Goal: Task Accomplishment & Management: Complete application form

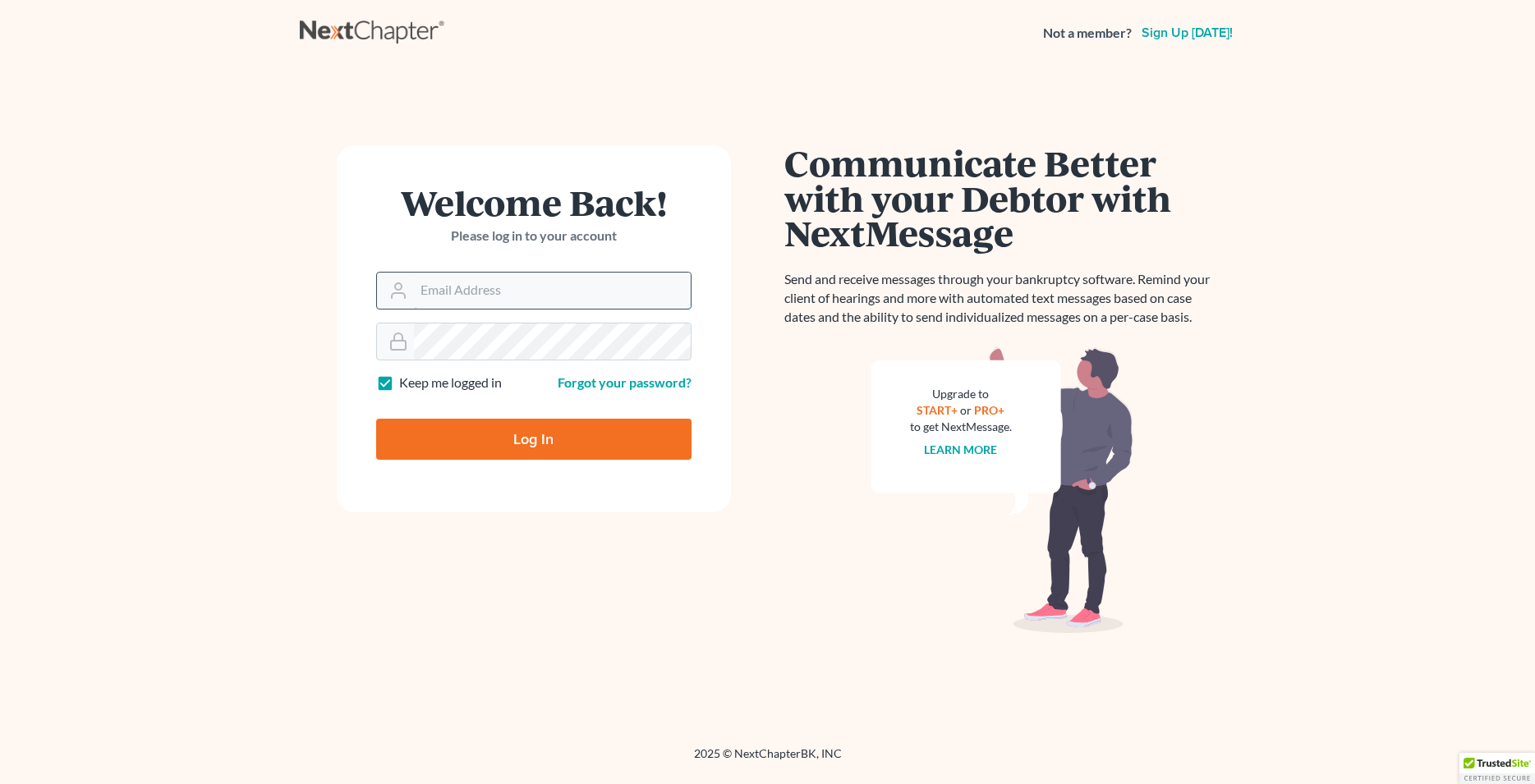
click at [499, 288] on input "Email Address" at bounding box center [552, 291] width 277 height 36
click at [494, 285] on input "Email Address" at bounding box center [552, 291] width 277 height 36
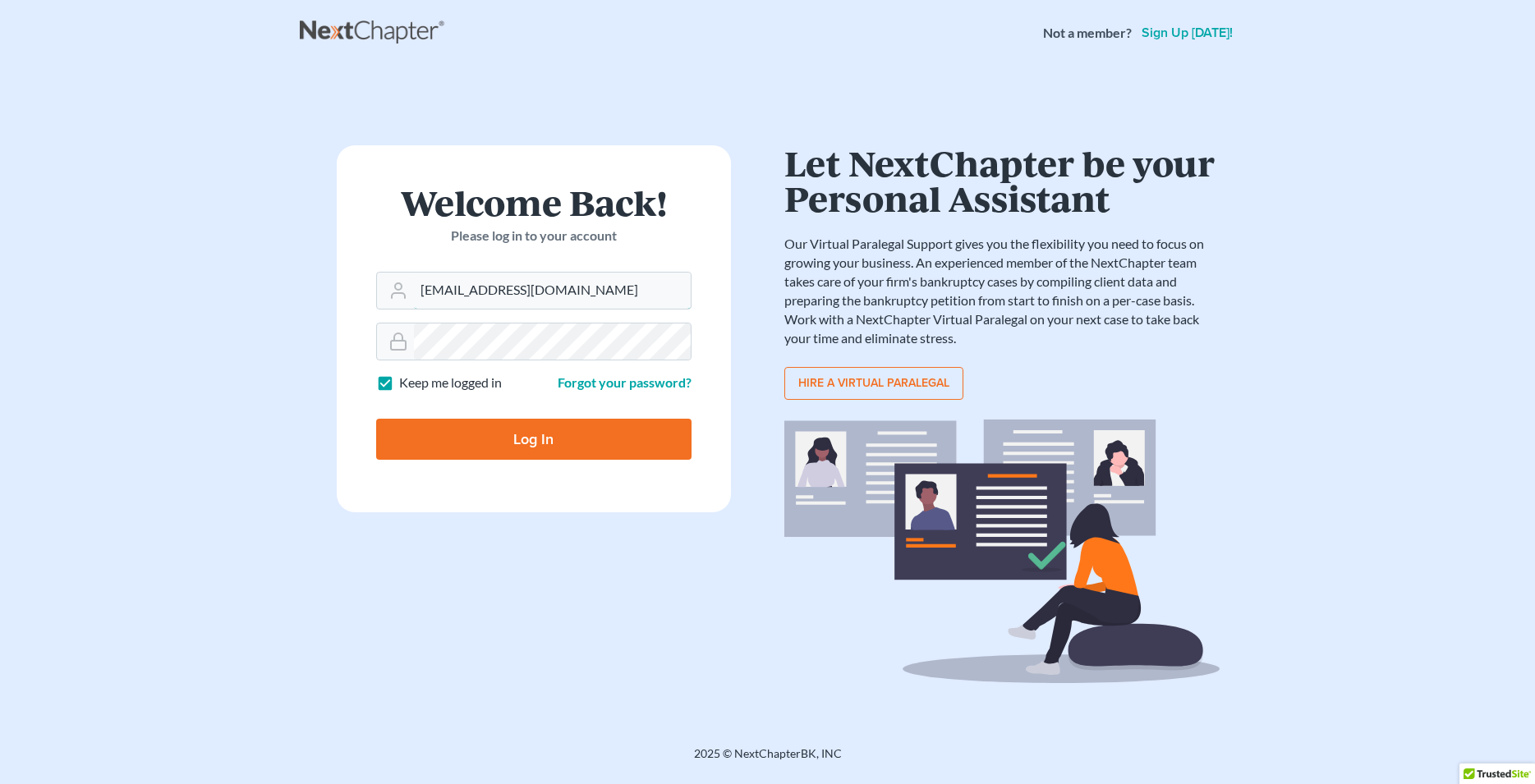
type input "Lafayette@calsadalaw.com"
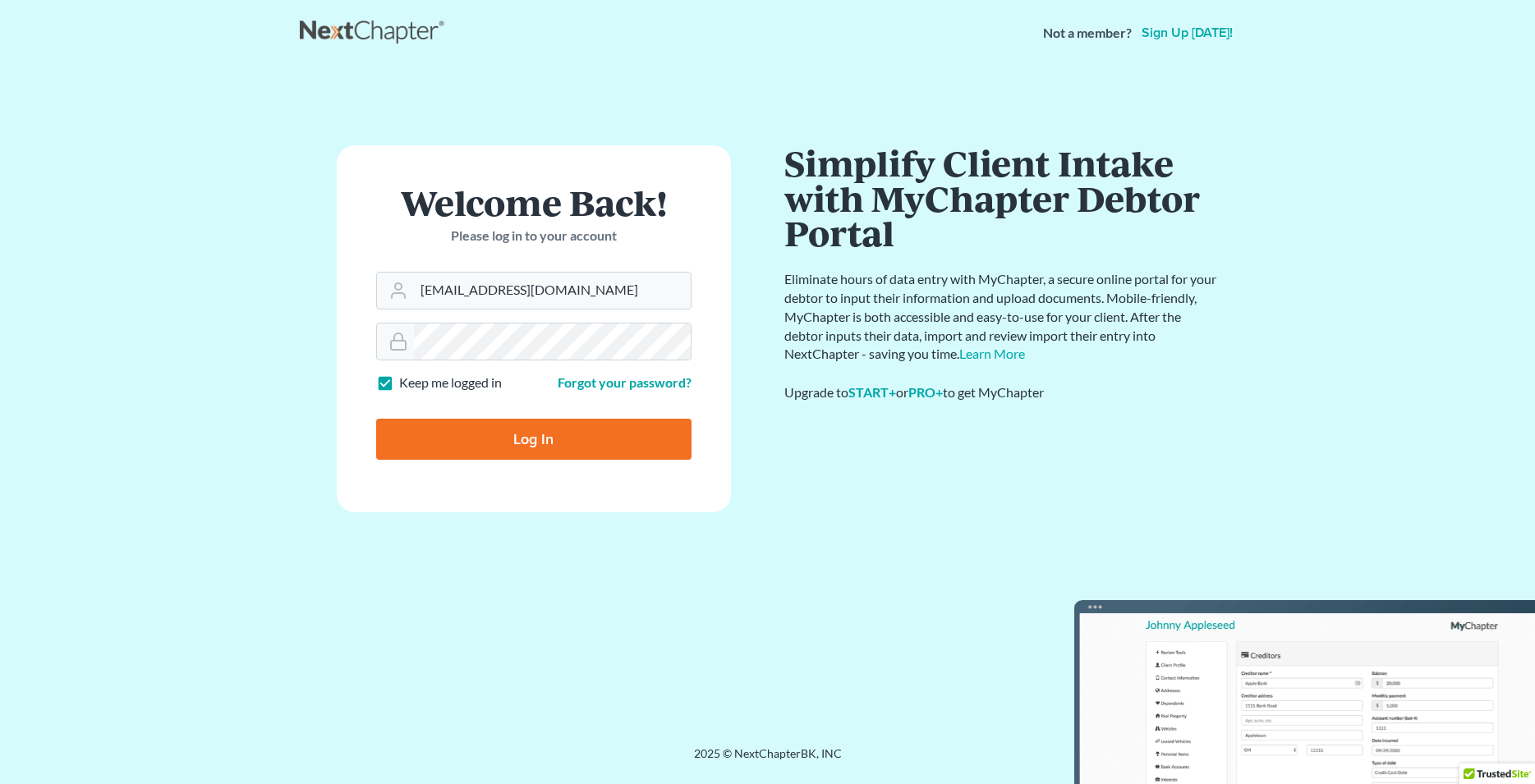
click at [580, 451] on input "Log In" at bounding box center [534, 439] width 316 height 41
type input "Thinking..."
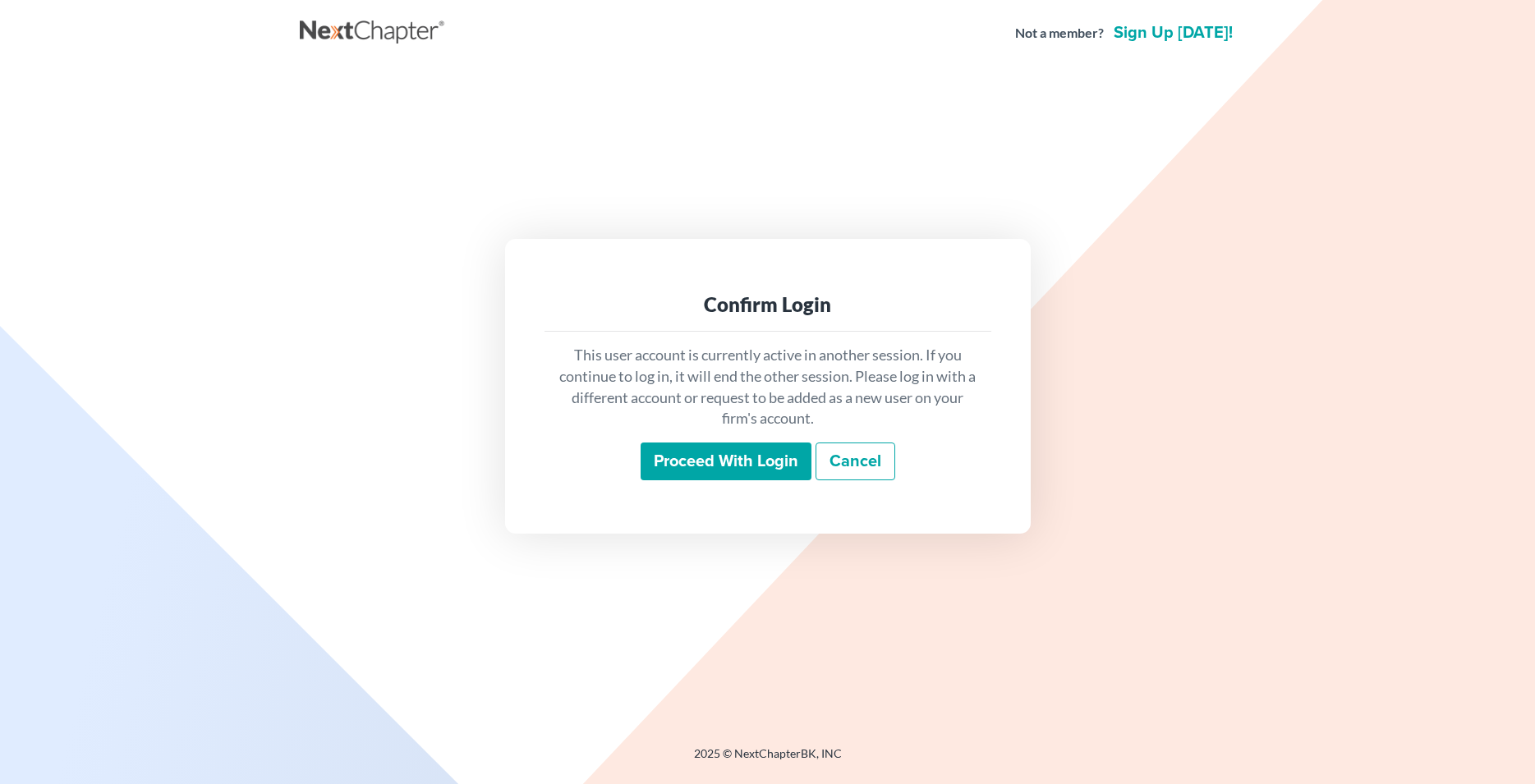
click at [683, 466] on input "Proceed with login" at bounding box center [726, 461] width 171 height 37
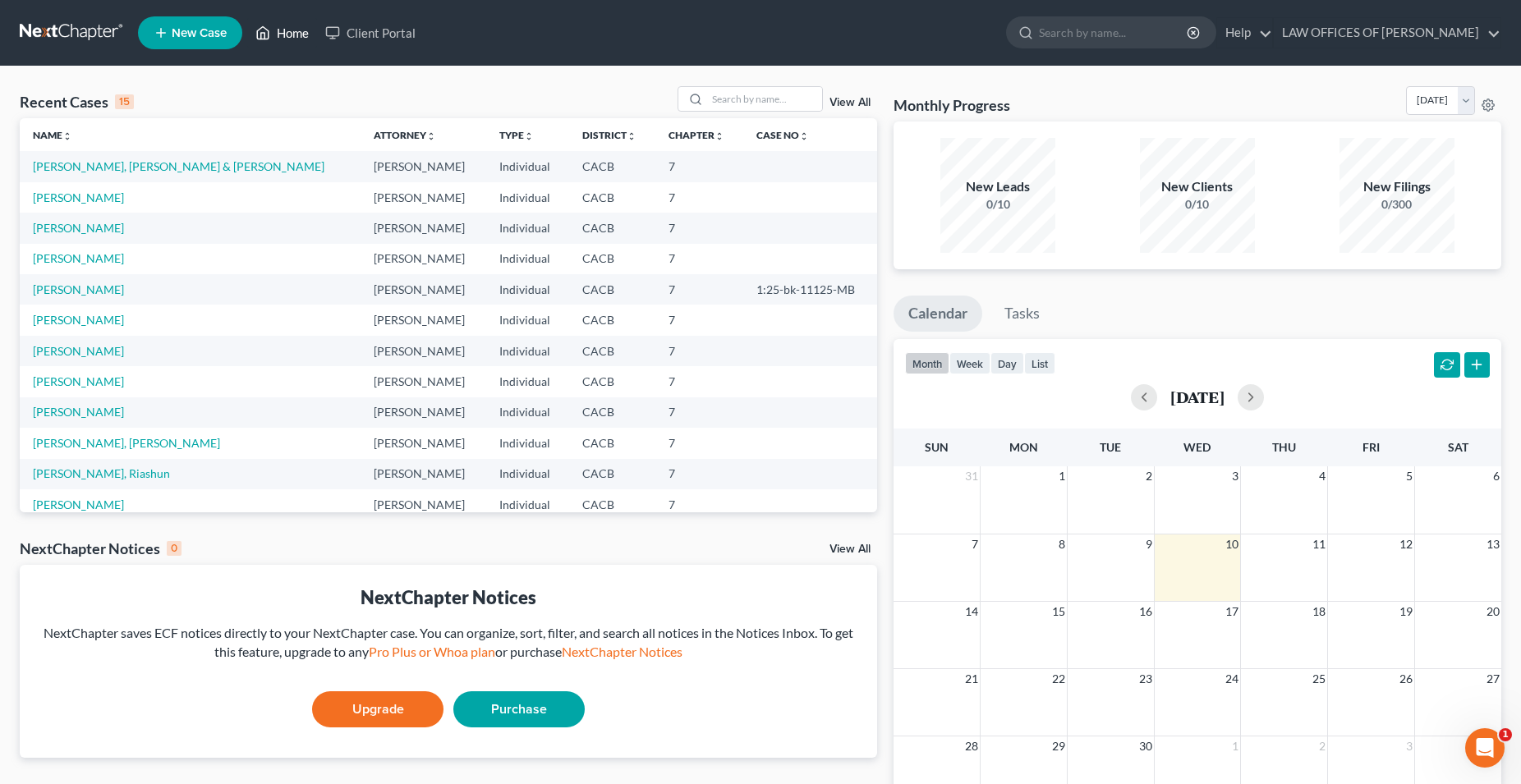
click at [301, 32] on link "Home" at bounding box center [282, 32] width 70 height 29
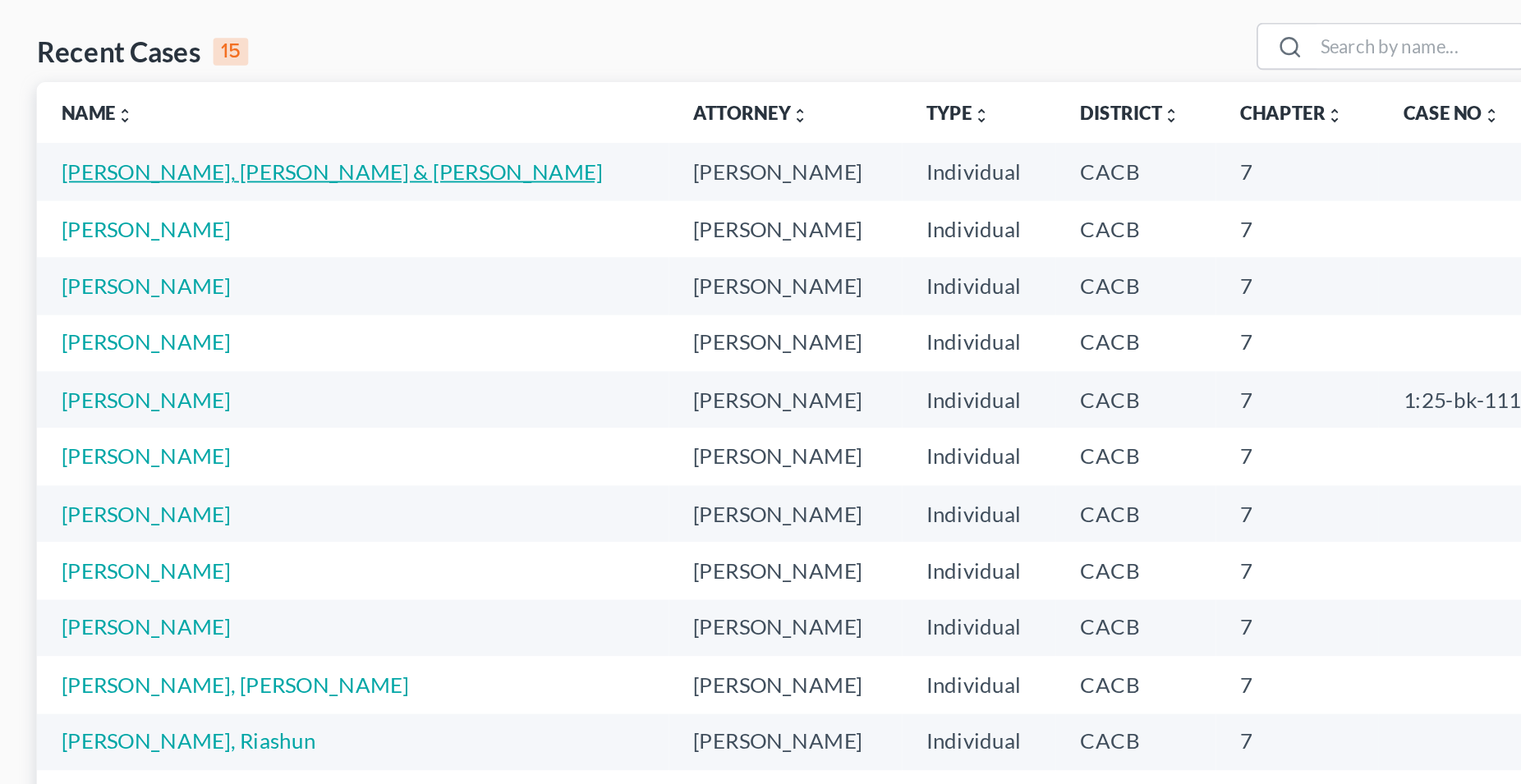
click at [133, 172] on link "[PERSON_NAME], [PERSON_NAME] & [PERSON_NAME]" at bounding box center [179, 166] width 292 height 14
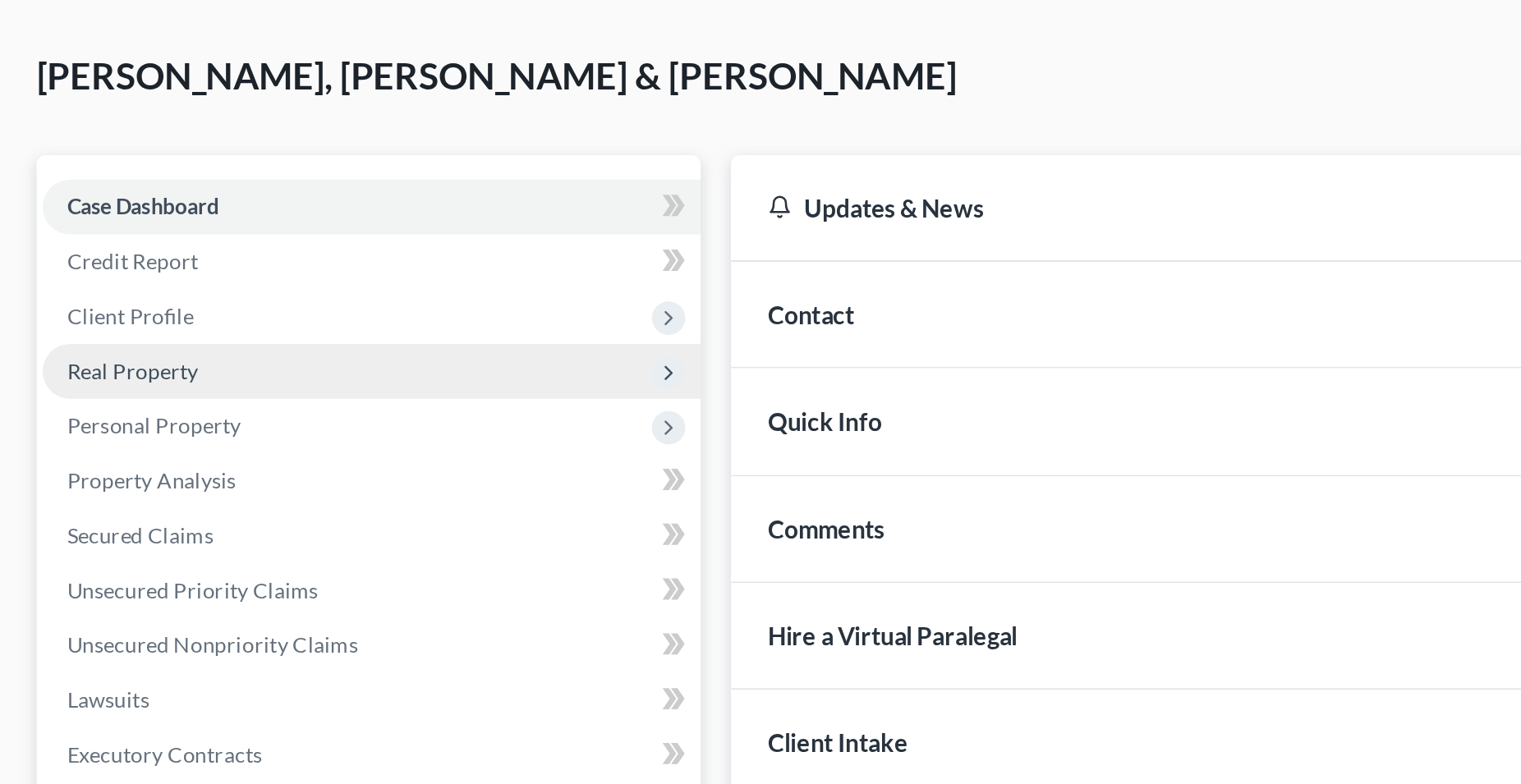
click at [102, 272] on span "Real Property" at bounding box center [71, 274] width 70 height 14
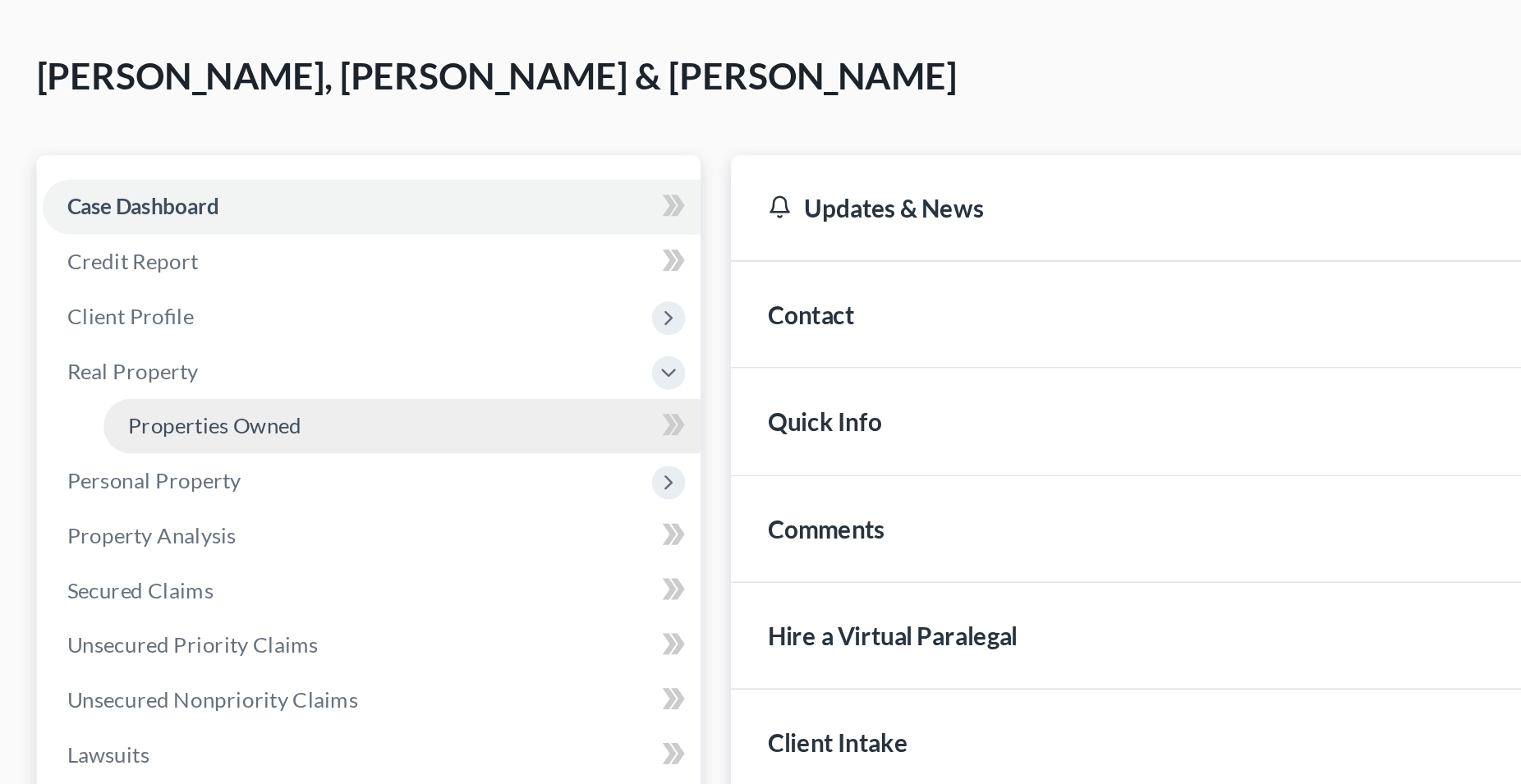
click at [119, 304] on span "Properties Owned" at bounding box center [116, 303] width 93 height 14
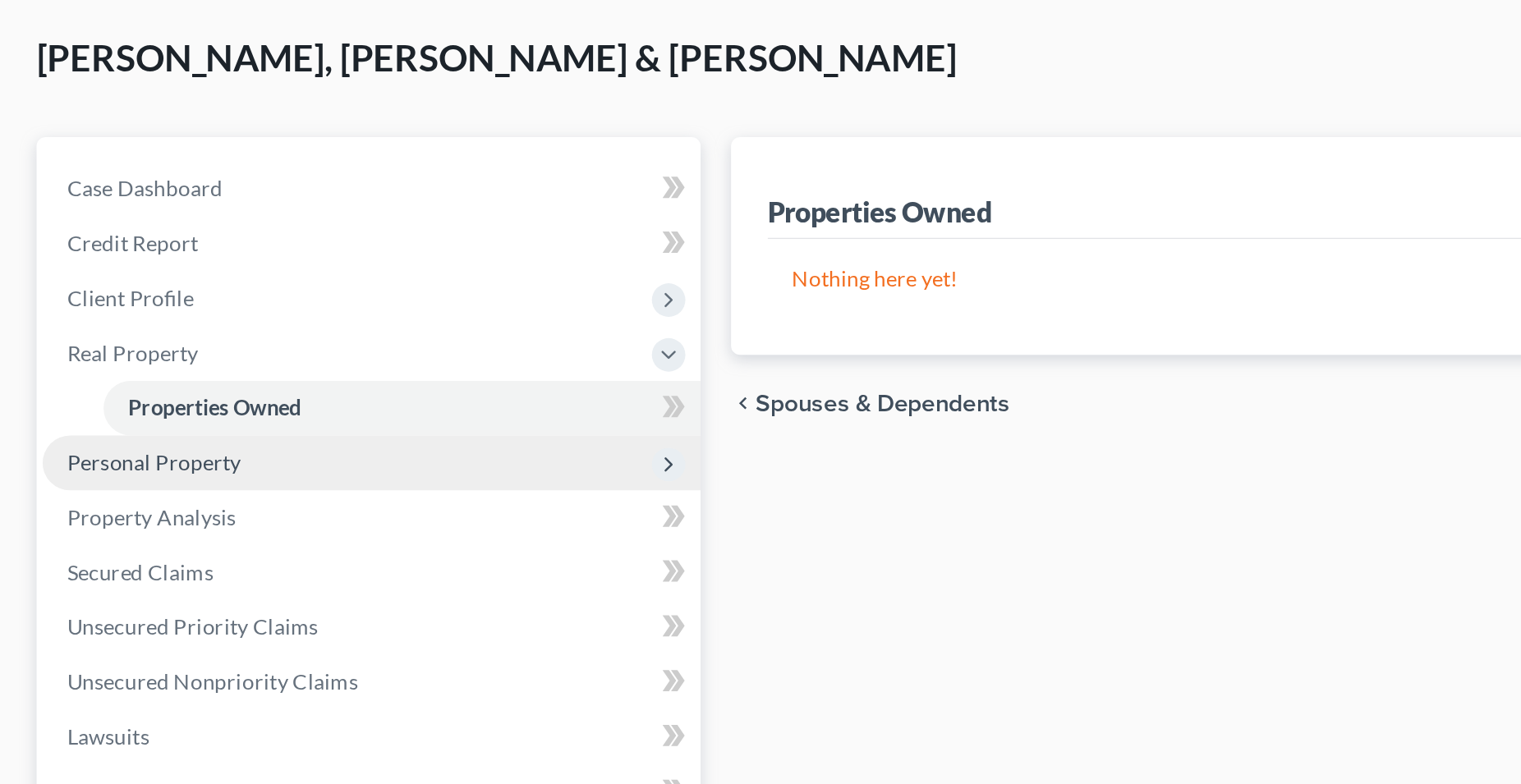
click at [93, 334] on span "Personal Property" at bounding box center [83, 333] width 93 height 14
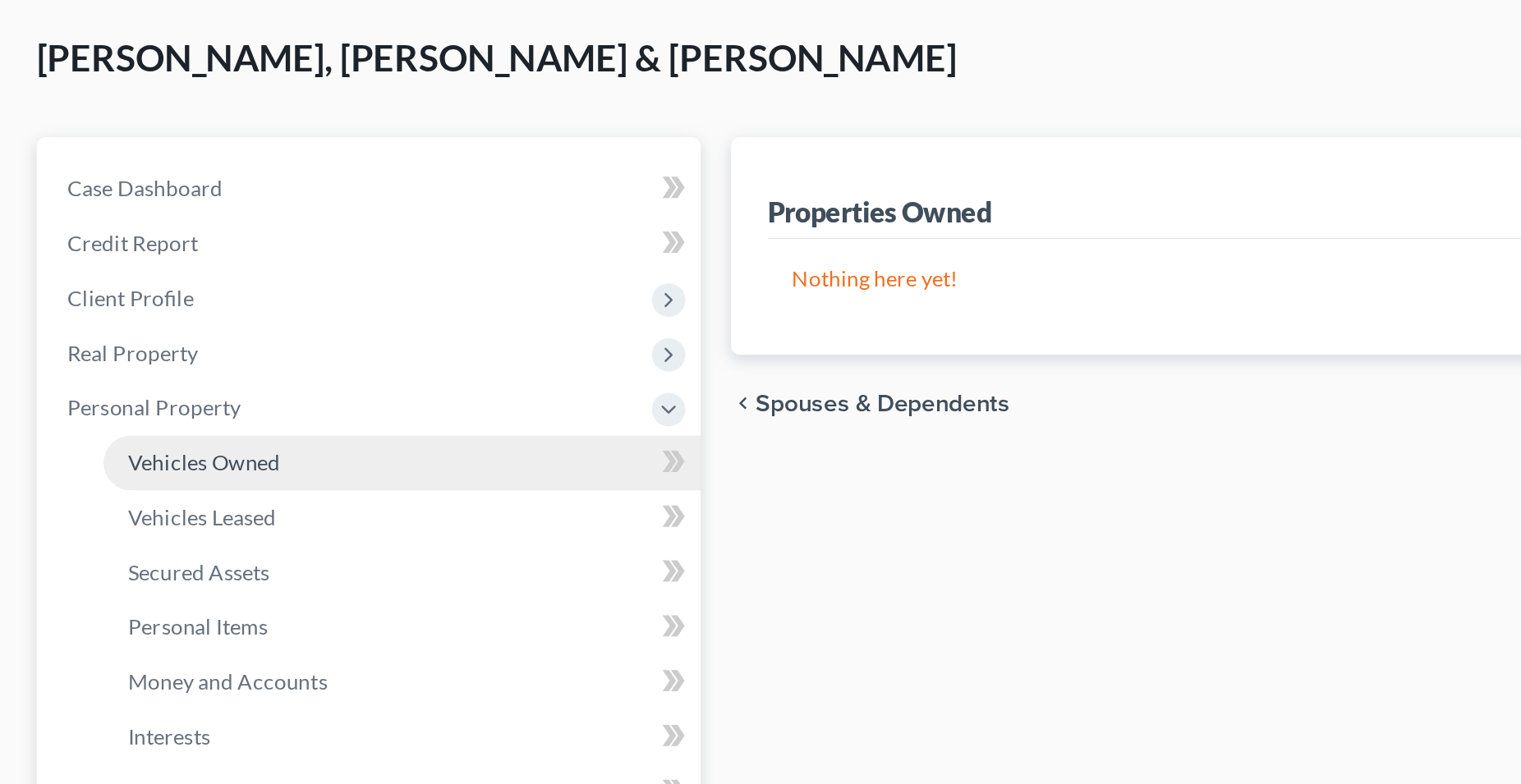
click at [127, 332] on span "Vehicles Owned" at bounding box center [110, 333] width 82 height 14
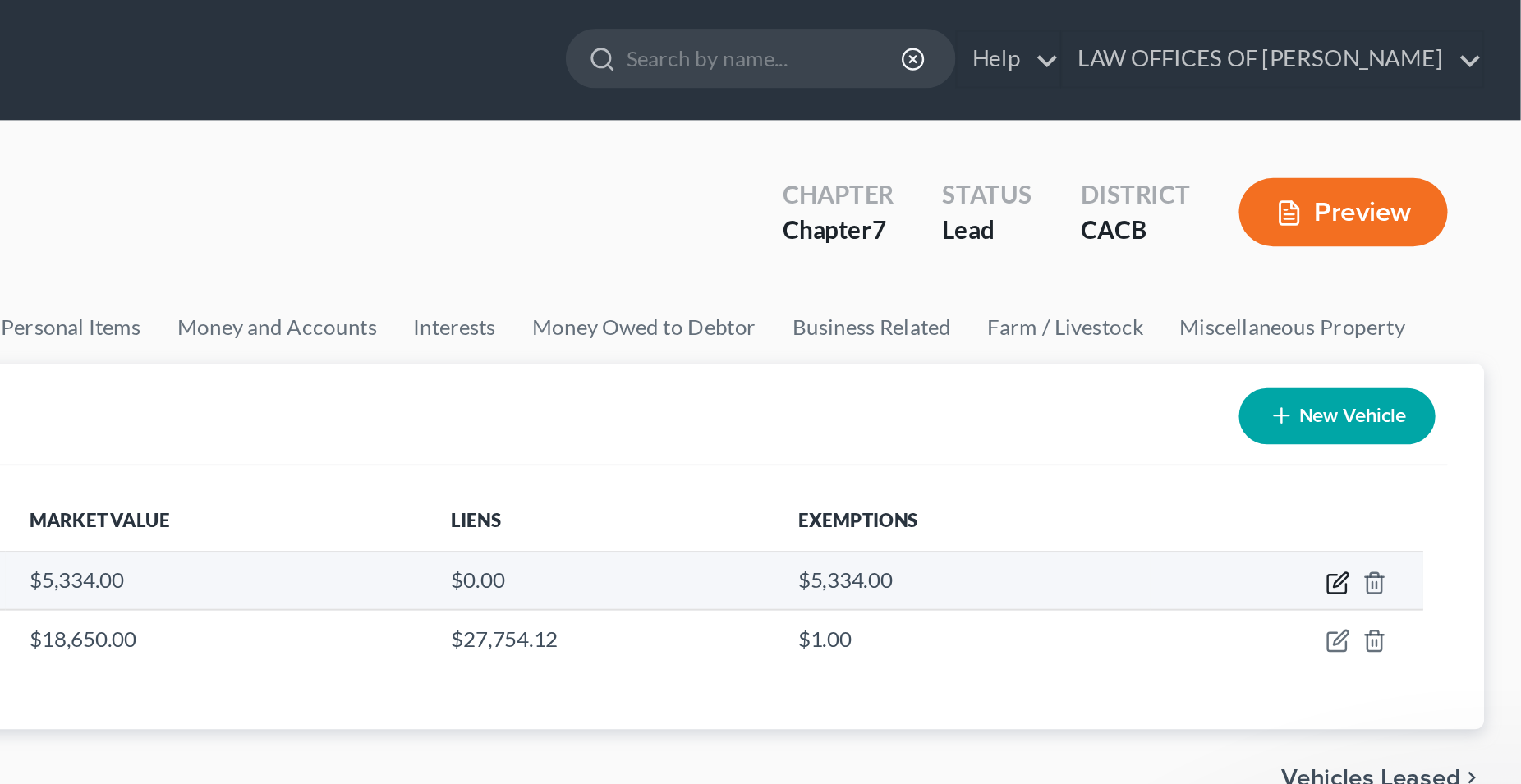
click at [1424, 320] on icon "button" at bounding box center [1421, 315] width 13 height 13
select select "0"
select select "13"
select select "1"
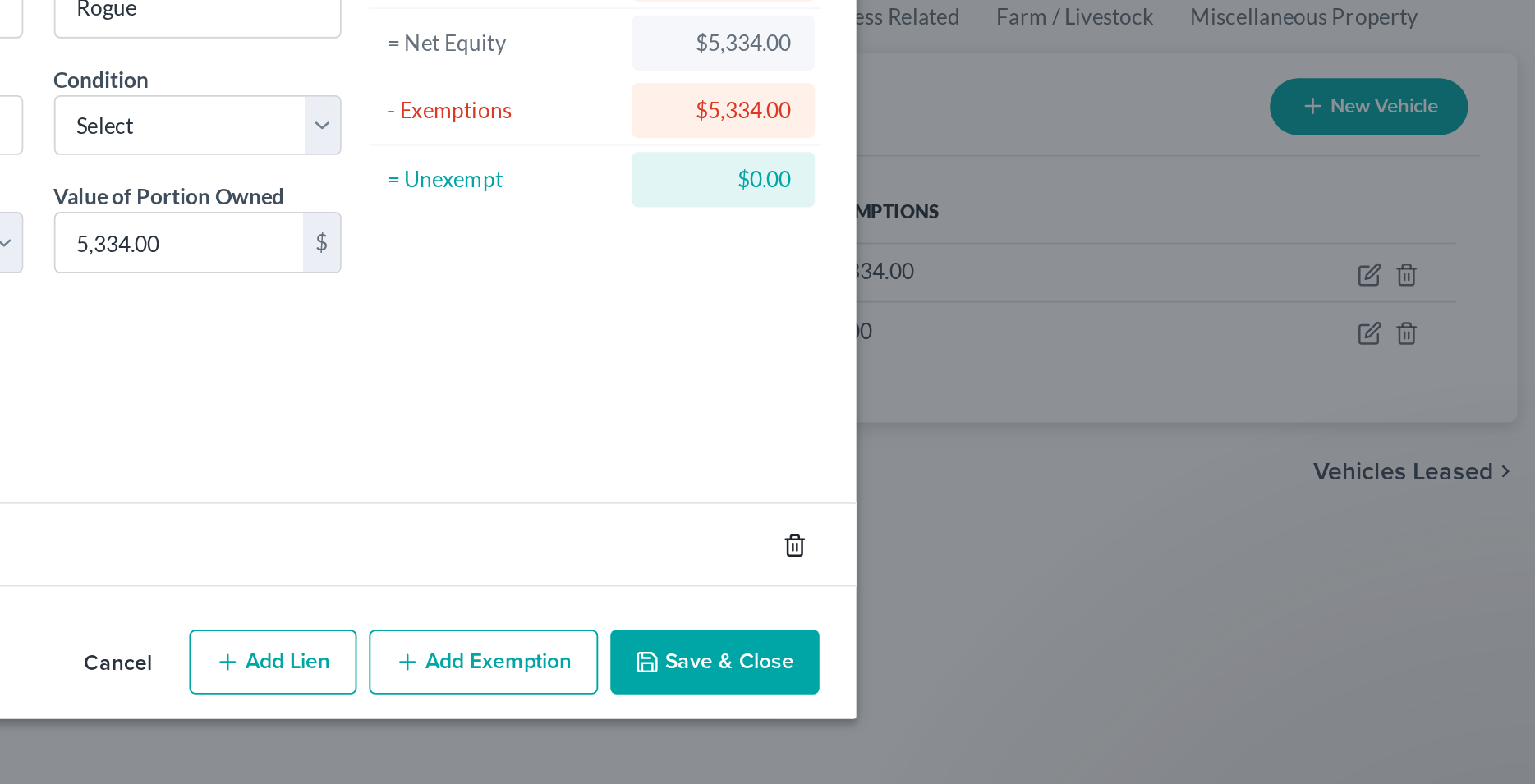
click at [1129, 453] on icon "button" at bounding box center [1129, 460] width 13 height 13
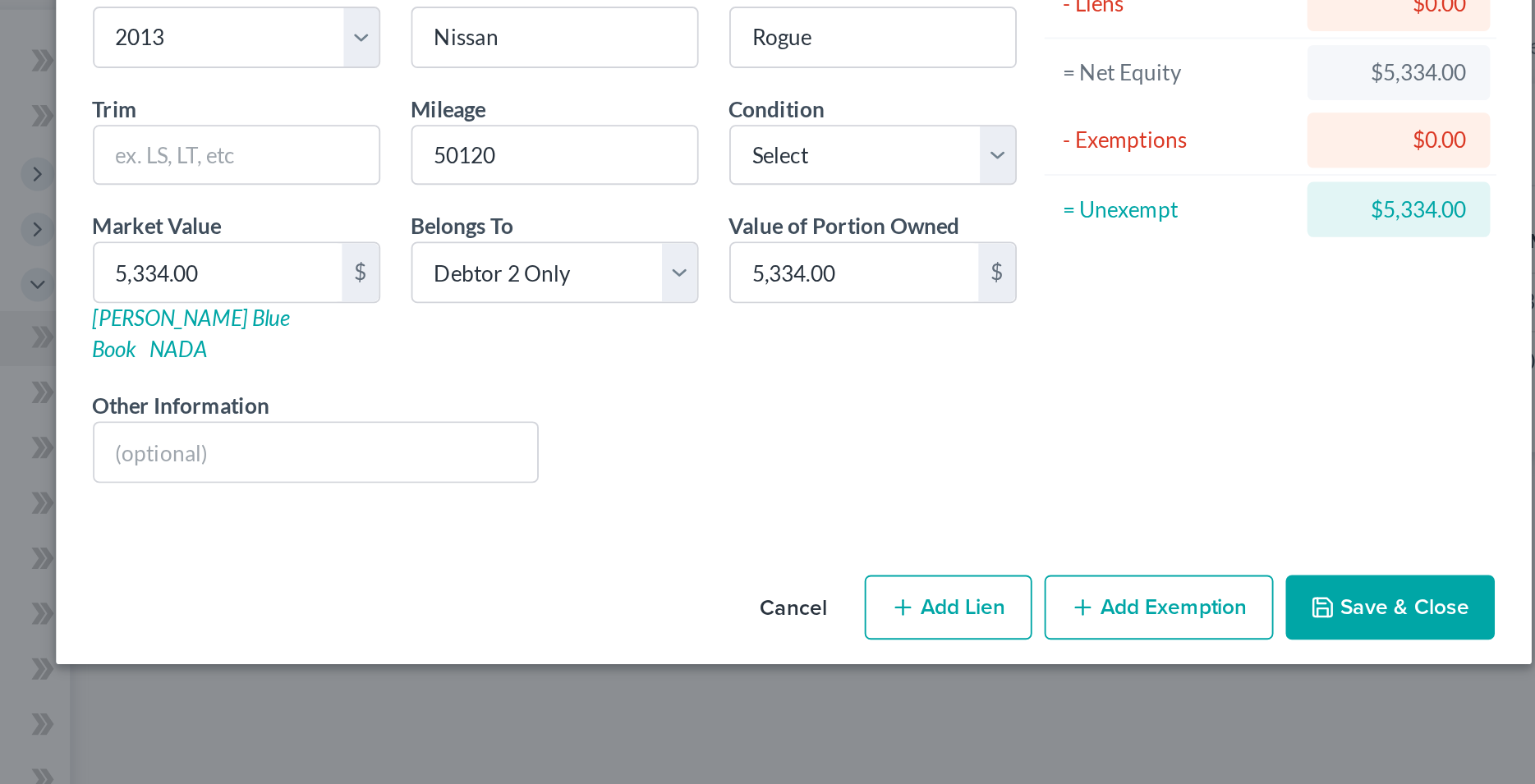
click at [968, 464] on button "Add Exemption" at bounding box center [963, 476] width 123 height 35
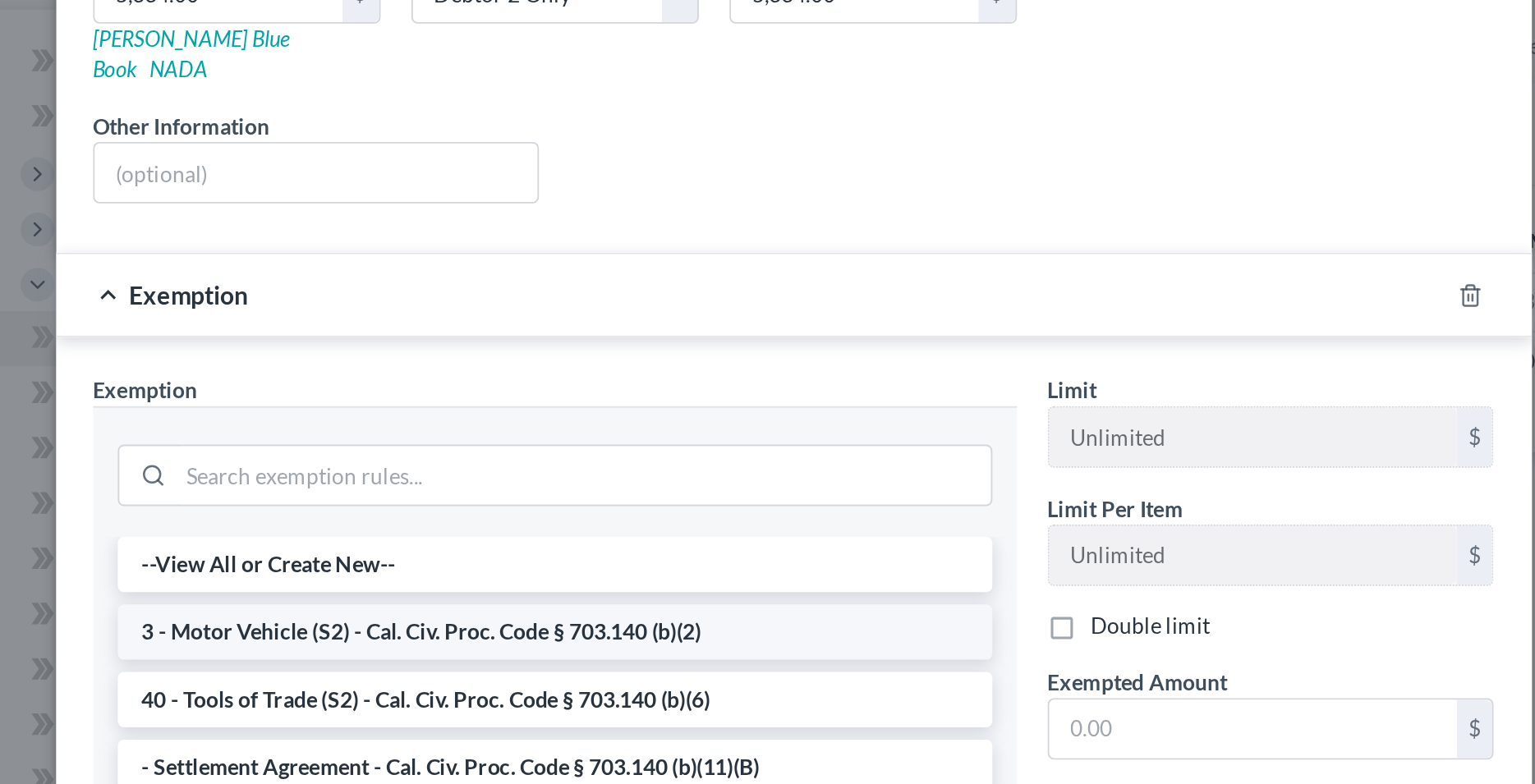
scroll to position [167, 0]
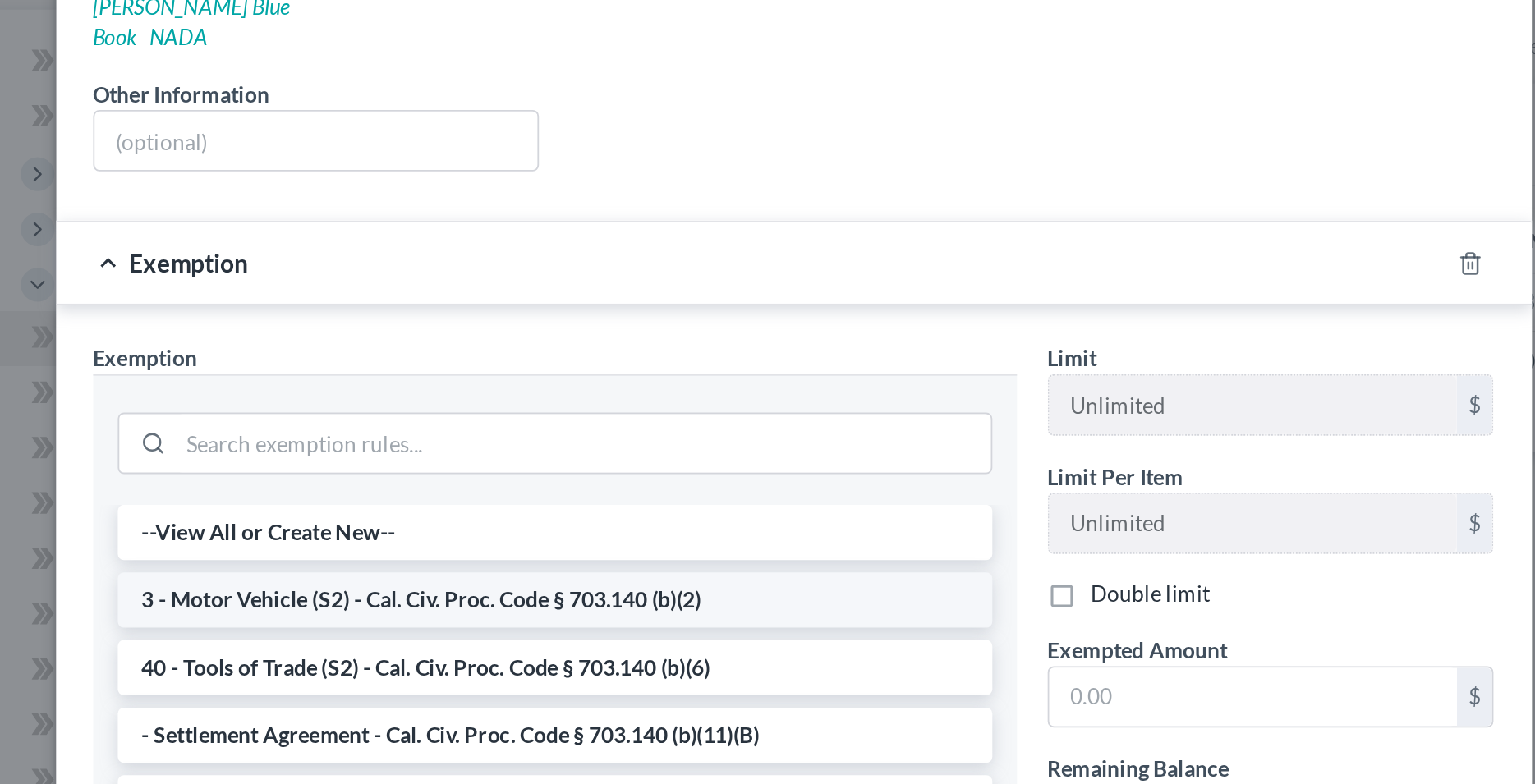
click at [560, 460] on li "3 - Motor Vehicle (S2) - Cal. Civ. Proc. Code § 703.140 (b)(2)" at bounding box center [640, 472] width 468 height 29
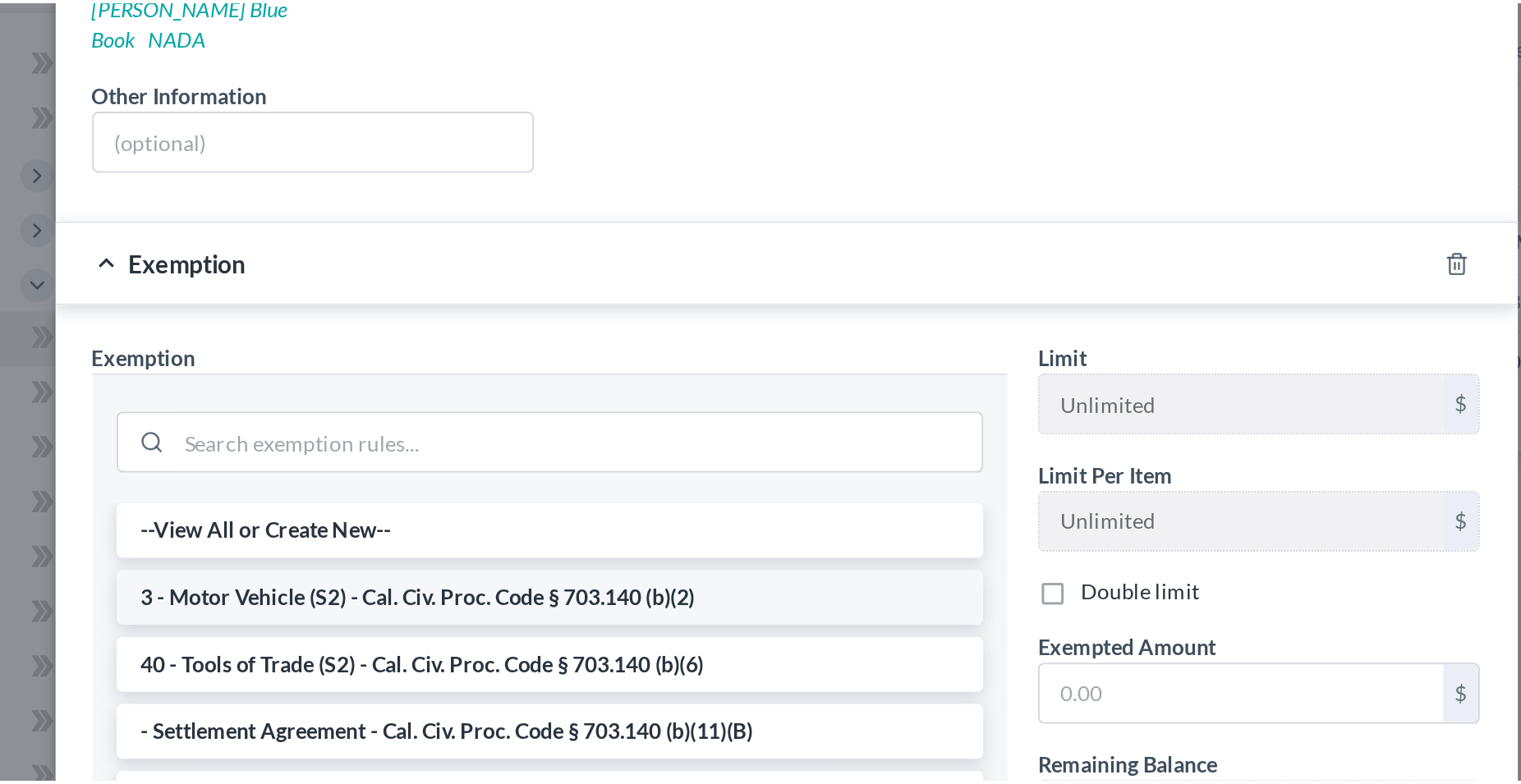
scroll to position [89, 0]
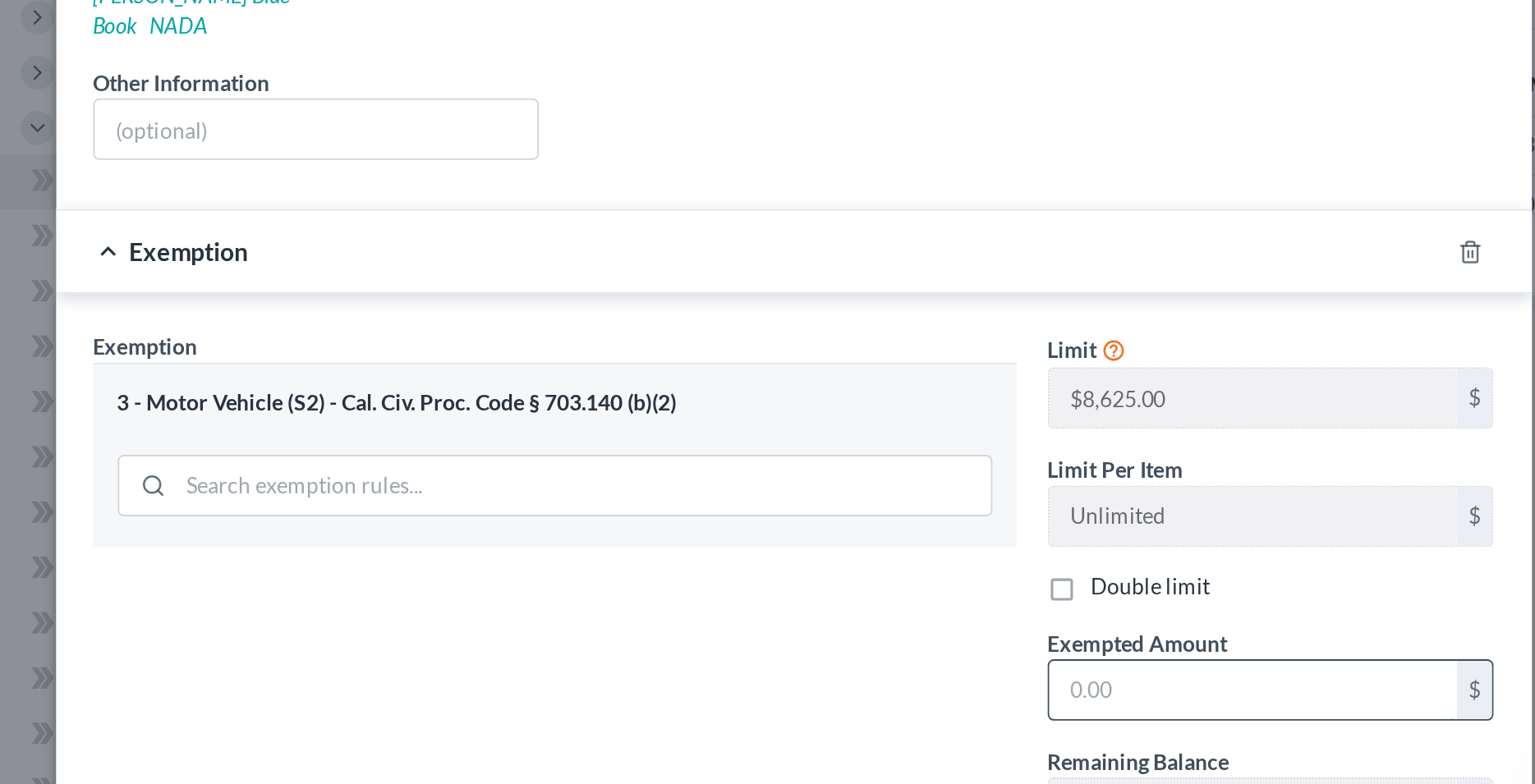
click at [915, 589] on input "text" at bounding box center [1013, 604] width 218 height 31
type input "5,334"
click at [805, 580] on div "Exemption Set must be selected for CA. Exemption * 3 - Motor Vehicle (S2) - Cal…" at bounding box center [640, 556] width 510 height 284
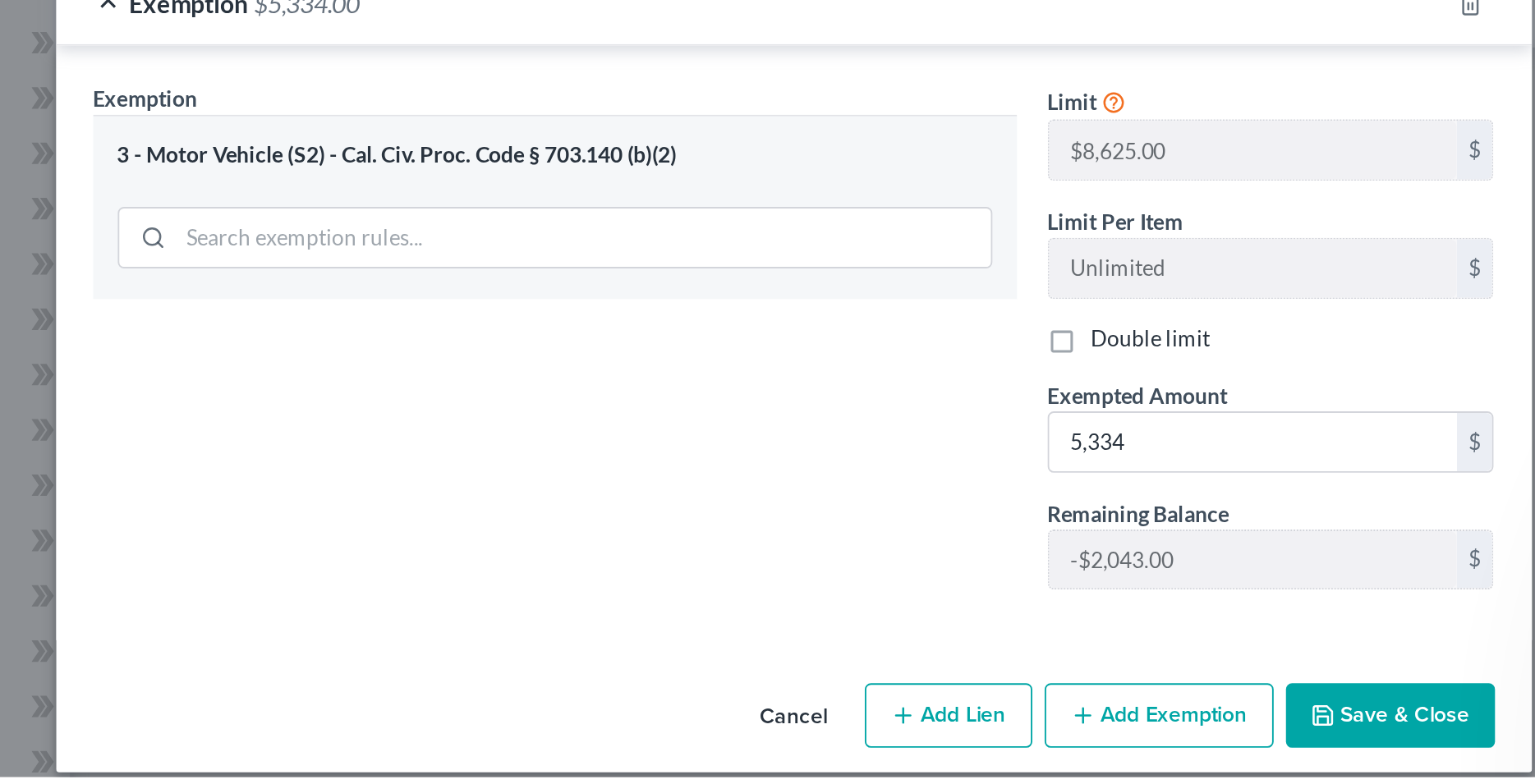
click at [1057, 739] on button "Save & Close" at bounding box center [1087, 751] width 112 height 35
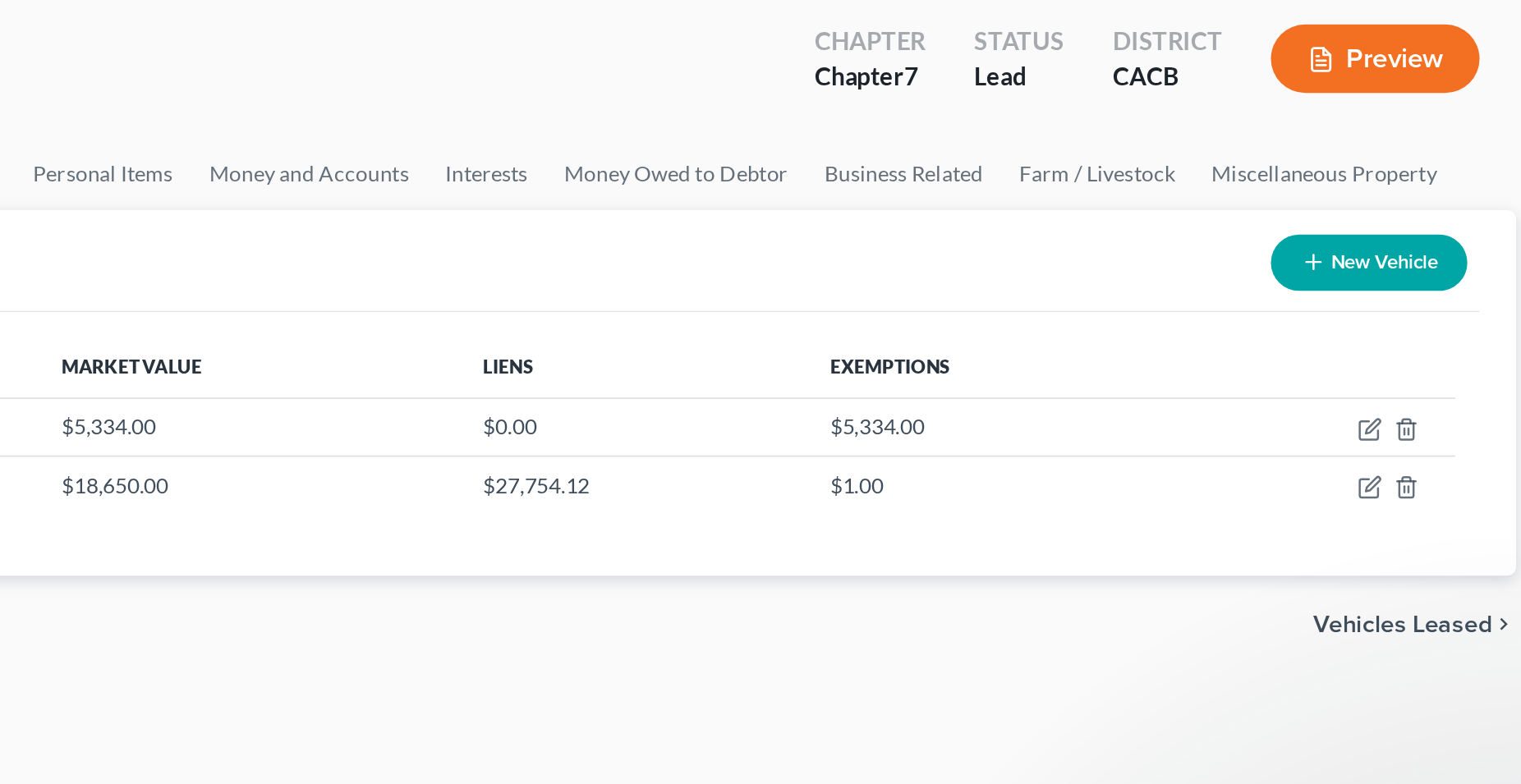
scroll to position [0, 0]
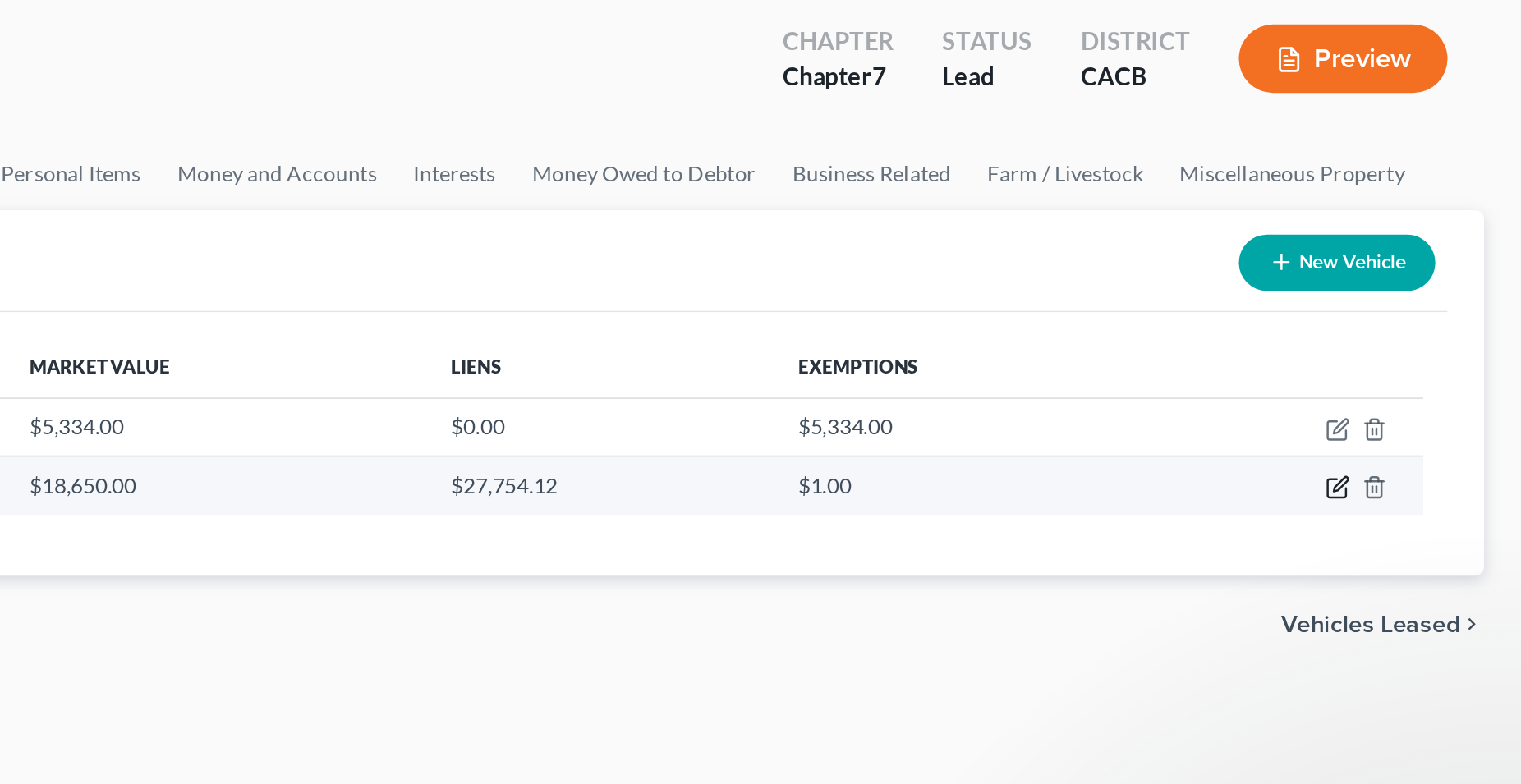
click at [1424, 344] on icon "button" at bounding box center [1421, 346] width 13 height 13
select select "0"
select select "9"
select select "2"
select select "0"
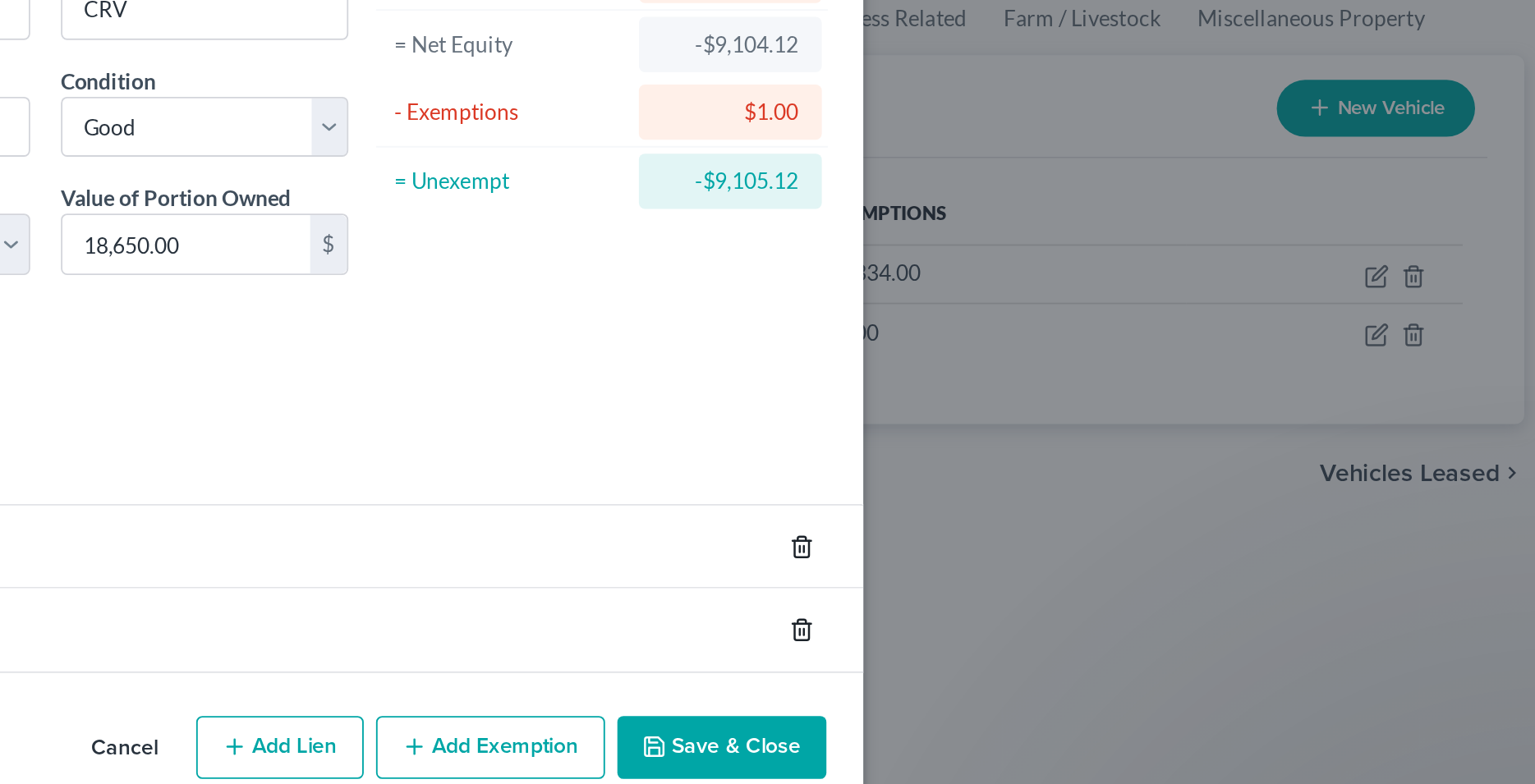
click at [1129, 453] on icon "button" at bounding box center [1129, 460] width 13 height 13
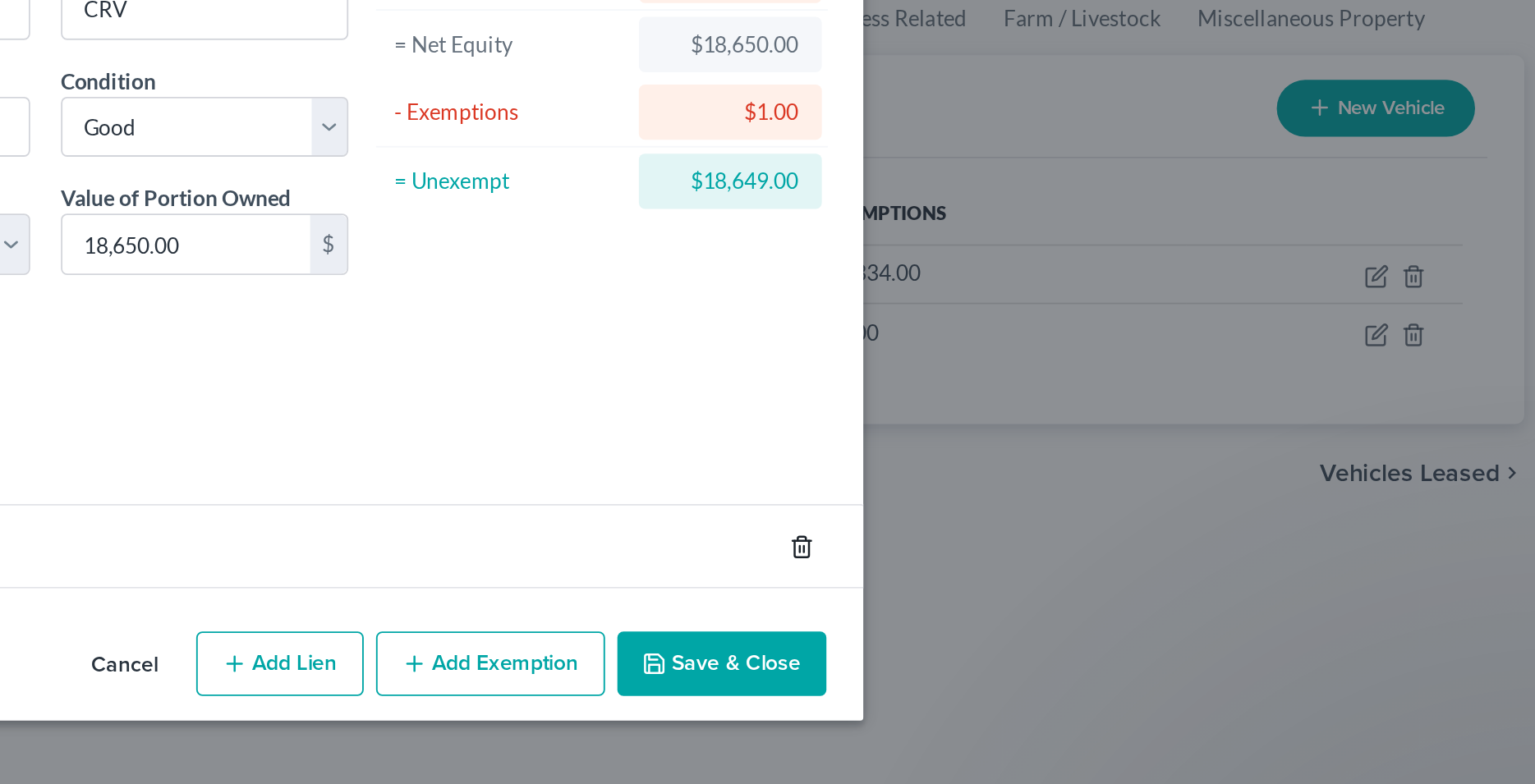
click at [1130, 459] on line "button" at bounding box center [1130, 460] width 0 height 4
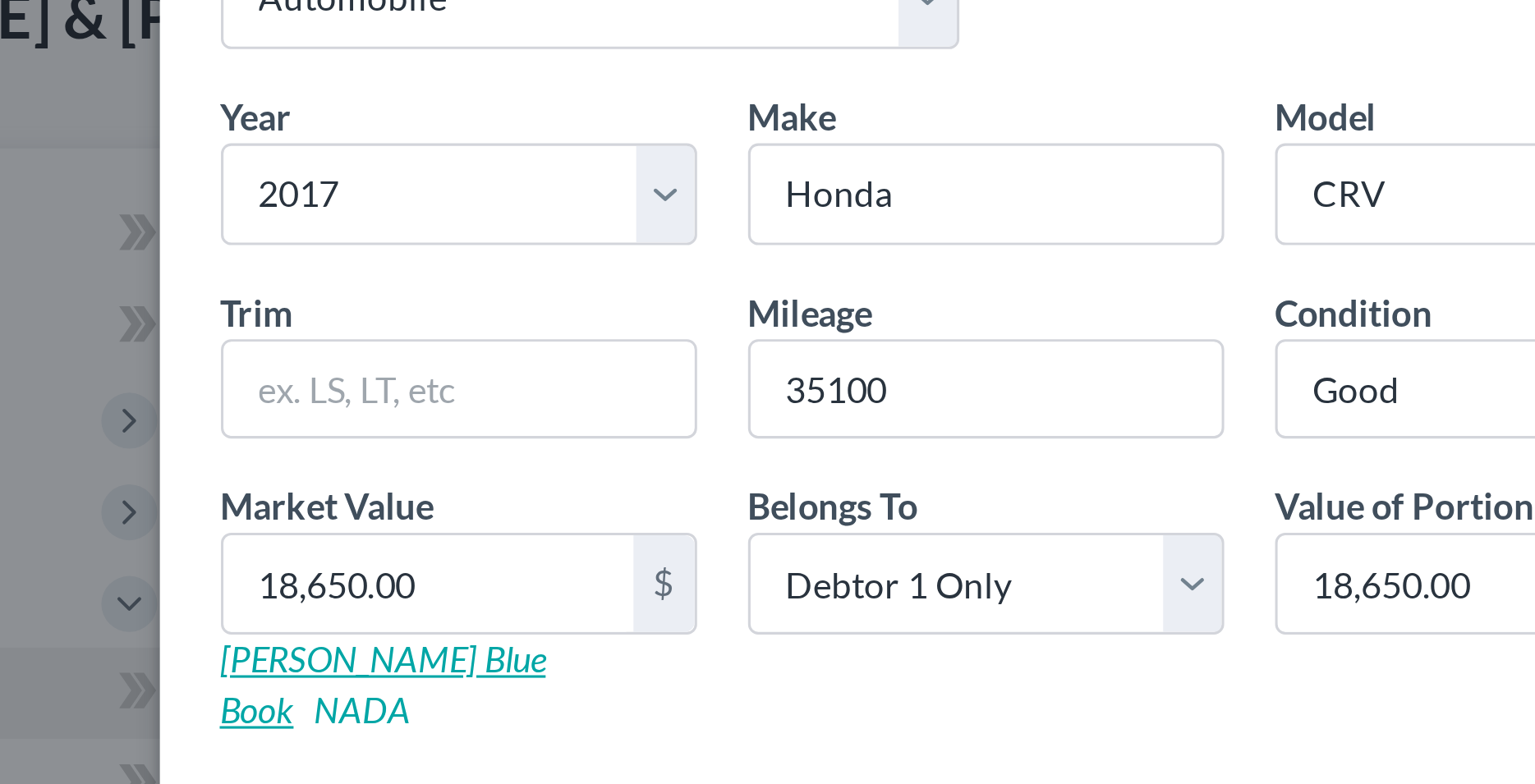
click at [438, 328] on link "[PERSON_NAME] Blue Book" at bounding box center [446, 331] width 105 height 30
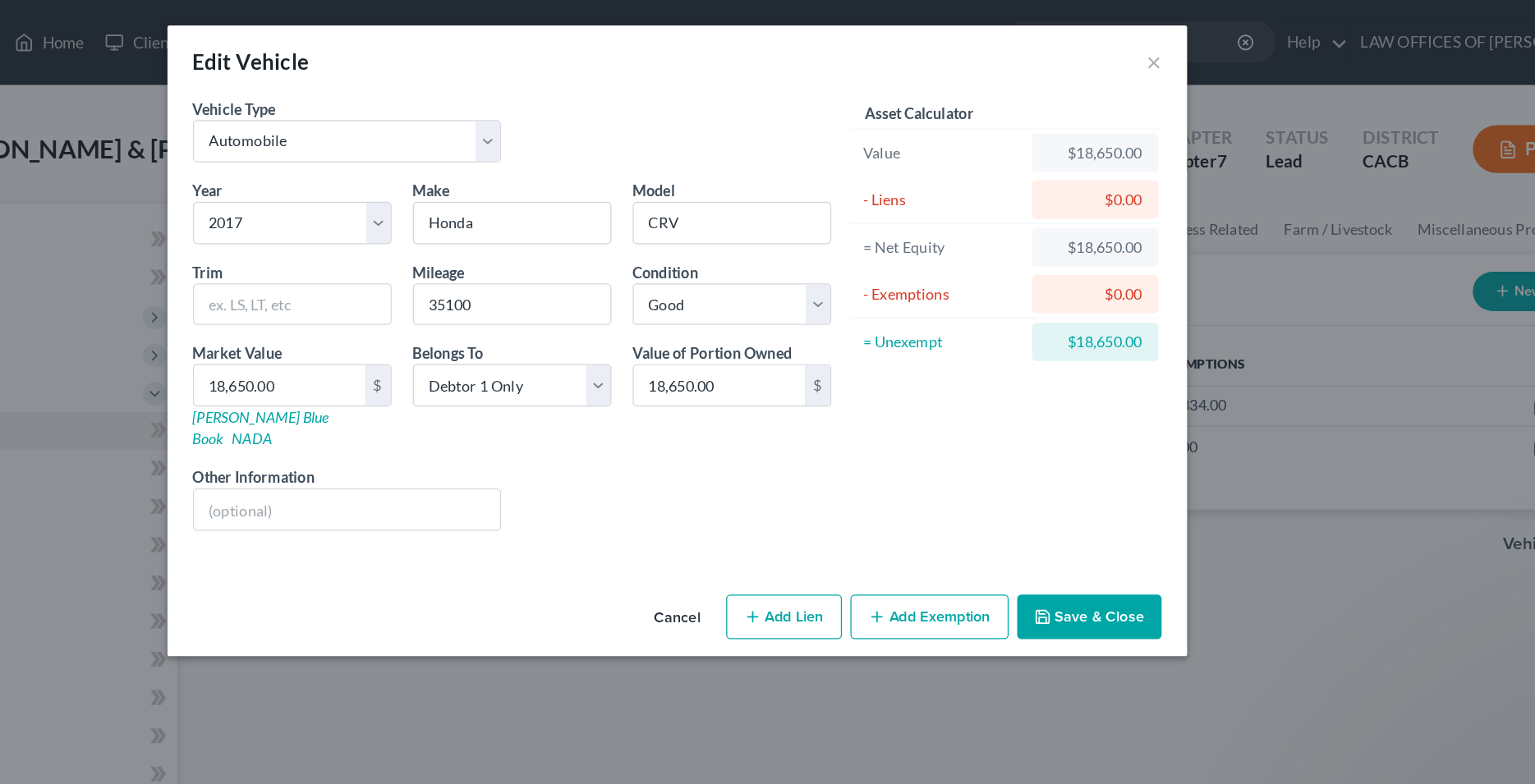
click at [968, 461] on button "Add Exemption" at bounding box center [963, 476] width 123 height 35
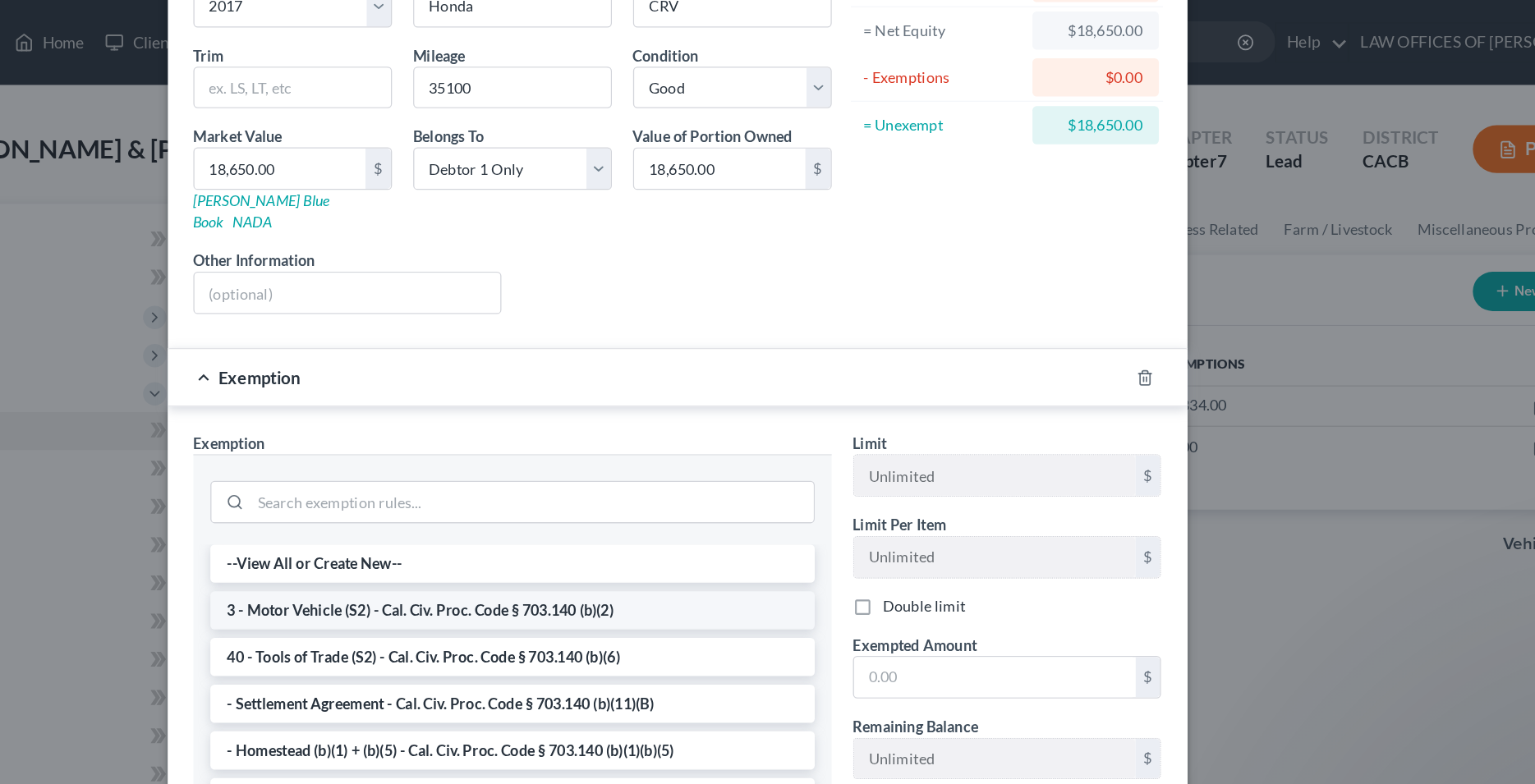
click at [567, 457] on li "3 - Motor Vehicle (S2) - Cal. Civ. Proc. Code § 703.140 (b)(2)" at bounding box center [640, 471] width 468 height 29
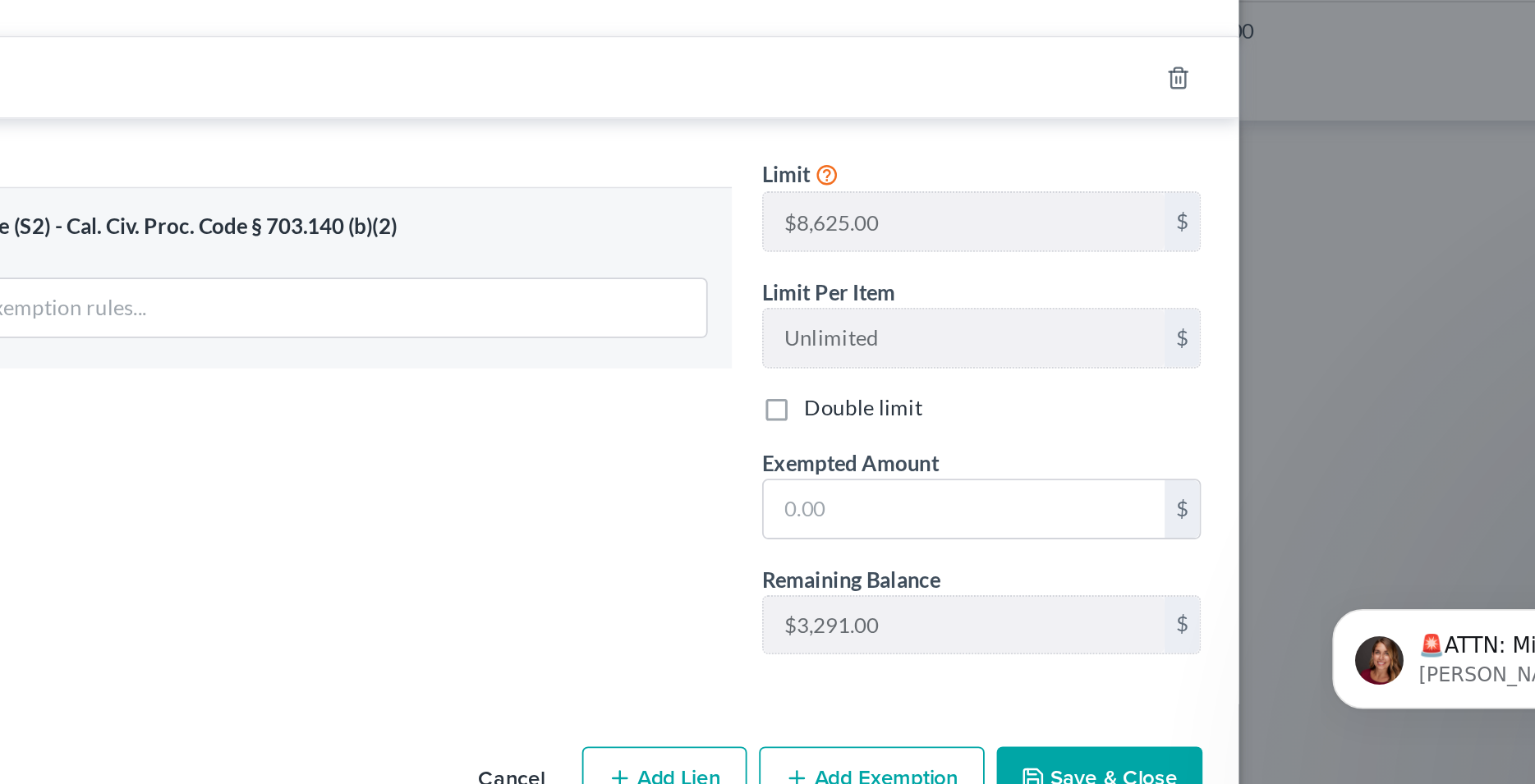
scroll to position [89, 0]
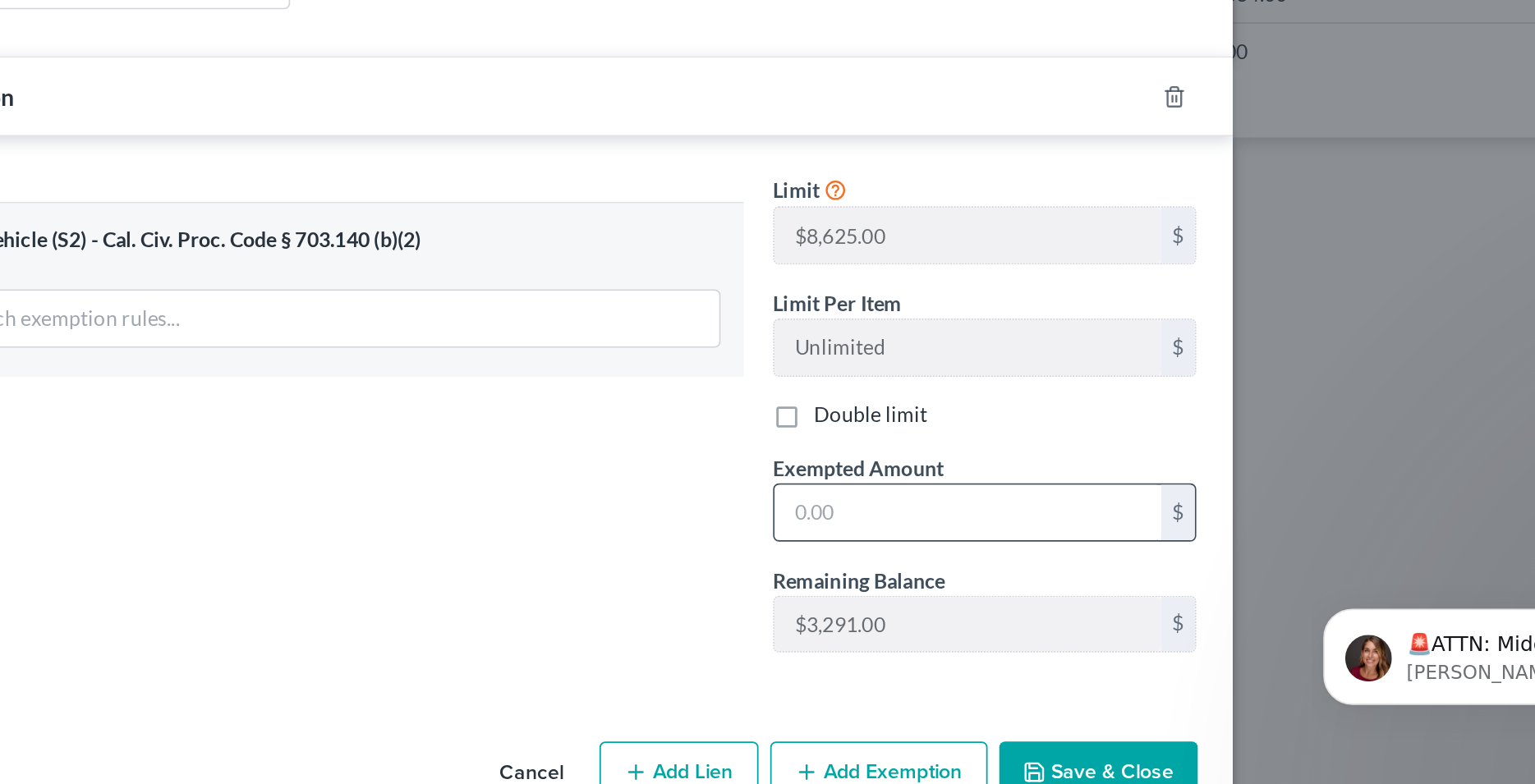
click at [913, 590] on input "text" at bounding box center [1013, 604] width 218 height 31
type input "3,291"
click at [1071, 736] on button "Save & Close" at bounding box center [1087, 751] width 112 height 35
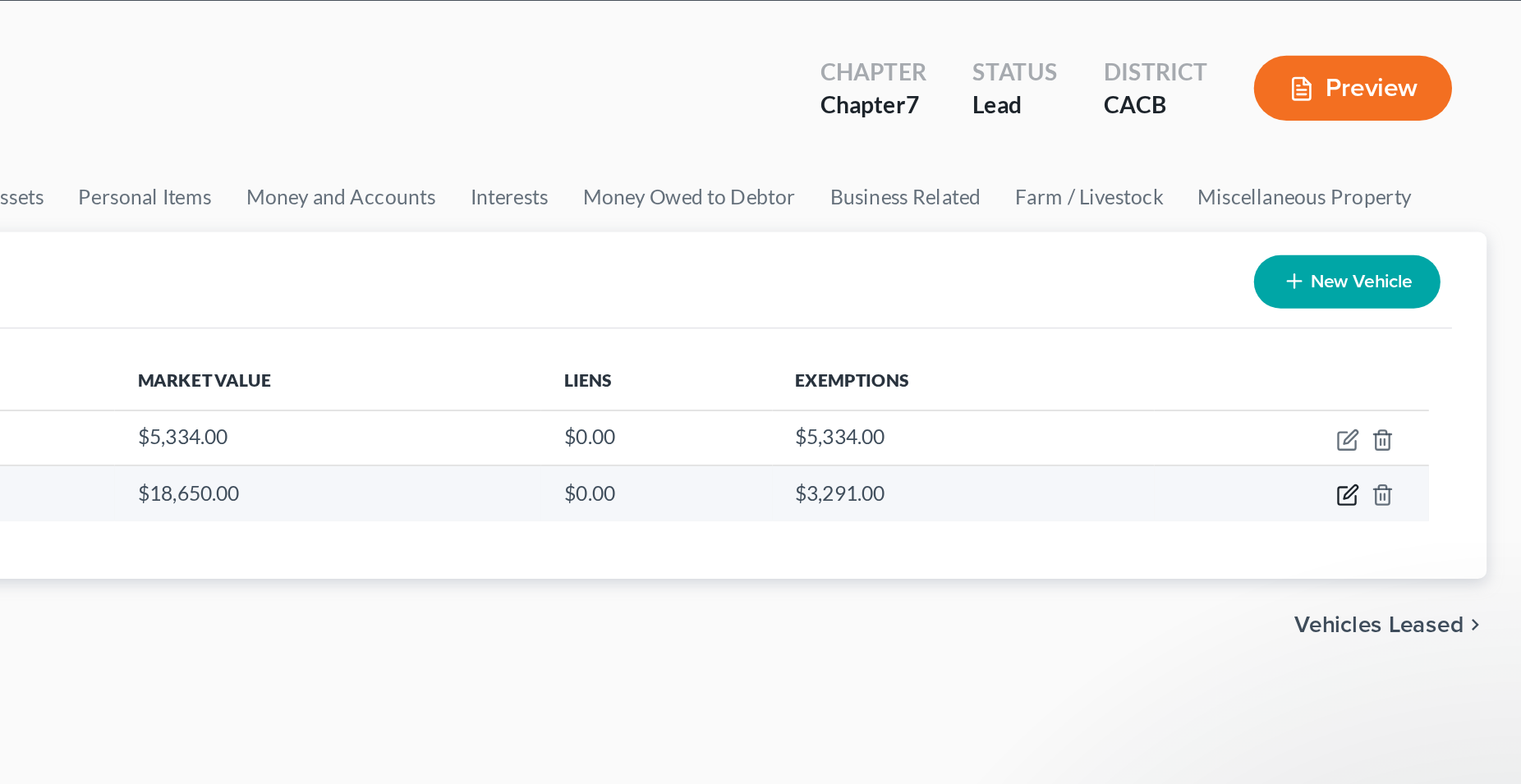
click at [1422, 348] on icon "button" at bounding box center [1423, 345] width 7 height 7
select select "0"
select select "9"
select select "2"
select select "0"
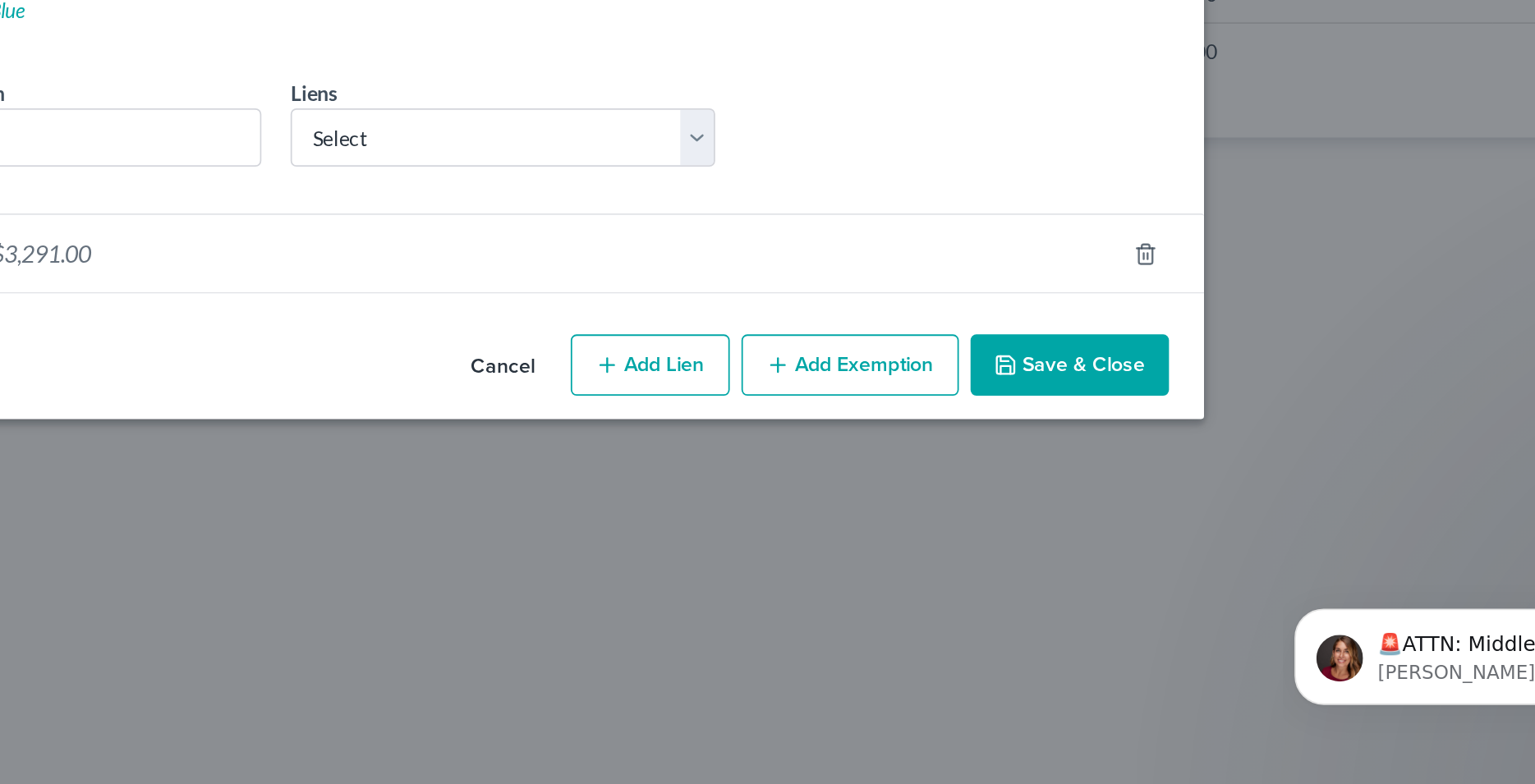
click at [968, 511] on button "Add Exemption" at bounding box center [963, 522] width 123 height 35
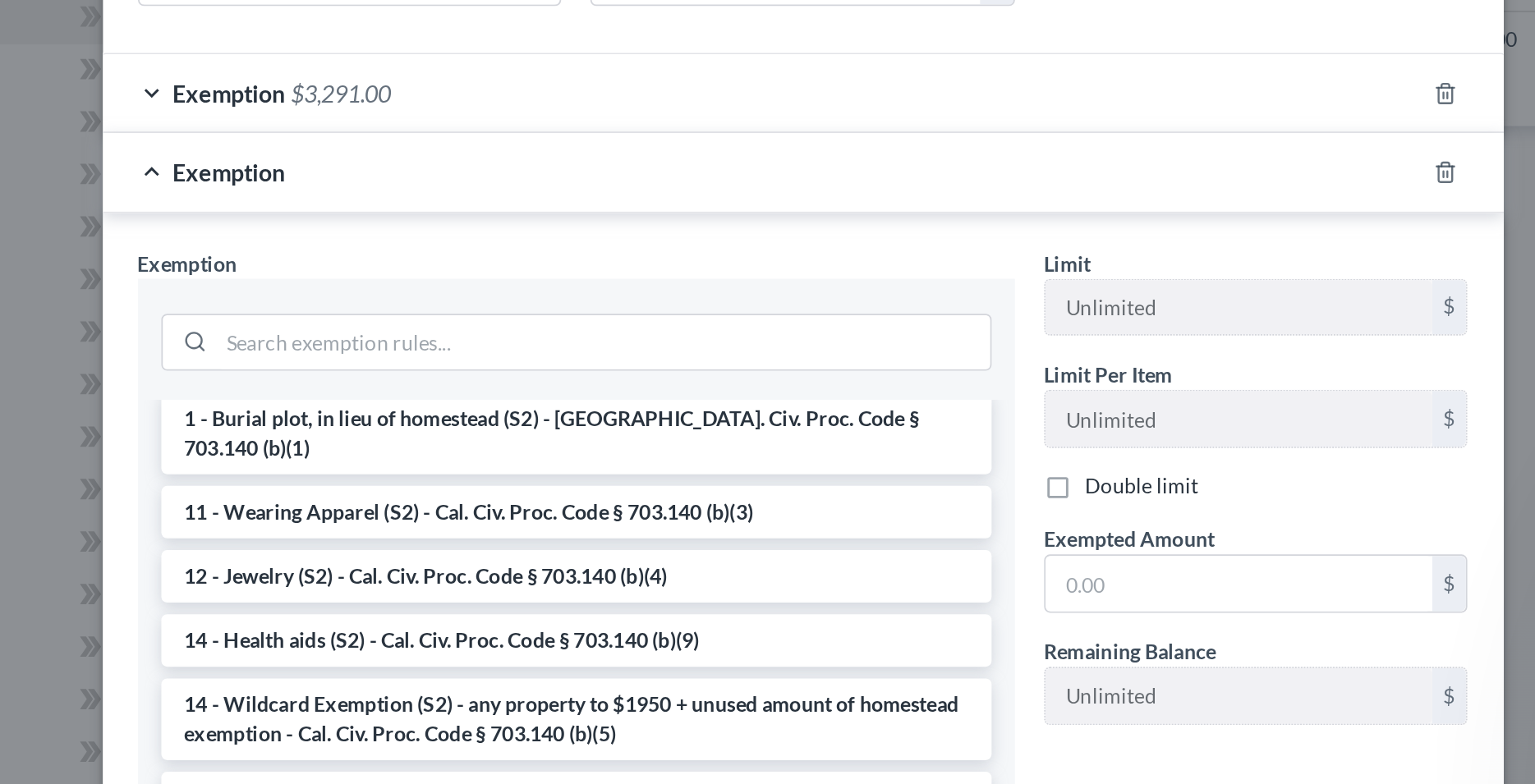
scroll to position [252, 0]
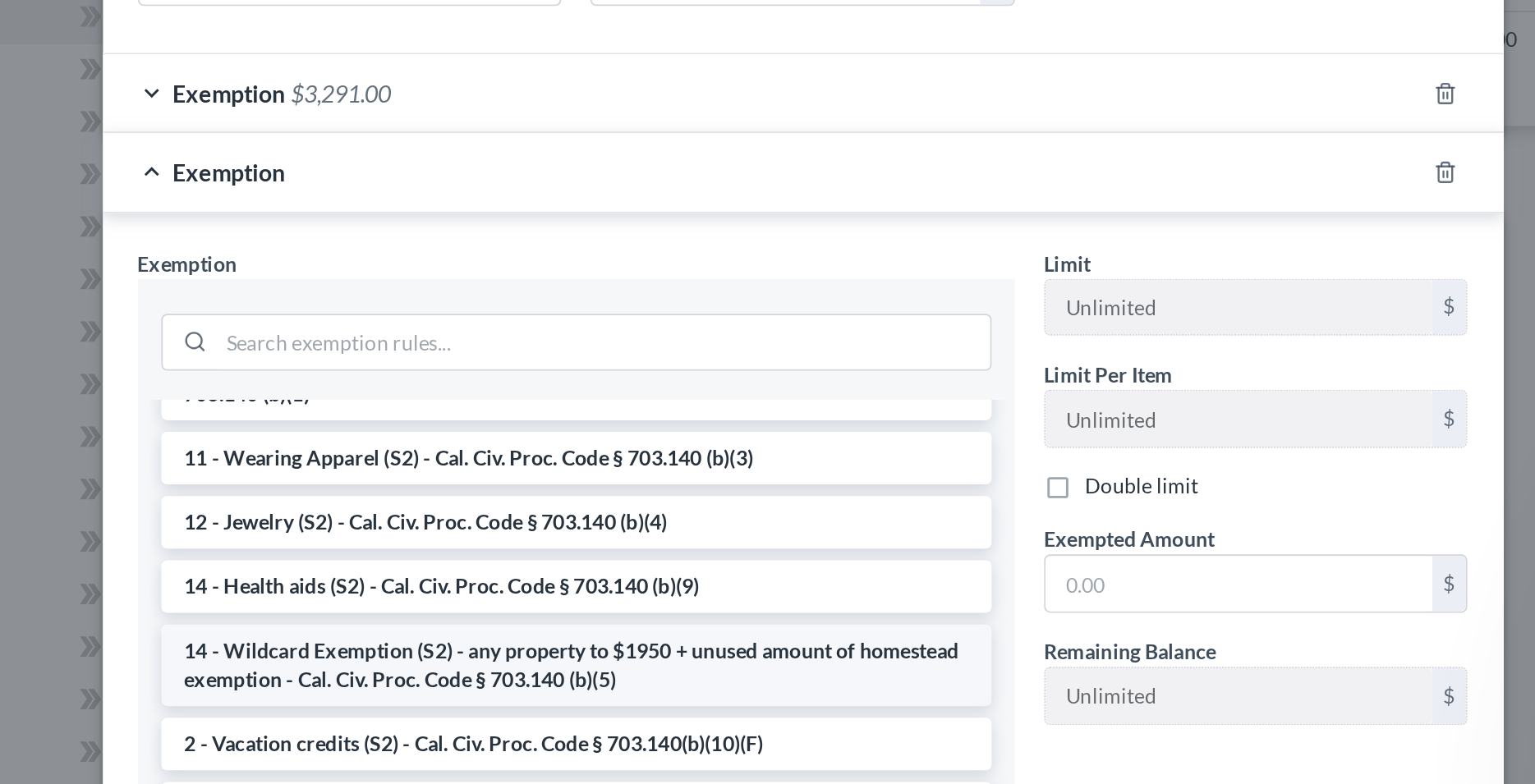
click at [531, 675] on li "14 - Wildcard Exemption (S2) - any property to $1950 + unused amount of homeste…" at bounding box center [640, 698] width 468 height 46
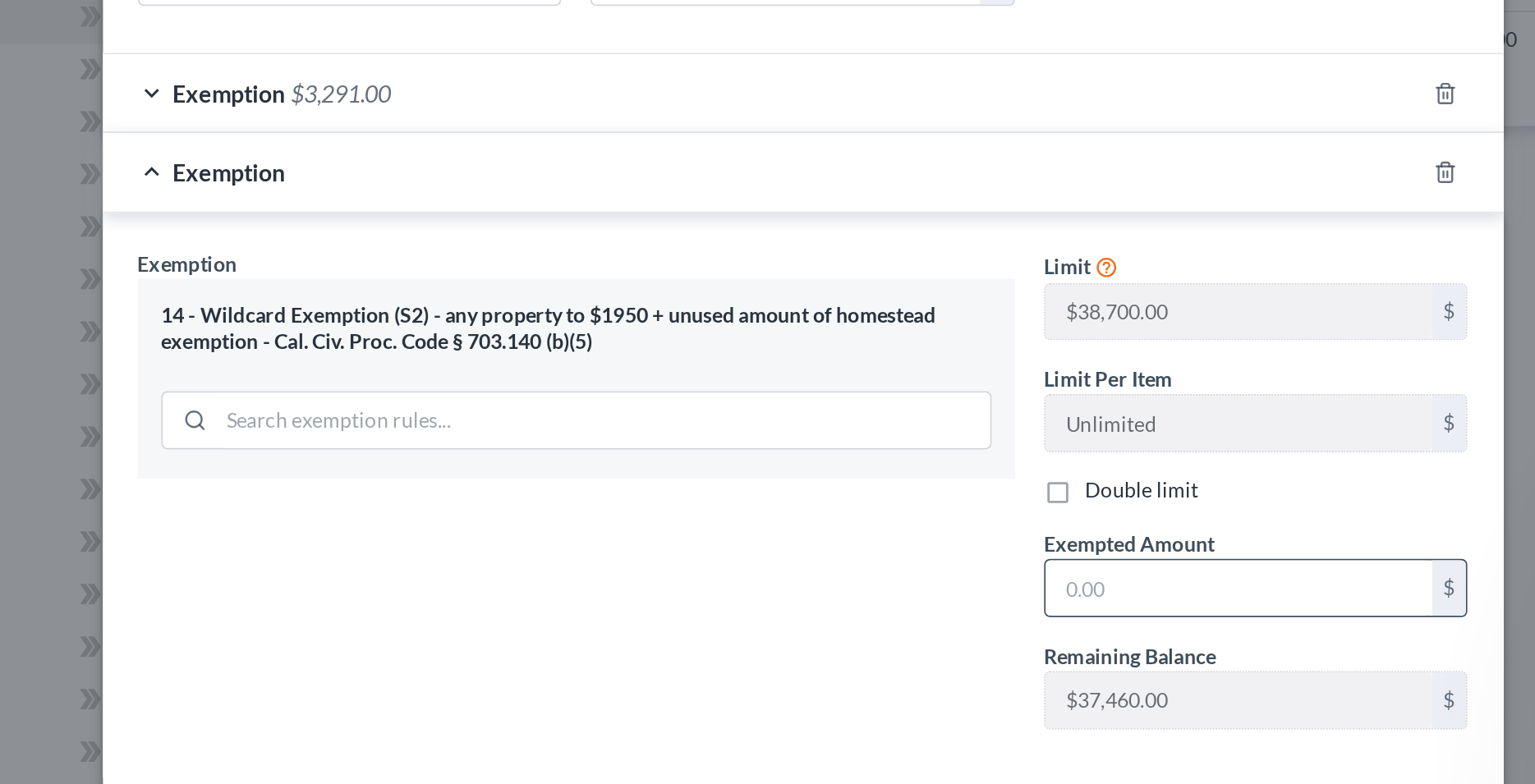
click at [926, 647] on input "text" at bounding box center [1013, 654] width 218 height 31
type input "15,359"
click at [843, 636] on div "Exemption Set must be selected for CA. Exemption * 14 - Wildcard Exemption (S2)…" at bounding box center [640, 605] width 510 height 284
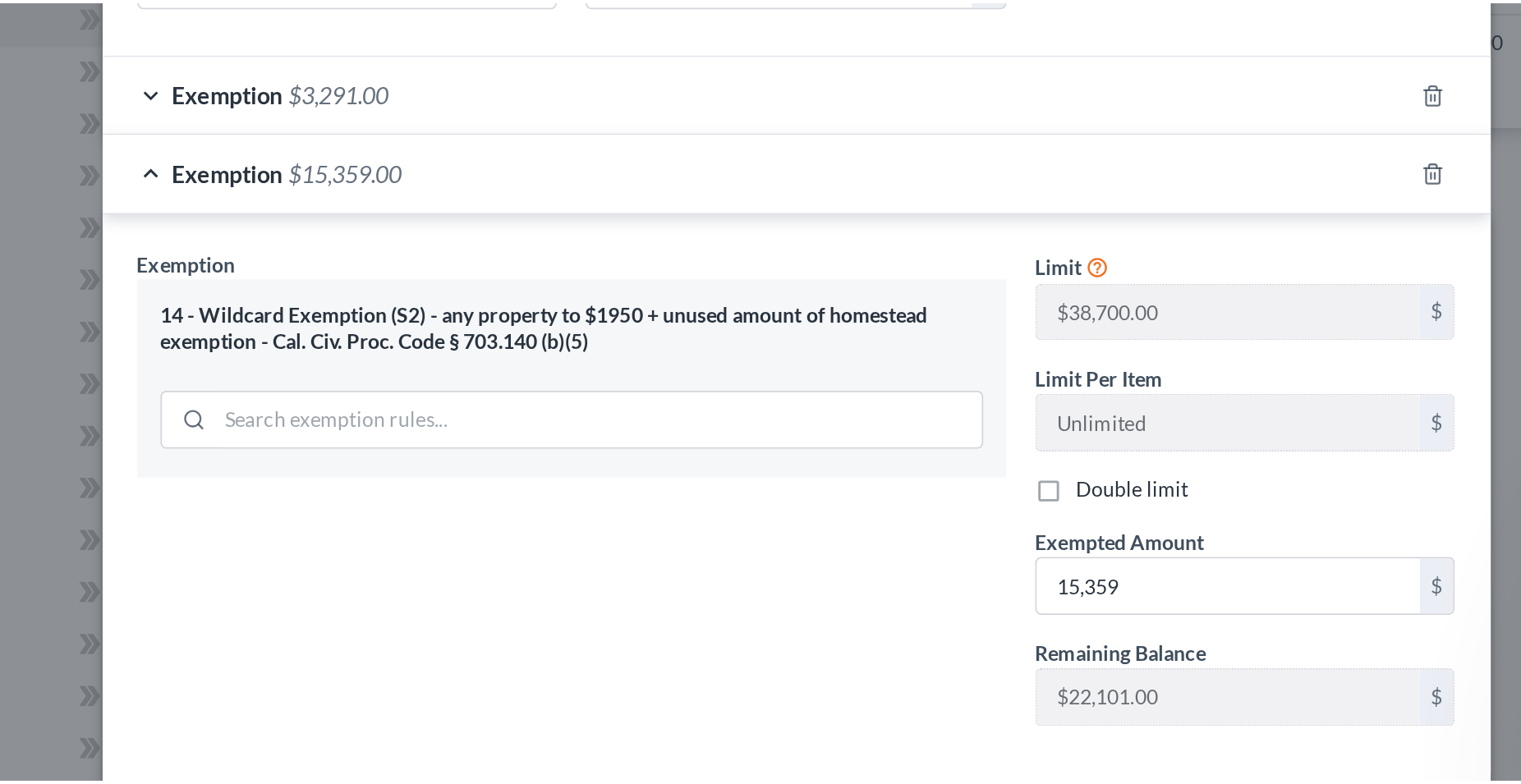
scroll to position [134, 0]
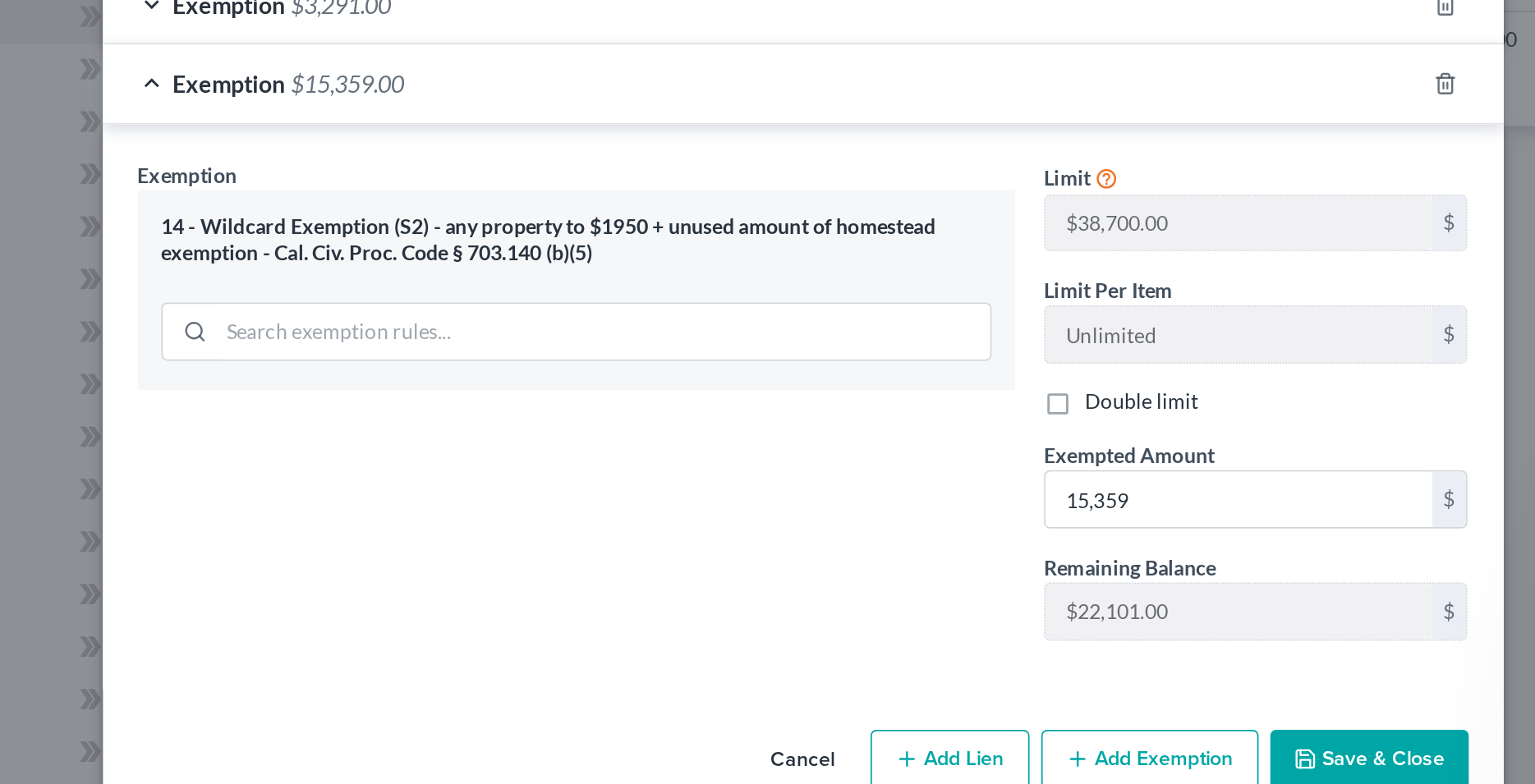
click at [1075, 734] on button "Save & Close" at bounding box center [1087, 751] width 112 height 35
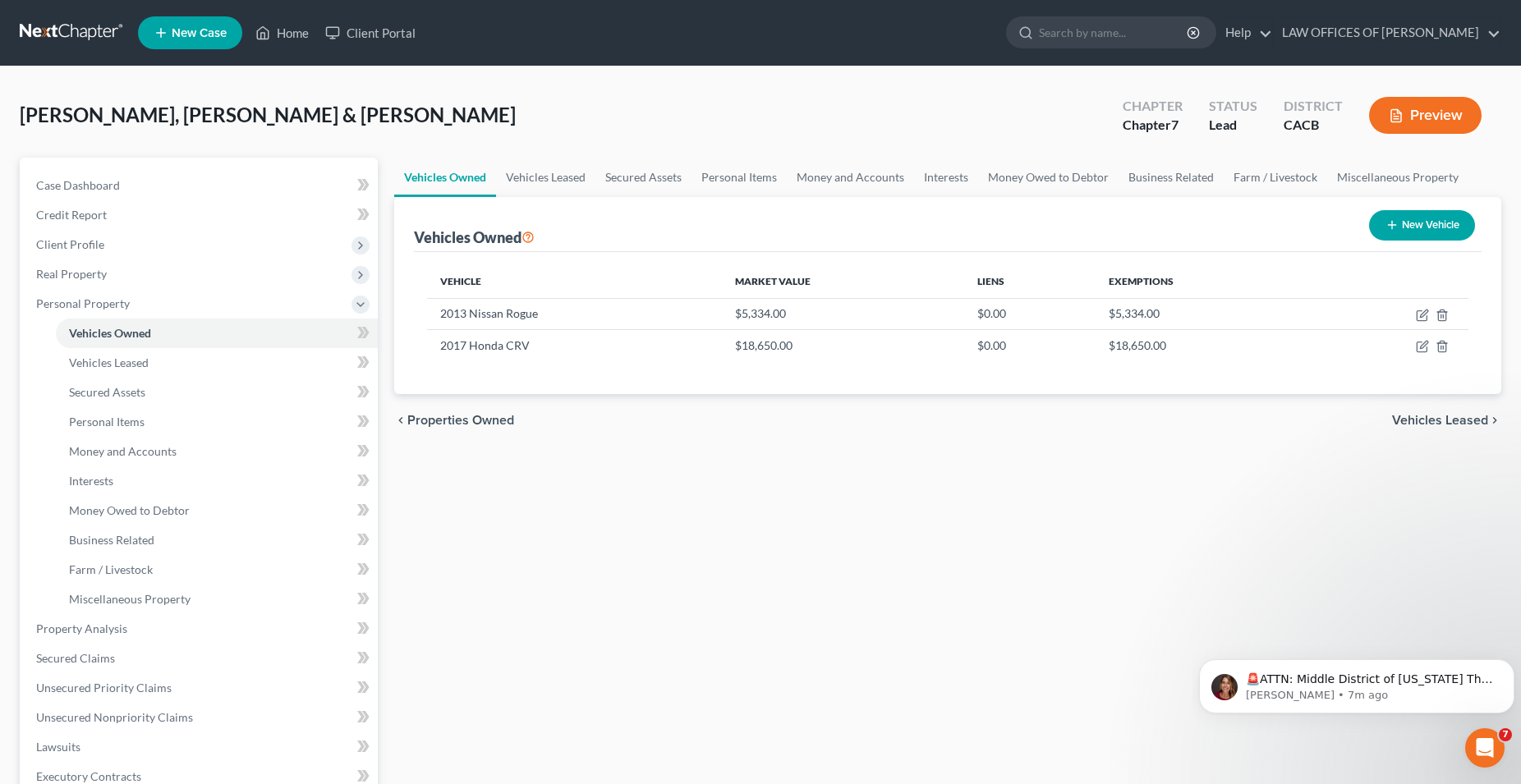
scroll to position [1, 0]
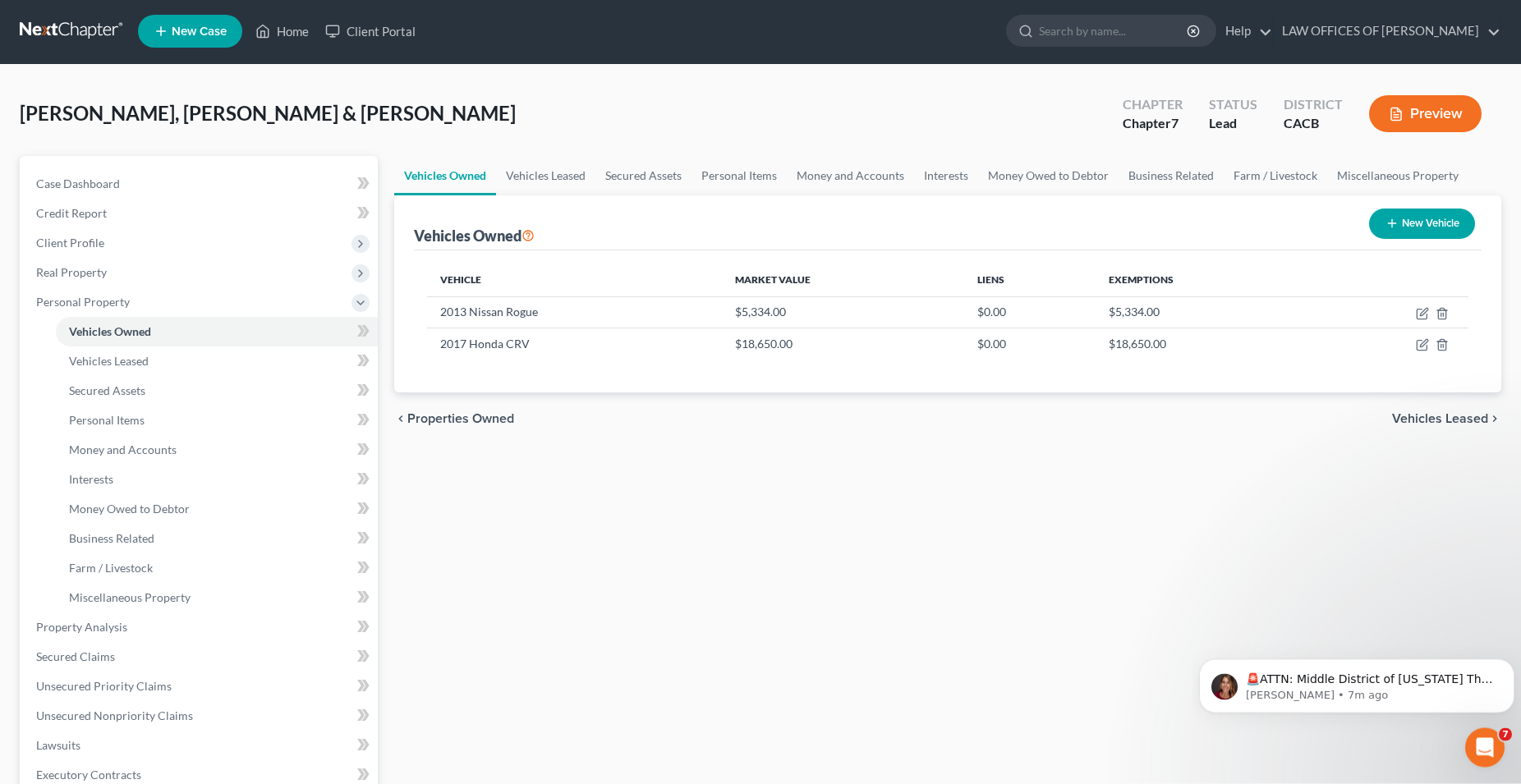
drag, startPoint x: 1394, startPoint y: 396, endPoint x: 1421, endPoint y: 417, distance: 34.2
click at [1413, 405] on div "chevron_left Properties Owned Vehicles Leased chevron_right" at bounding box center [947, 419] width 1107 height 52
click at [1458, 420] on span "Vehicles Leased" at bounding box center [1440, 420] width 96 height 13
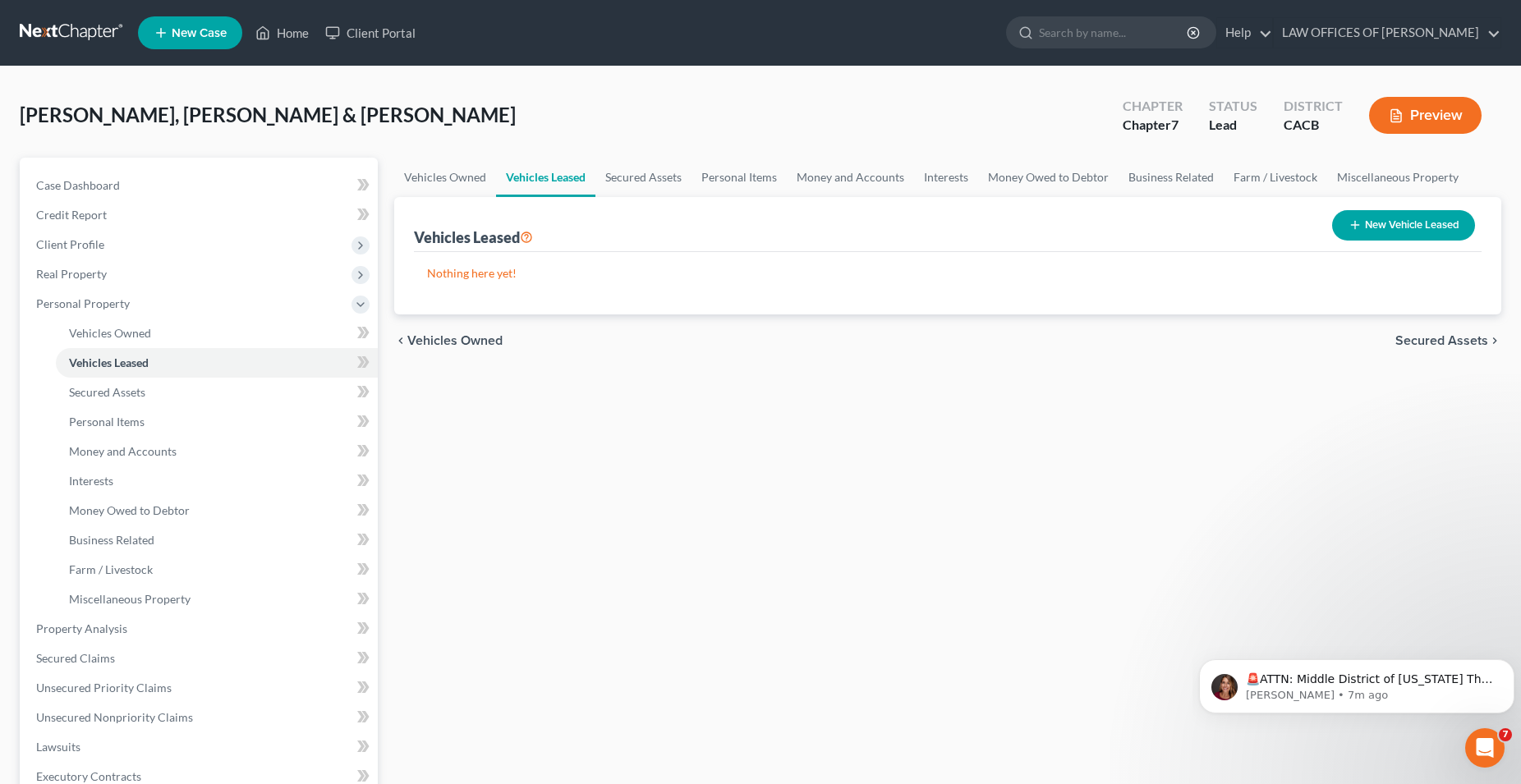
click at [1438, 345] on span "Secured Assets" at bounding box center [1441, 340] width 92 height 13
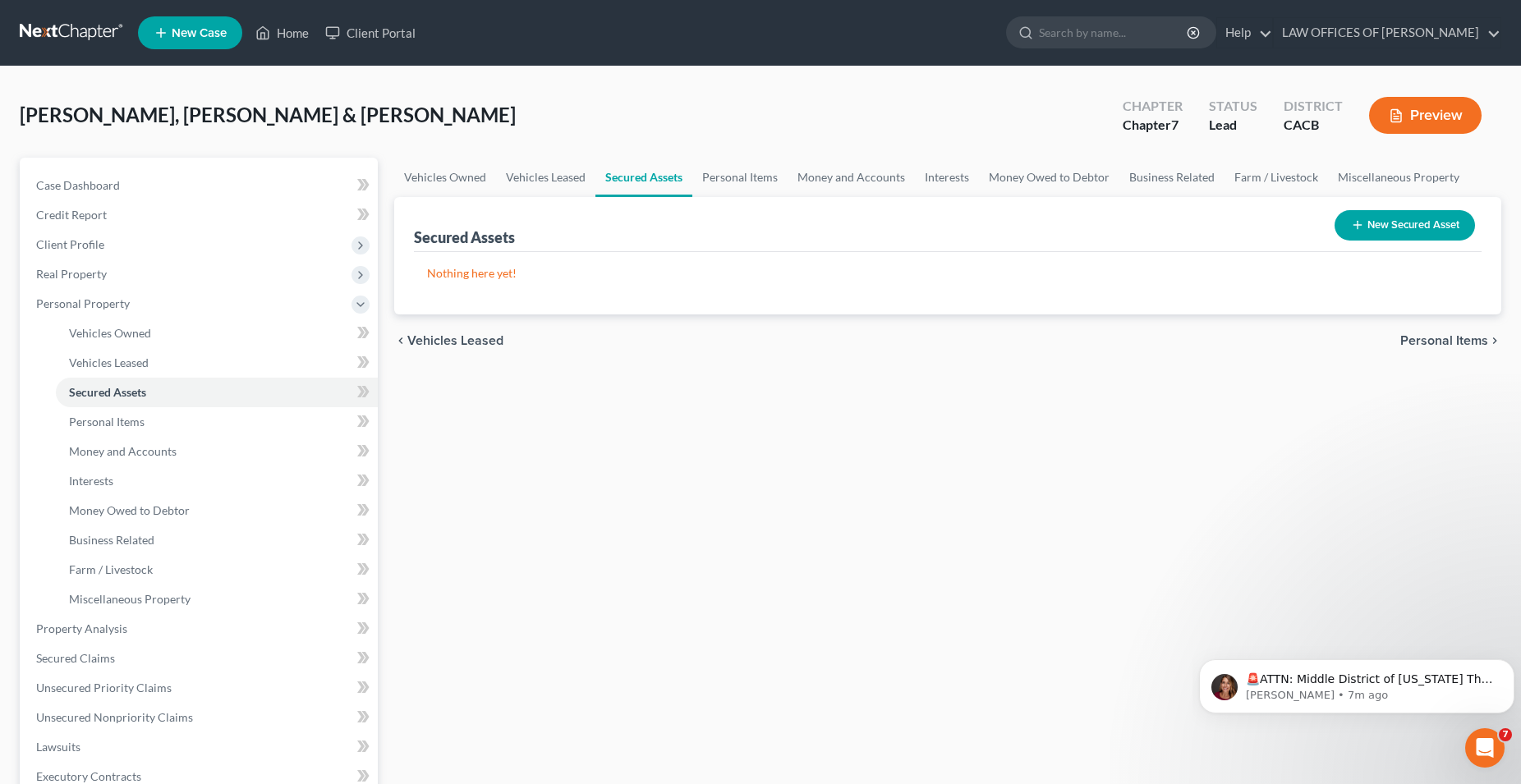
click at [1438, 345] on span "Personal Items" at bounding box center [1444, 340] width 88 height 13
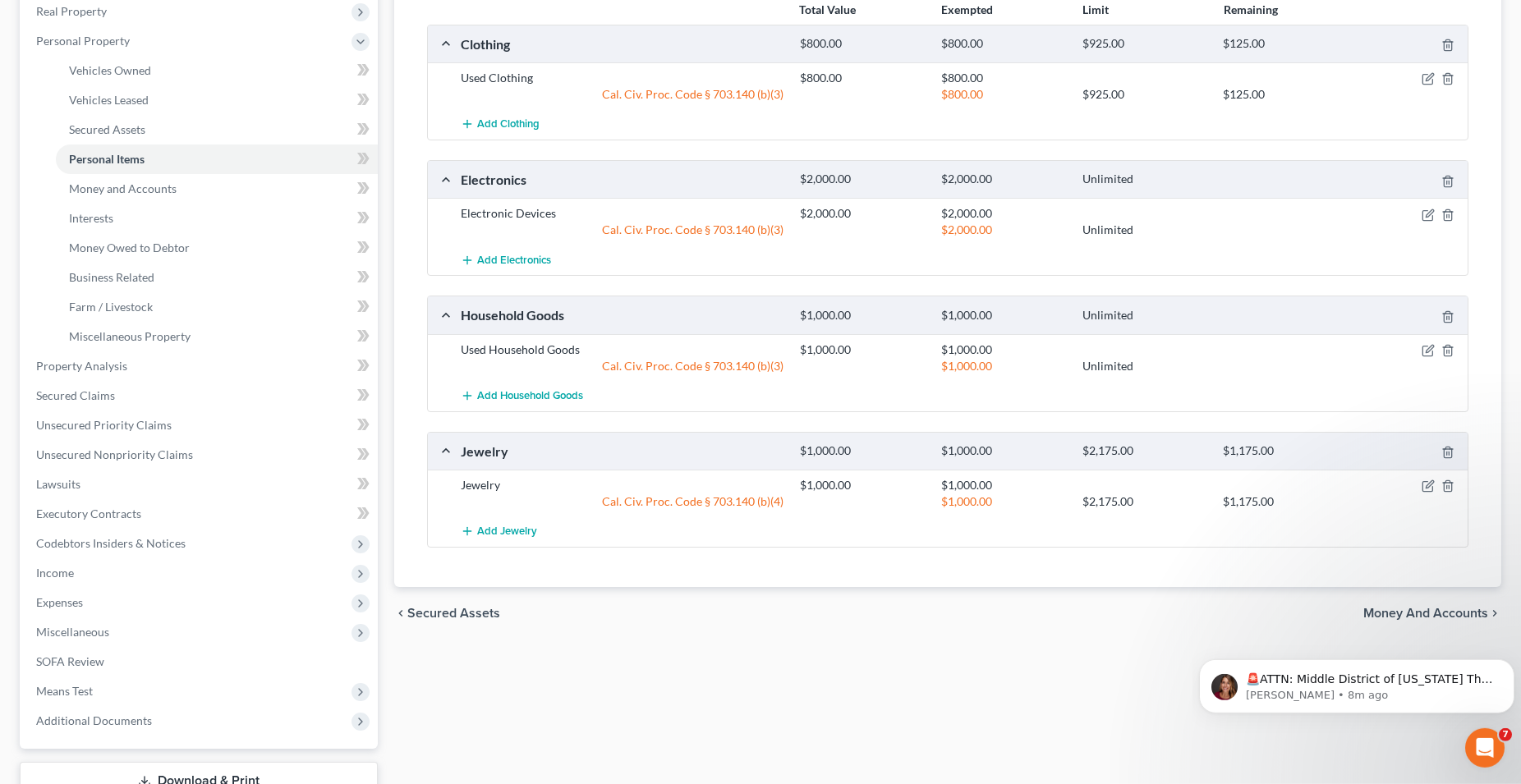
scroll to position [267, 0]
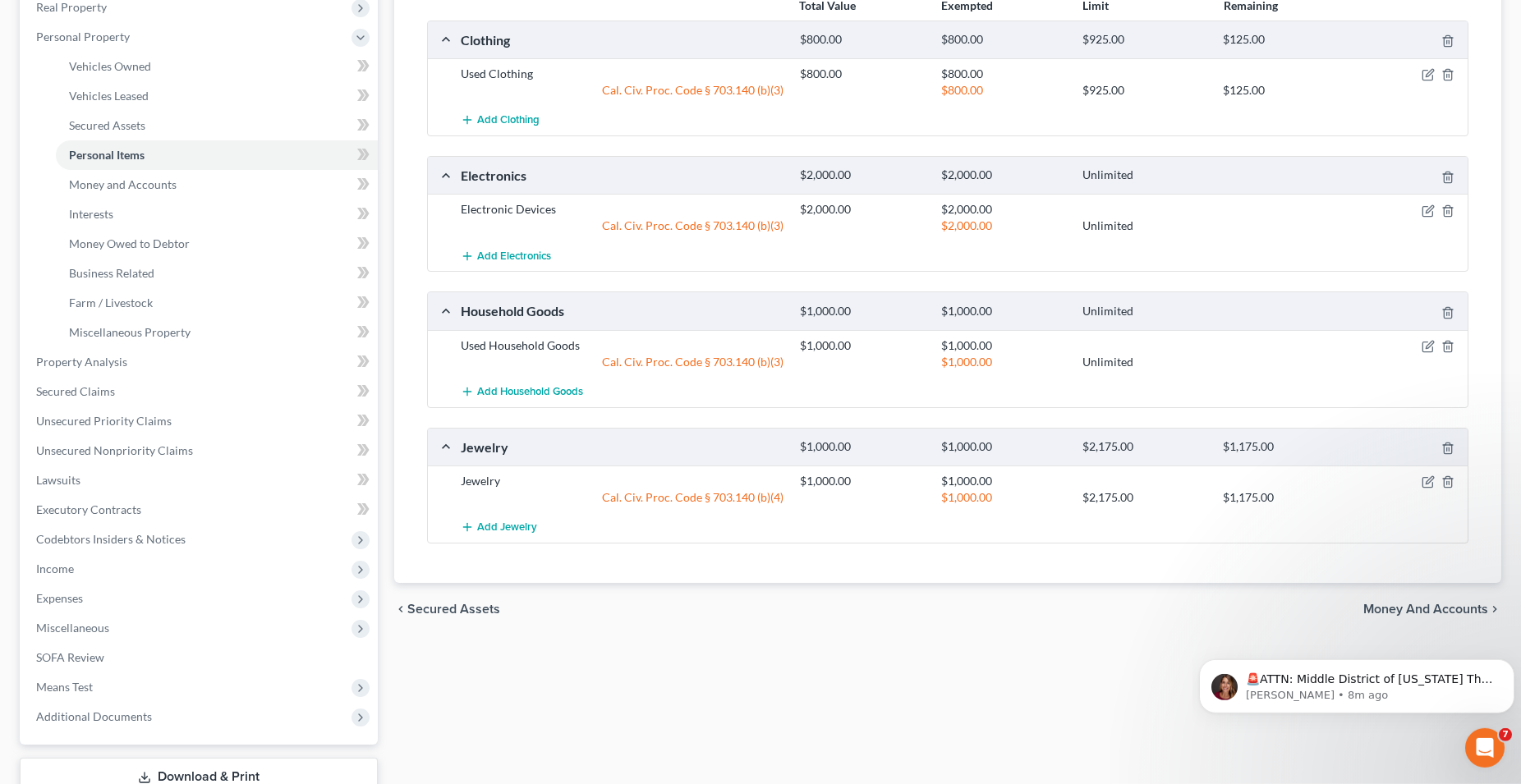
click at [1442, 612] on span "Money and Accounts" at bounding box center [1425, 609] width 124 height 13
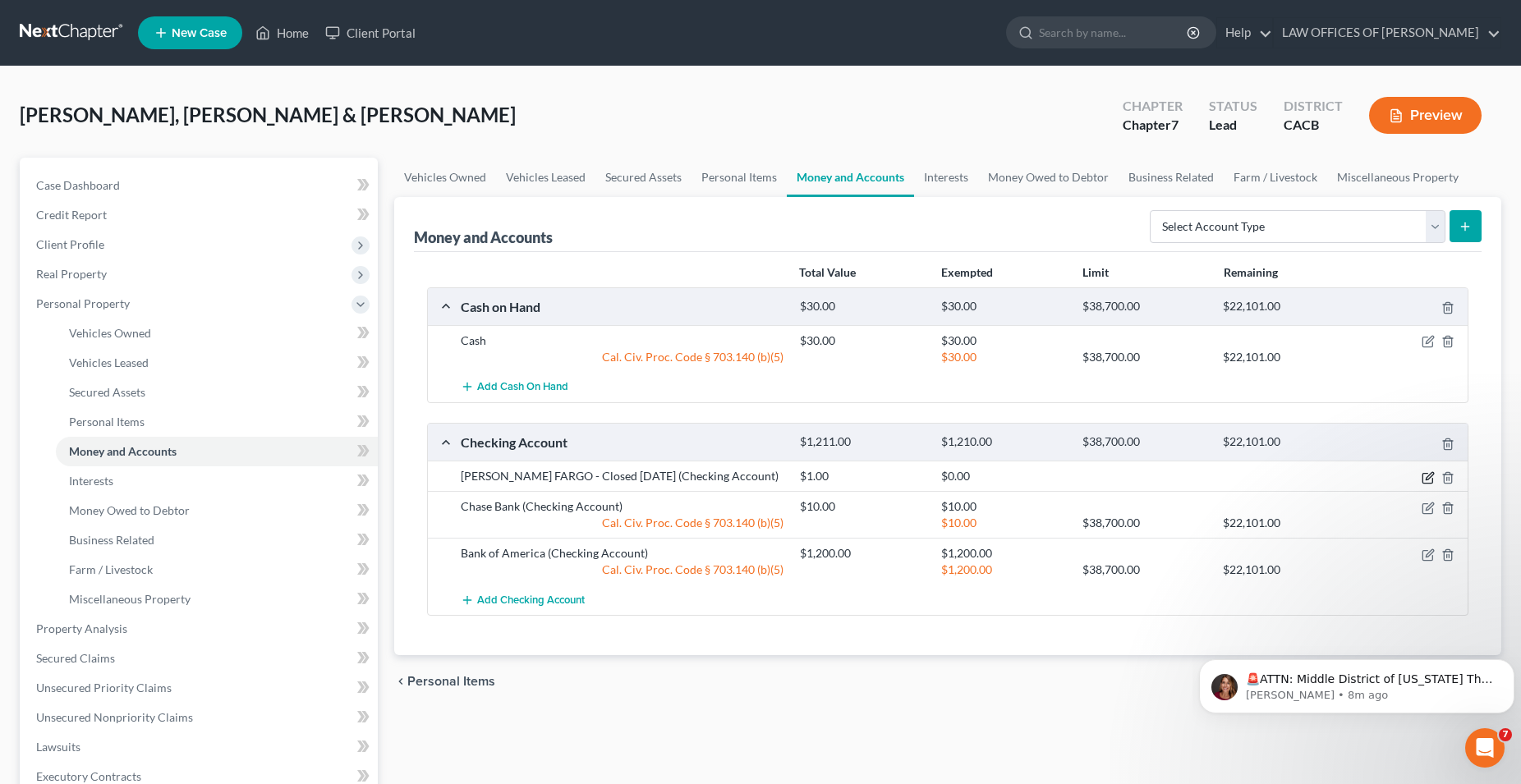
click at [1428, 479] on icon "button" at bounding box center [1428, 477] width 13 height 13
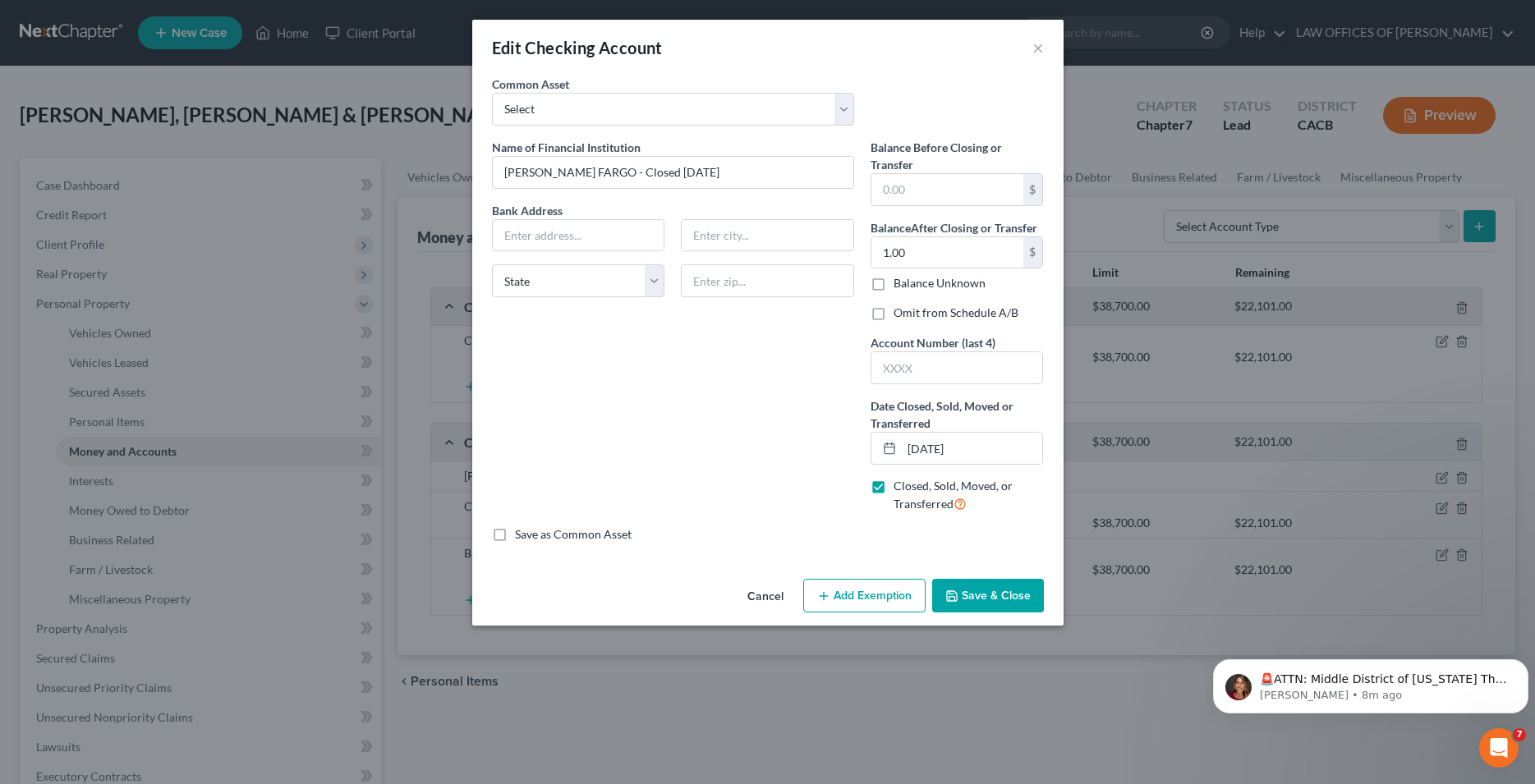
click at [763, 604] on button "Cancel" at bounding box center [766, 596] width 62 height 33
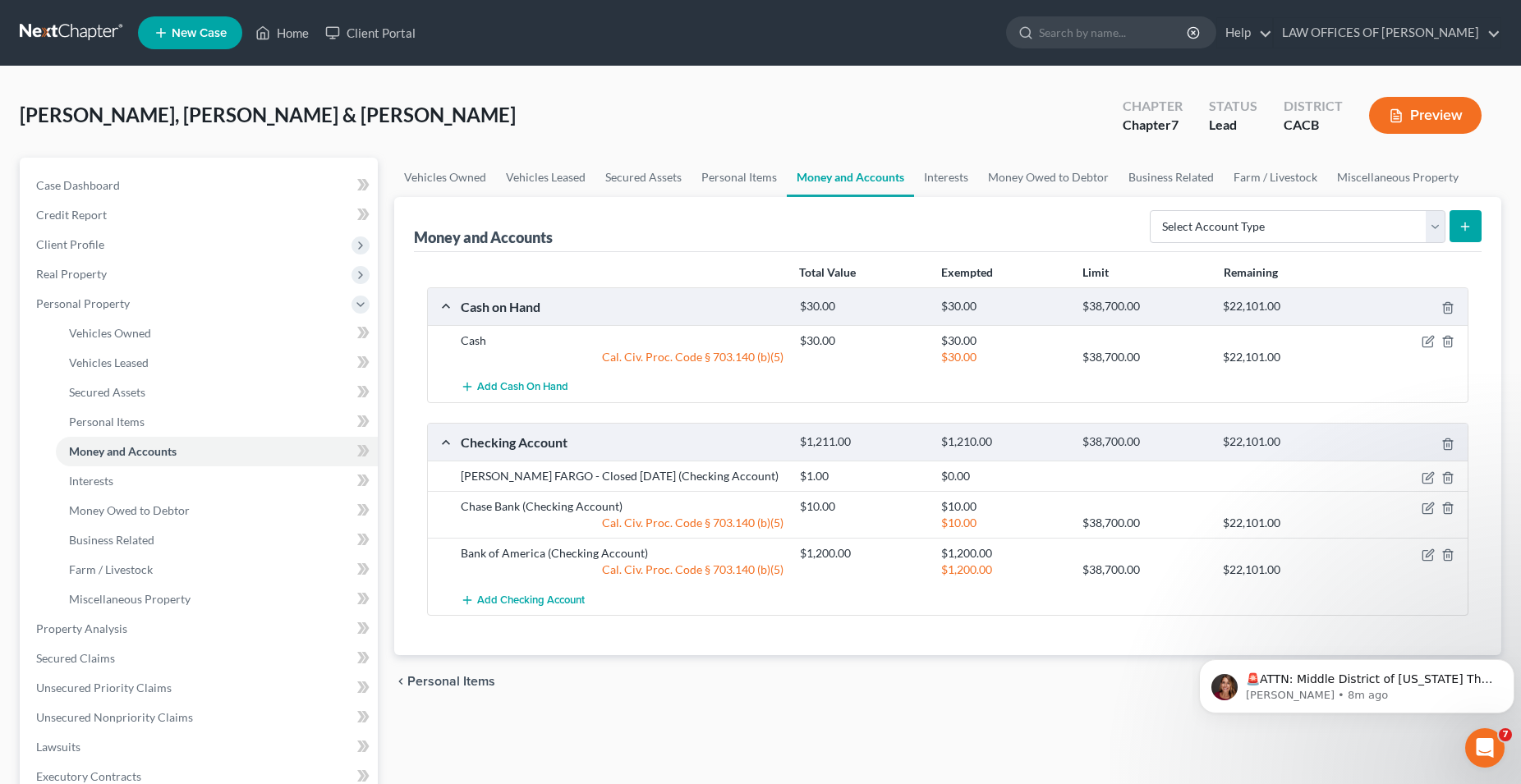
scroll to position [84, 0]
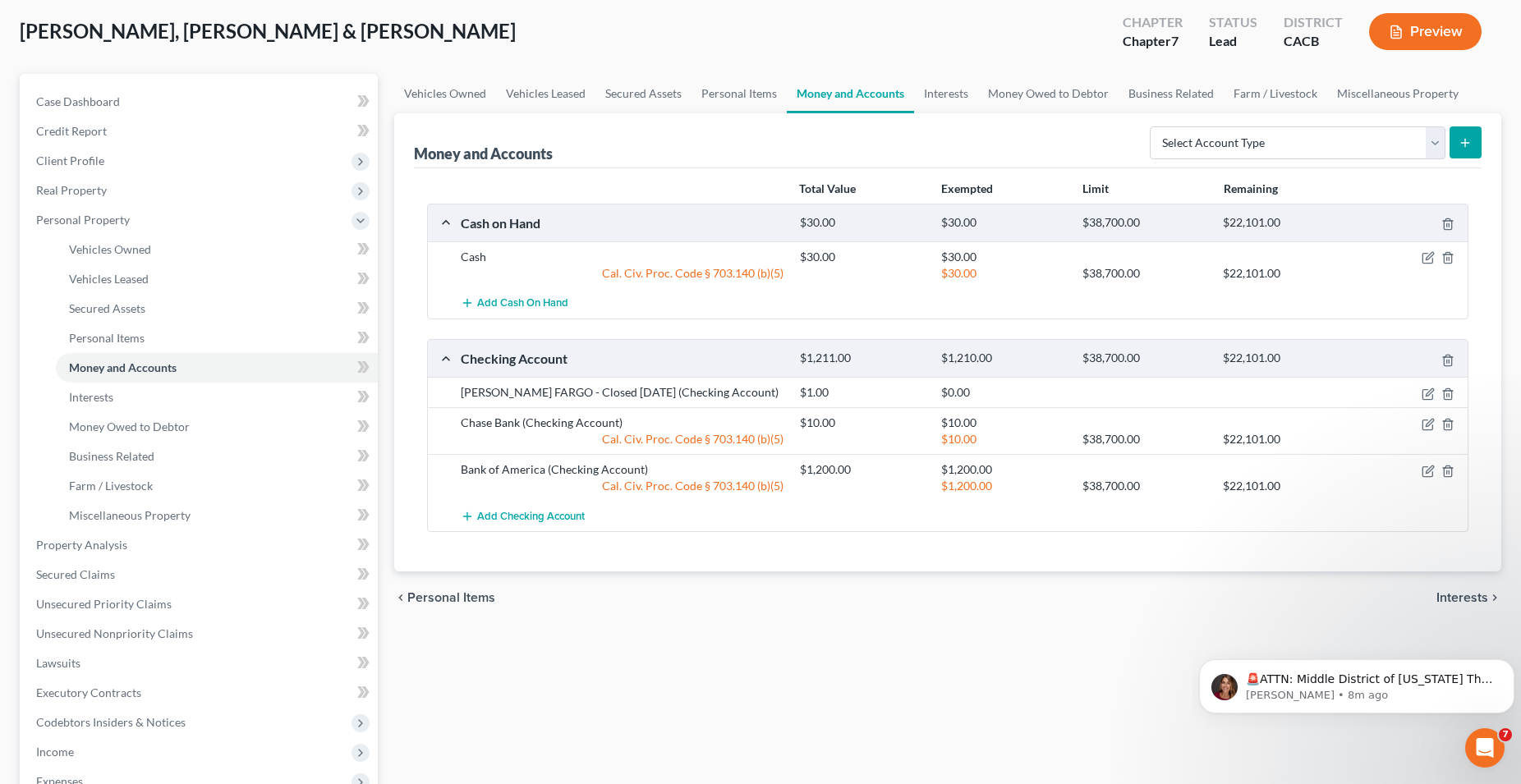
click at [1464, 601] on span "Interests" at bounding box center [1462, 597] width 52 height 13
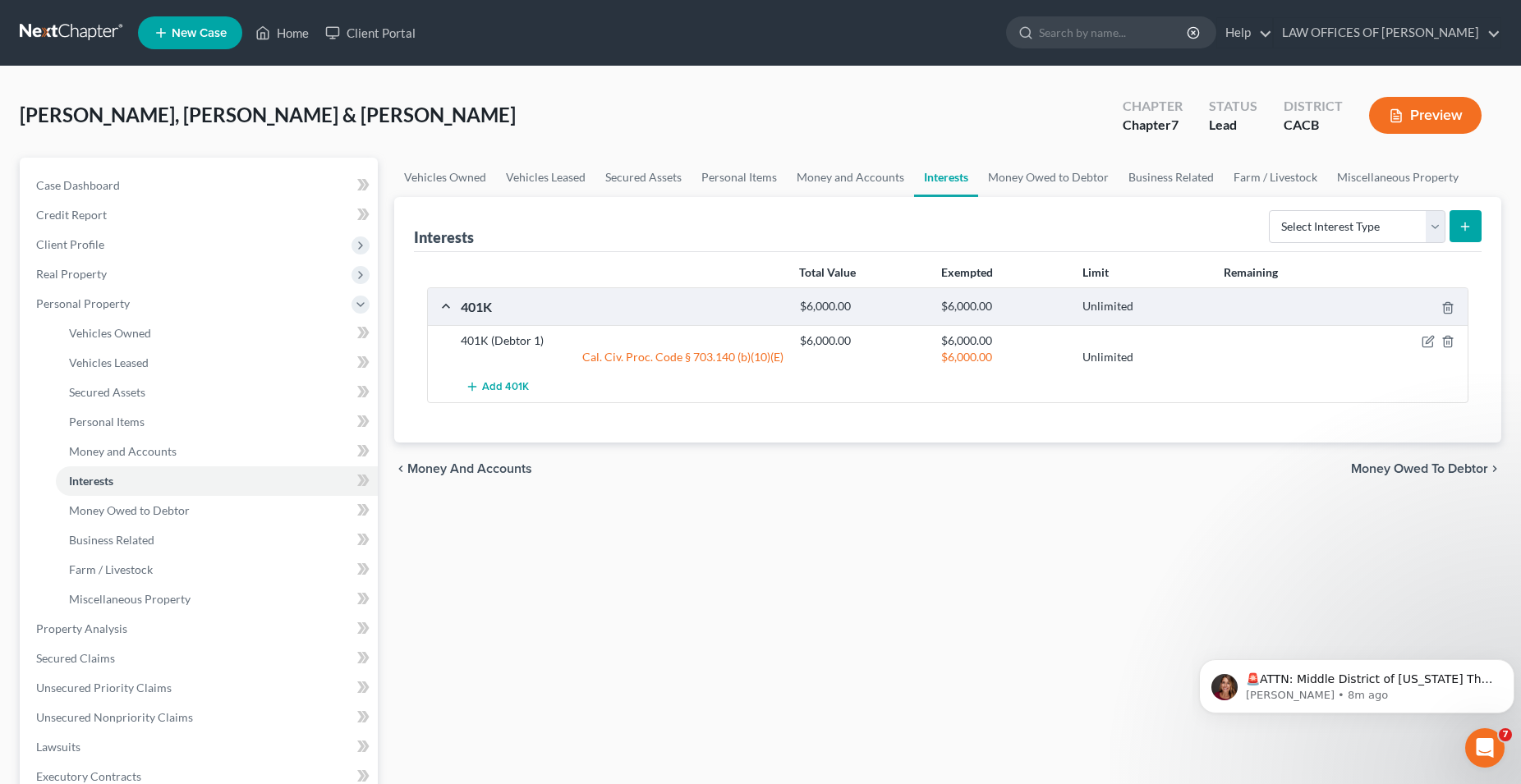
click at [1386, 474] on span "Money Owed to Debtor" at bounding box center [1419, 468] width 137 height 13
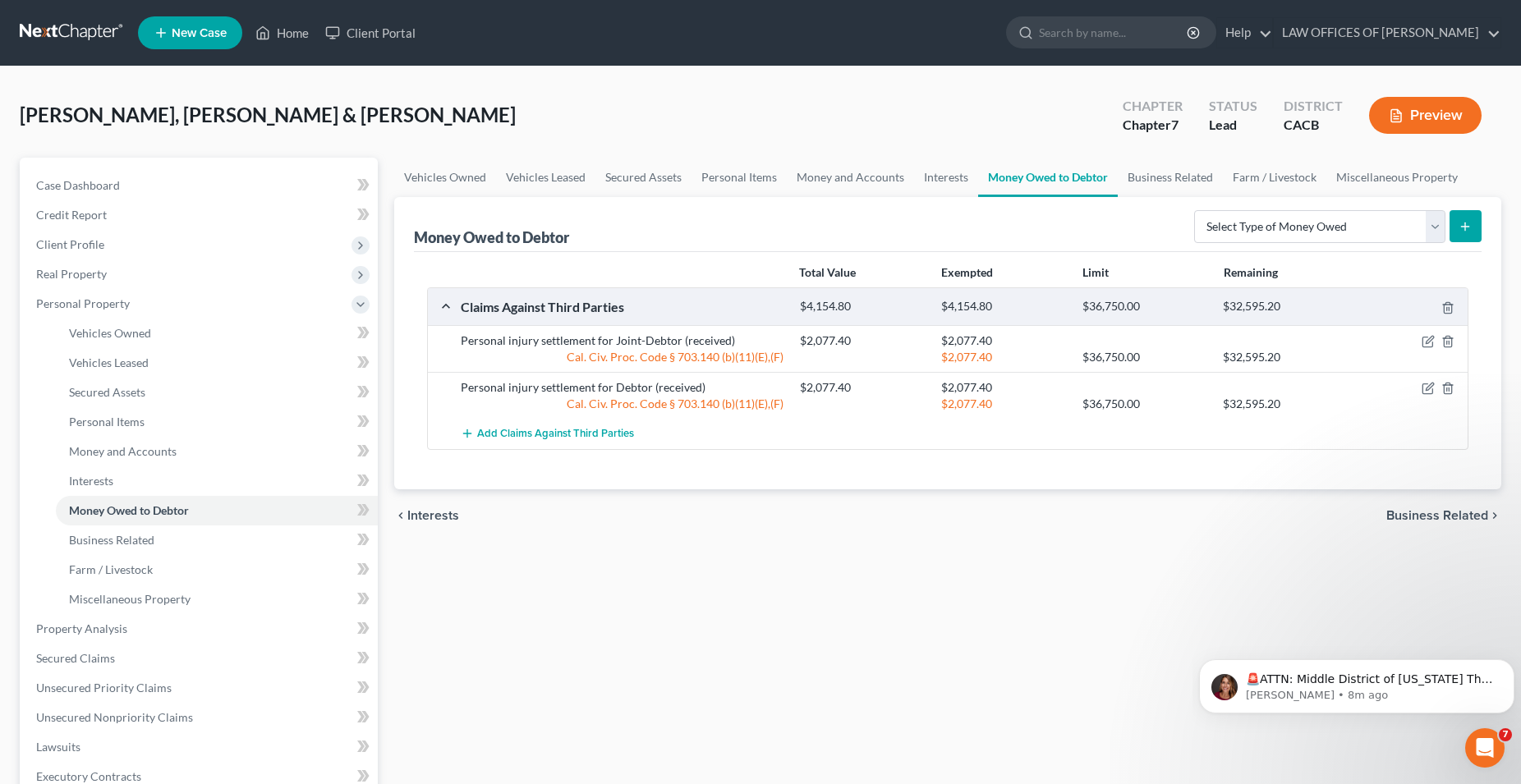
click at [1433, 510] on span "Business Related" at bounding box center [1437, 516] width 102 height 13
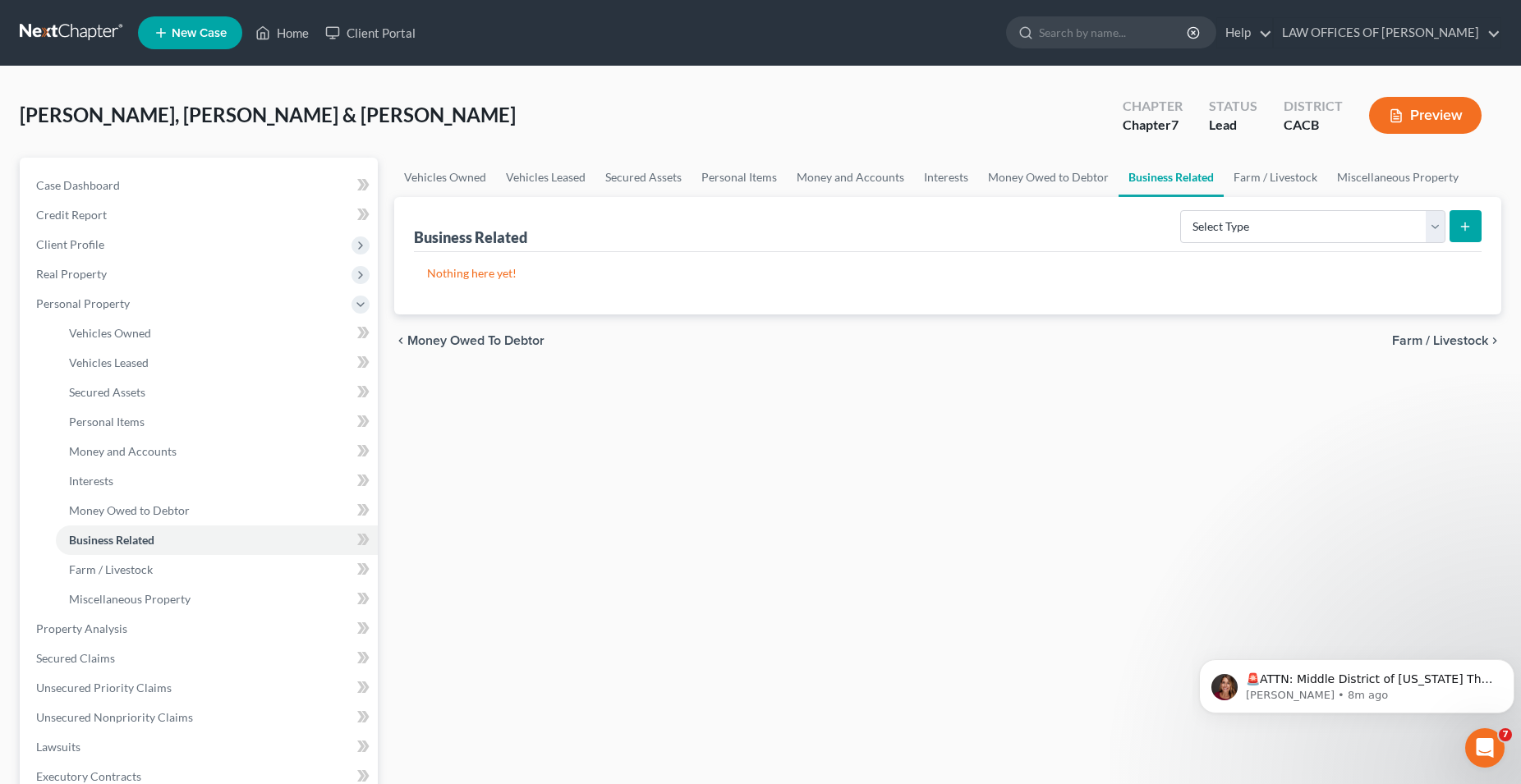
click at [1462, 334] on span "Farm / Livestock" at bounding box center [1440, 340] width 96 height 13
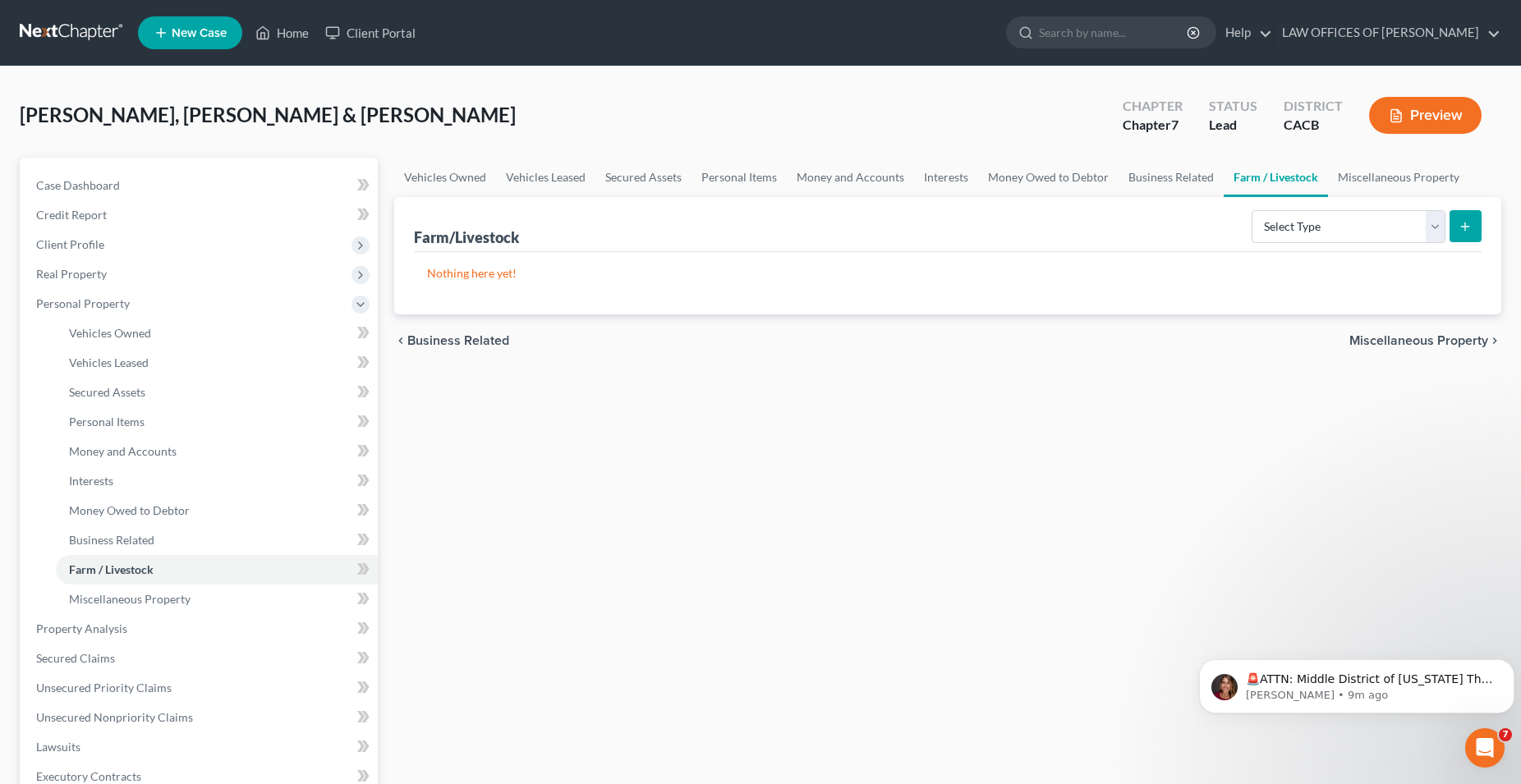
click at [1430, 344] on span "Miscellaneous Property" at bounding box center [1419, 340] width 139 height 13
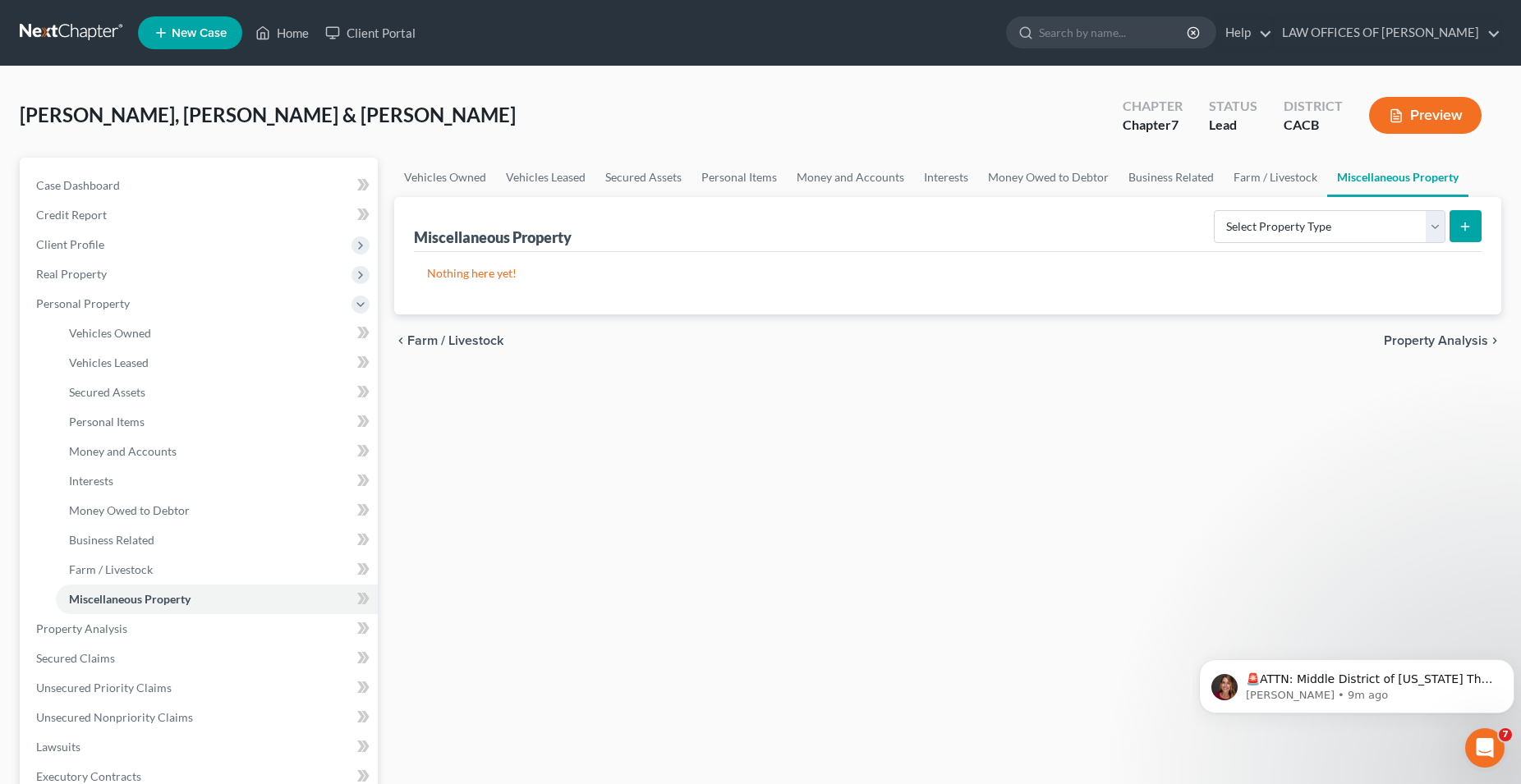
click at [1430, 344] on span "Property Analysis" at bounding box center [1435, 340] width 104 height 13
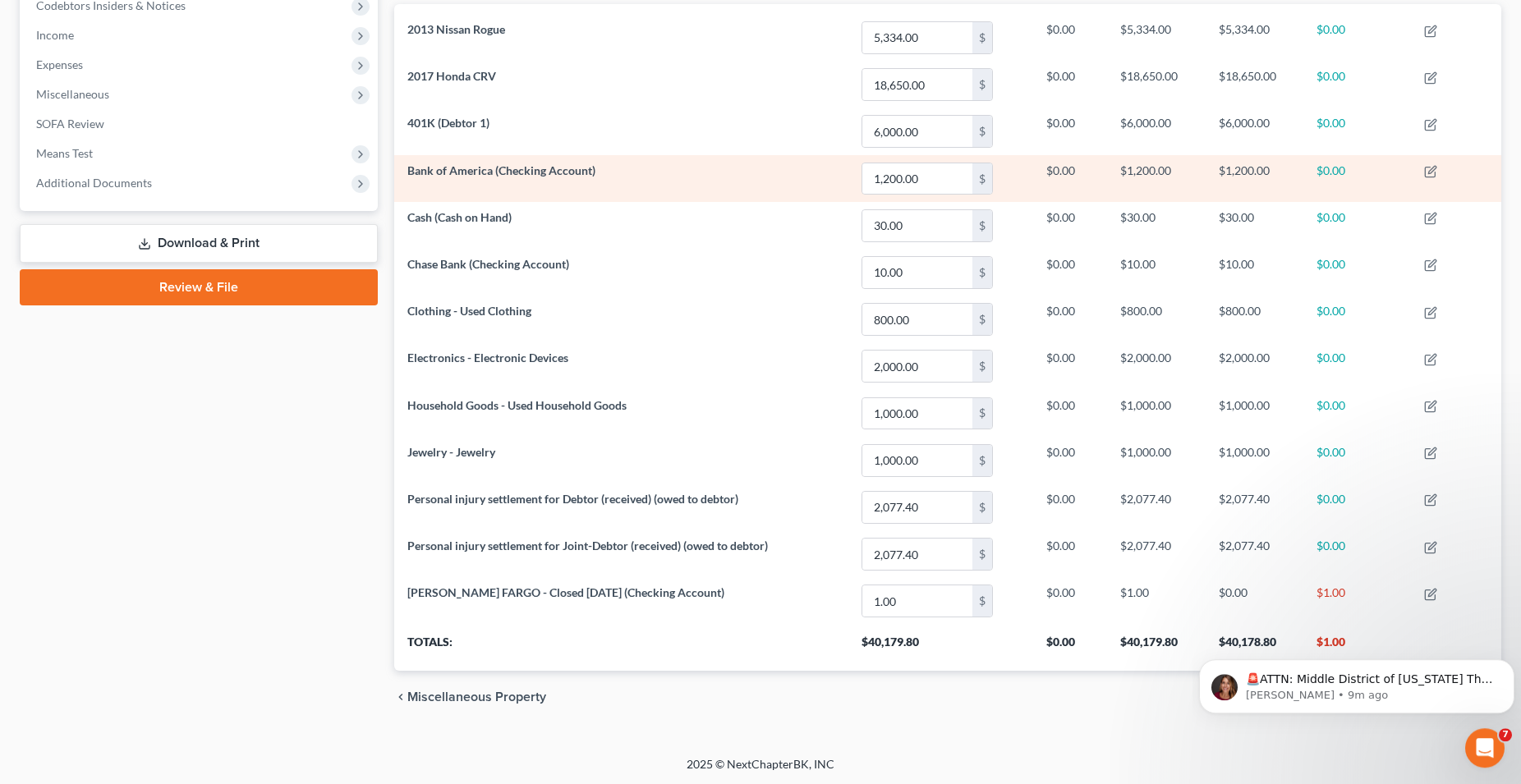
scroll to position [506, 0]
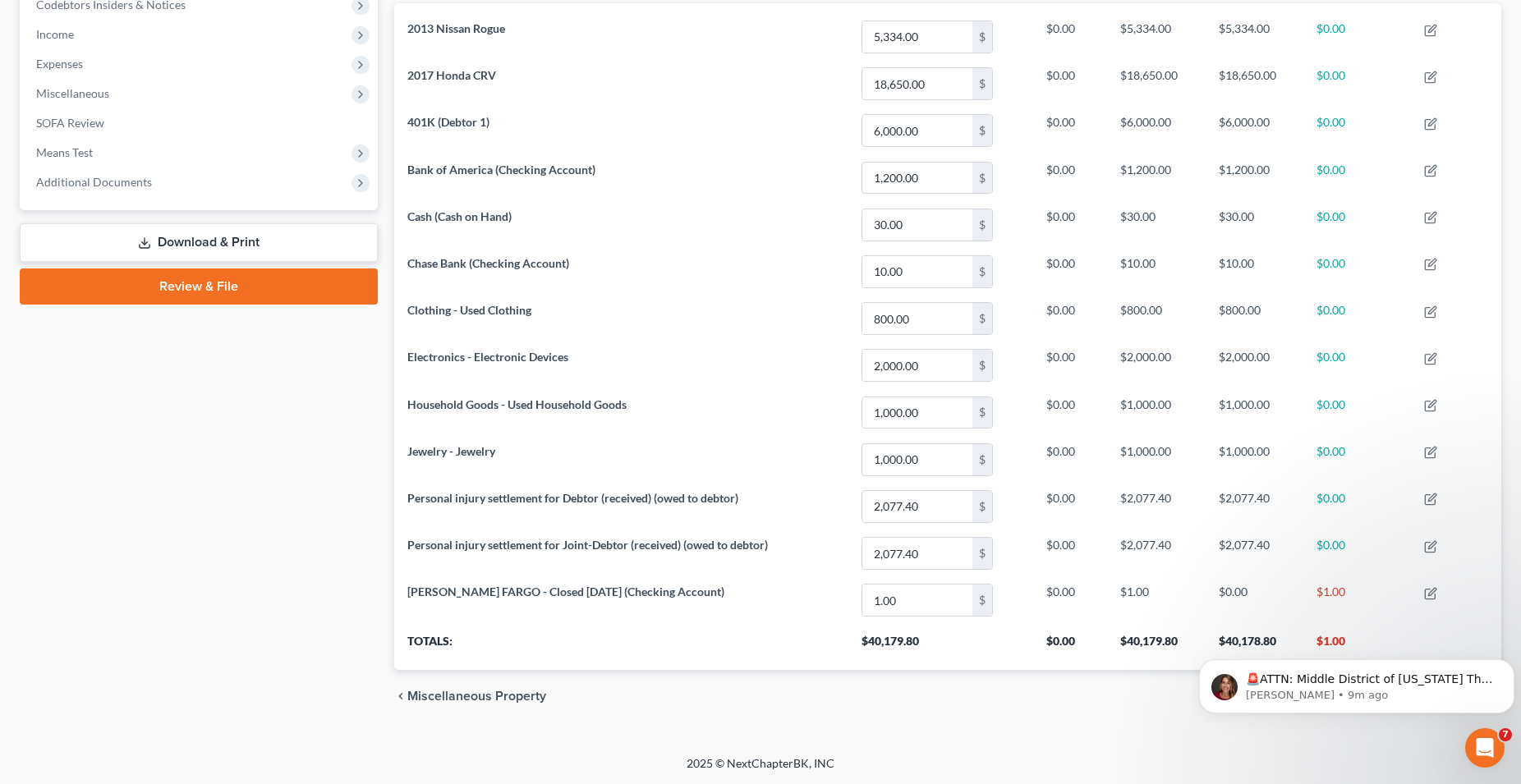
click at [1081, 715] on div "chevron_left Miscellaneous Property Secured Claims chevron_right" at bounding box center [947, 696] width 1107 height 52
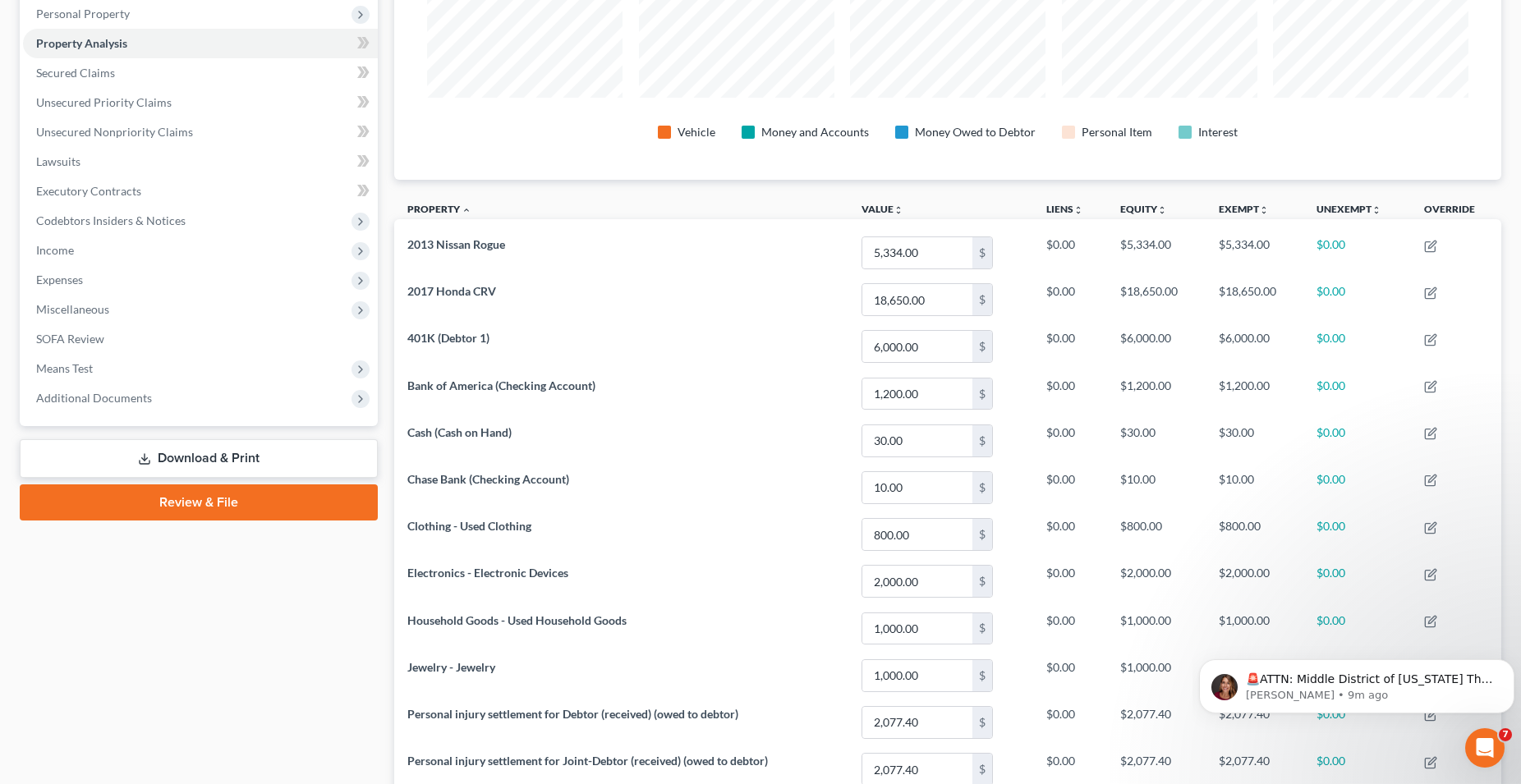
scroll to position [170, 0]
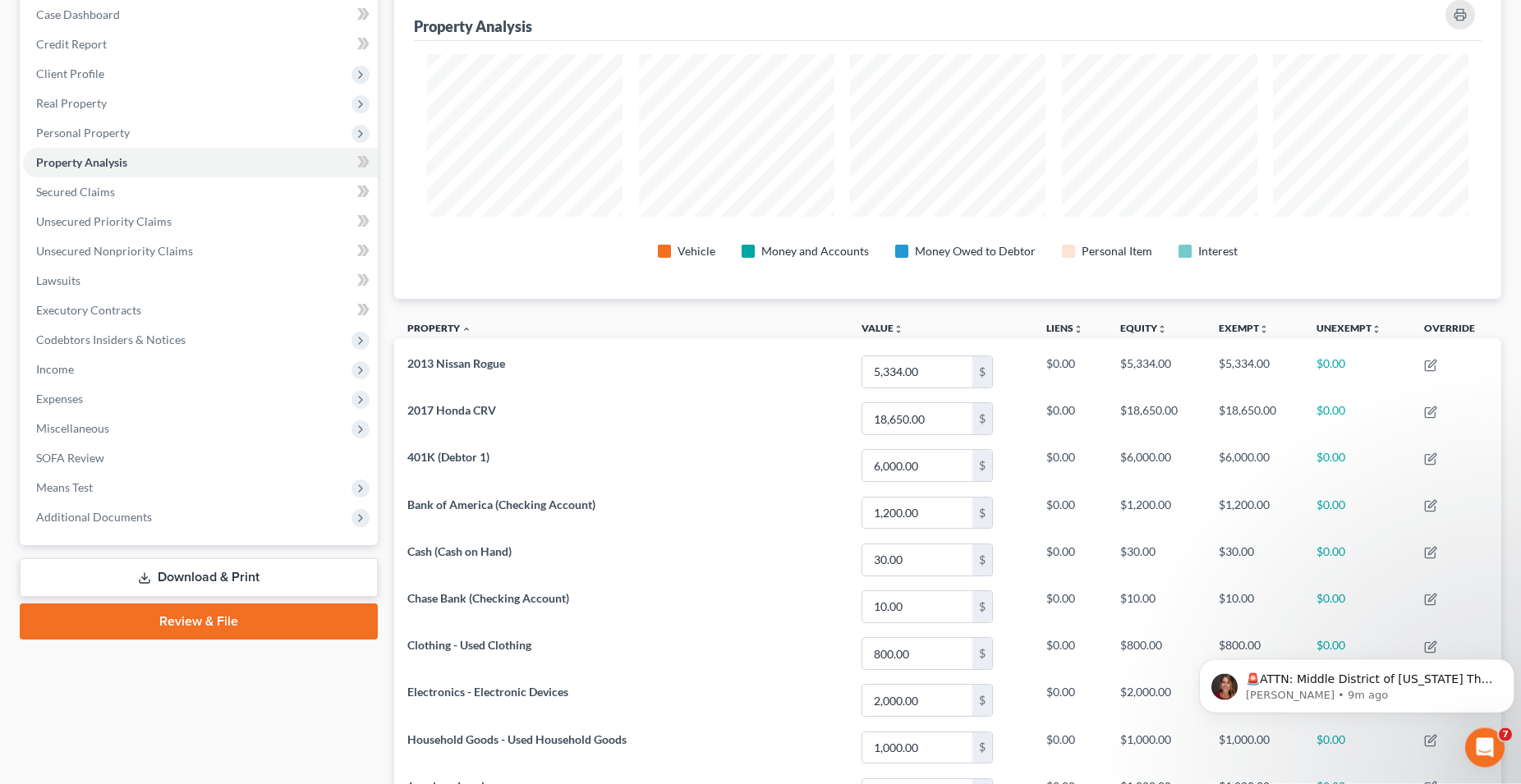
click at [240, 578] on link "Download & Print" at bounding box center [198, 578] width 358 height 38
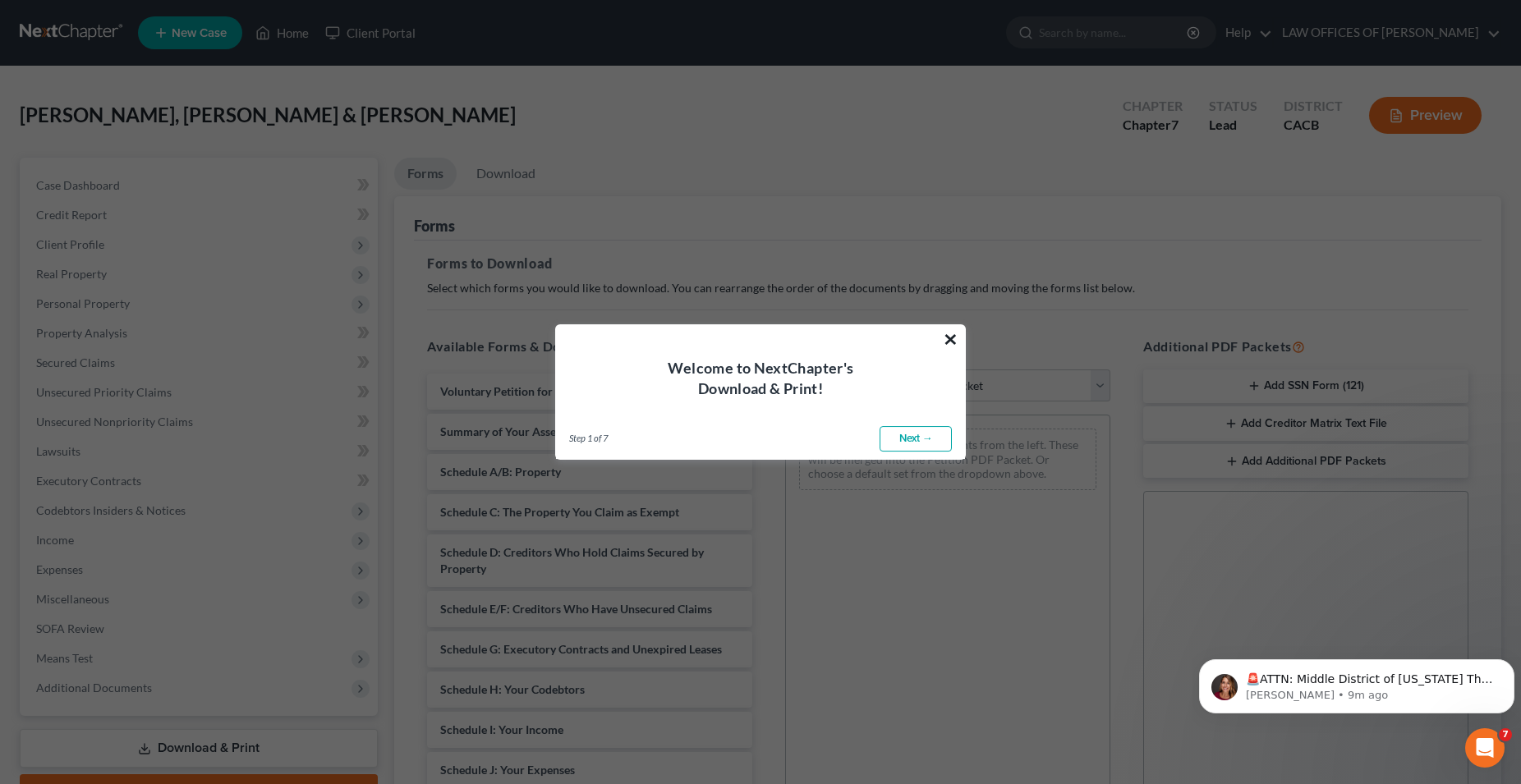
click at [953, 334] on button "×" at bounding box center [950, 340] width 16 height 27
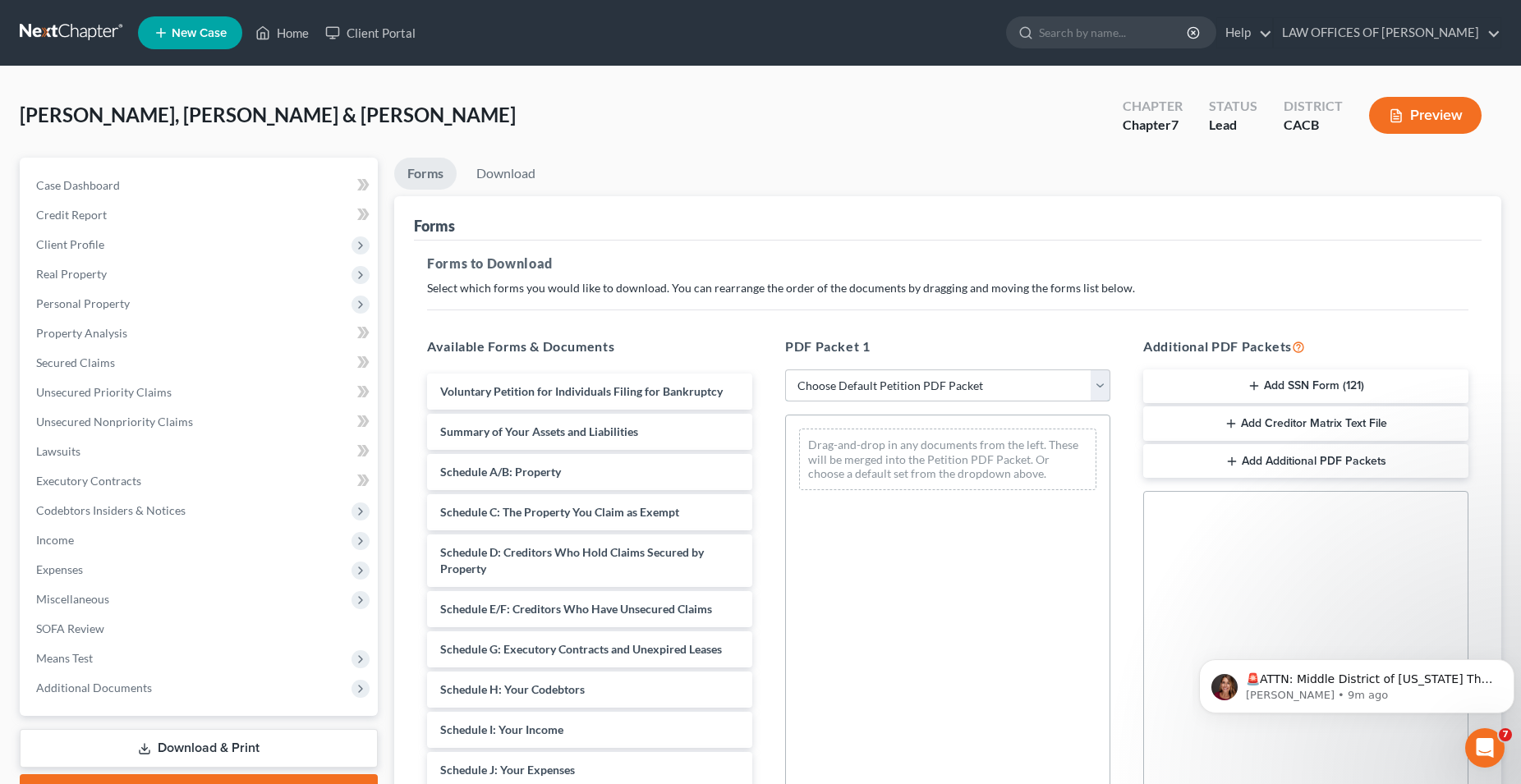
click at [785, 370] on select "Choose Default Petition PDF Packet Complete Bankruptcy Petition (all forms and …" at bounding box center [948, 386] width 325 height 33
select select "0"
click option "Complete Bankruptcy Petition (all forms and schedules)" at bounding box center [0, 0] width 0 height 0
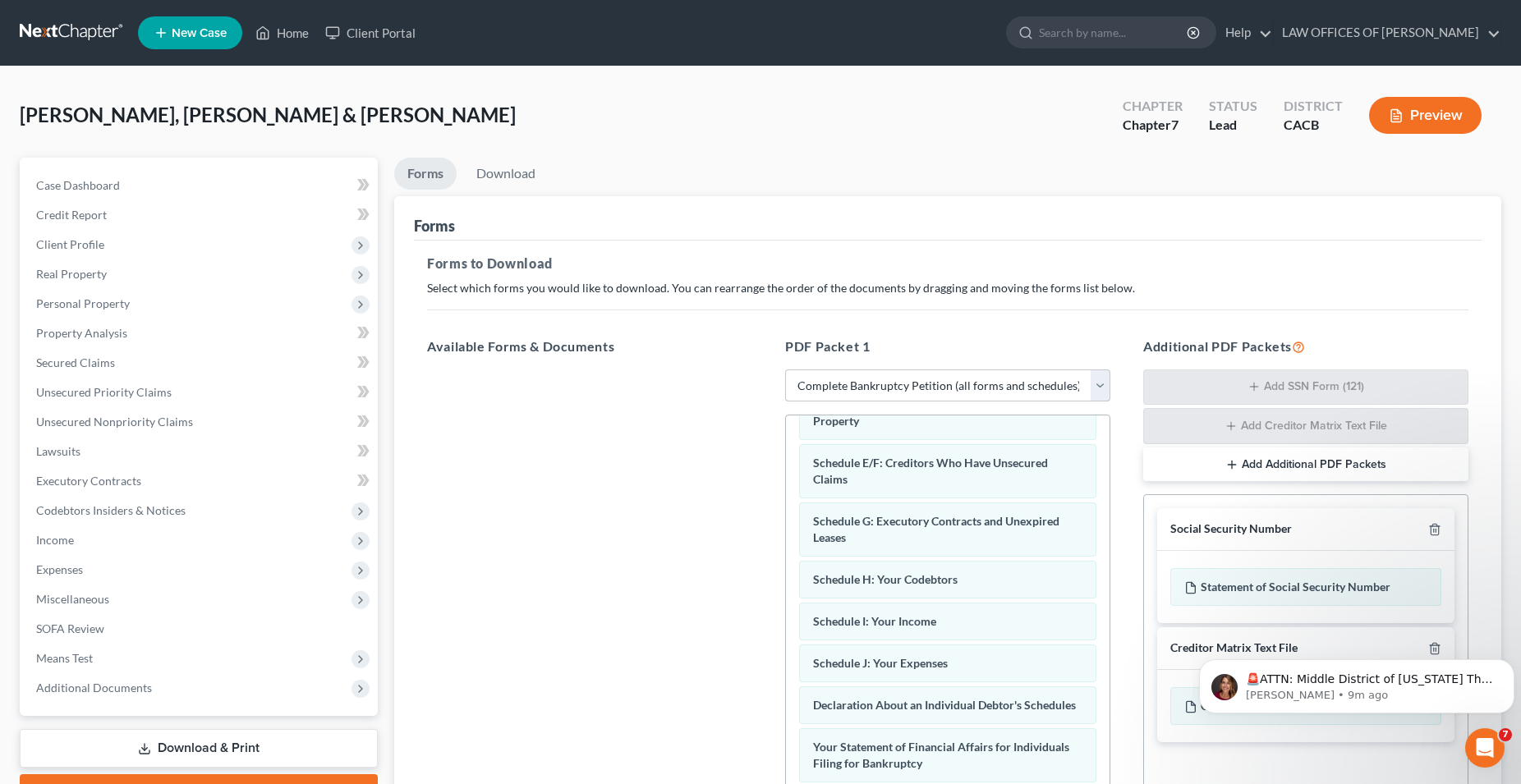
scroll to position [252, 0]
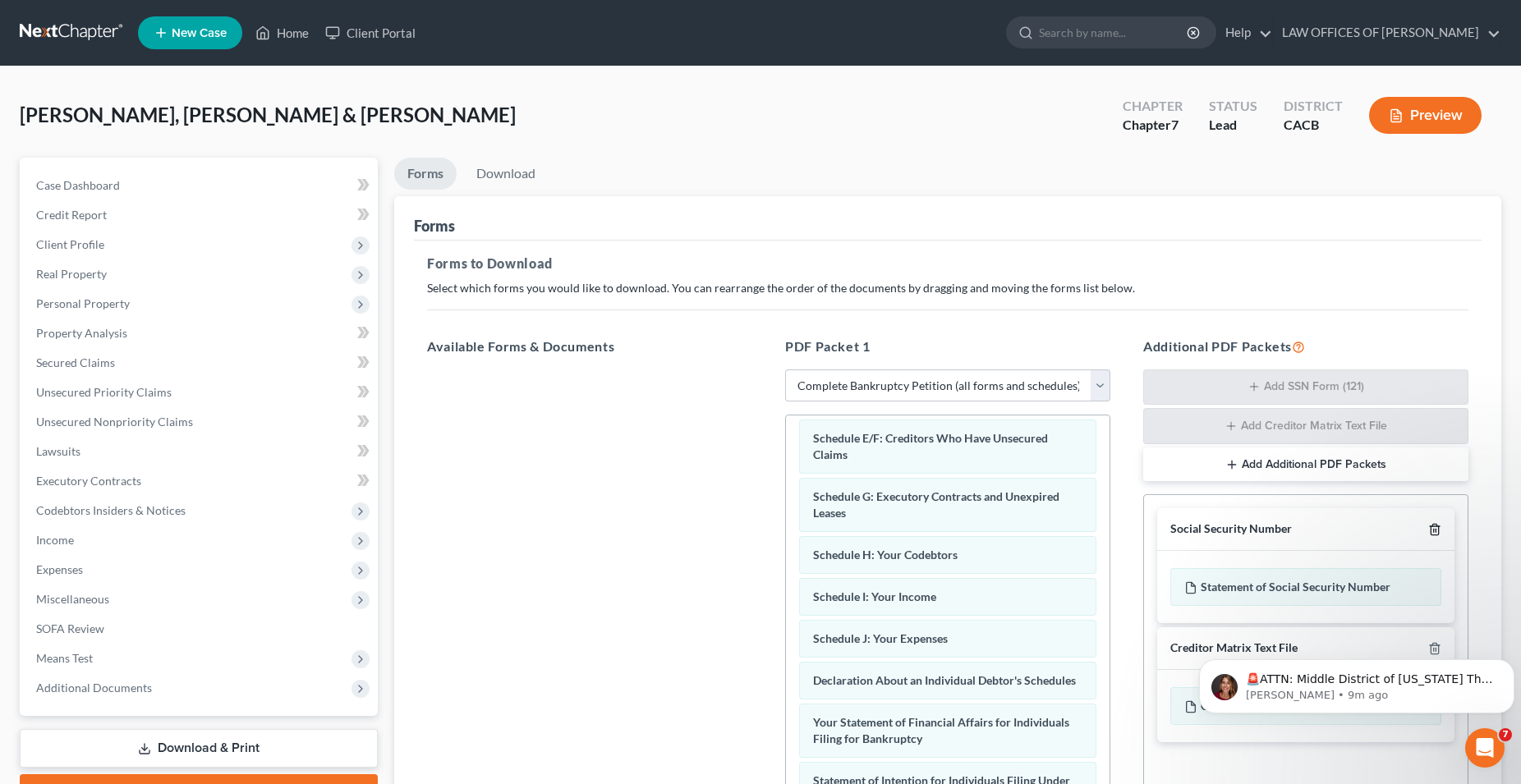
click at [1434, 530] on line "button" at bounding box center [1434, 532] width 0 height 4
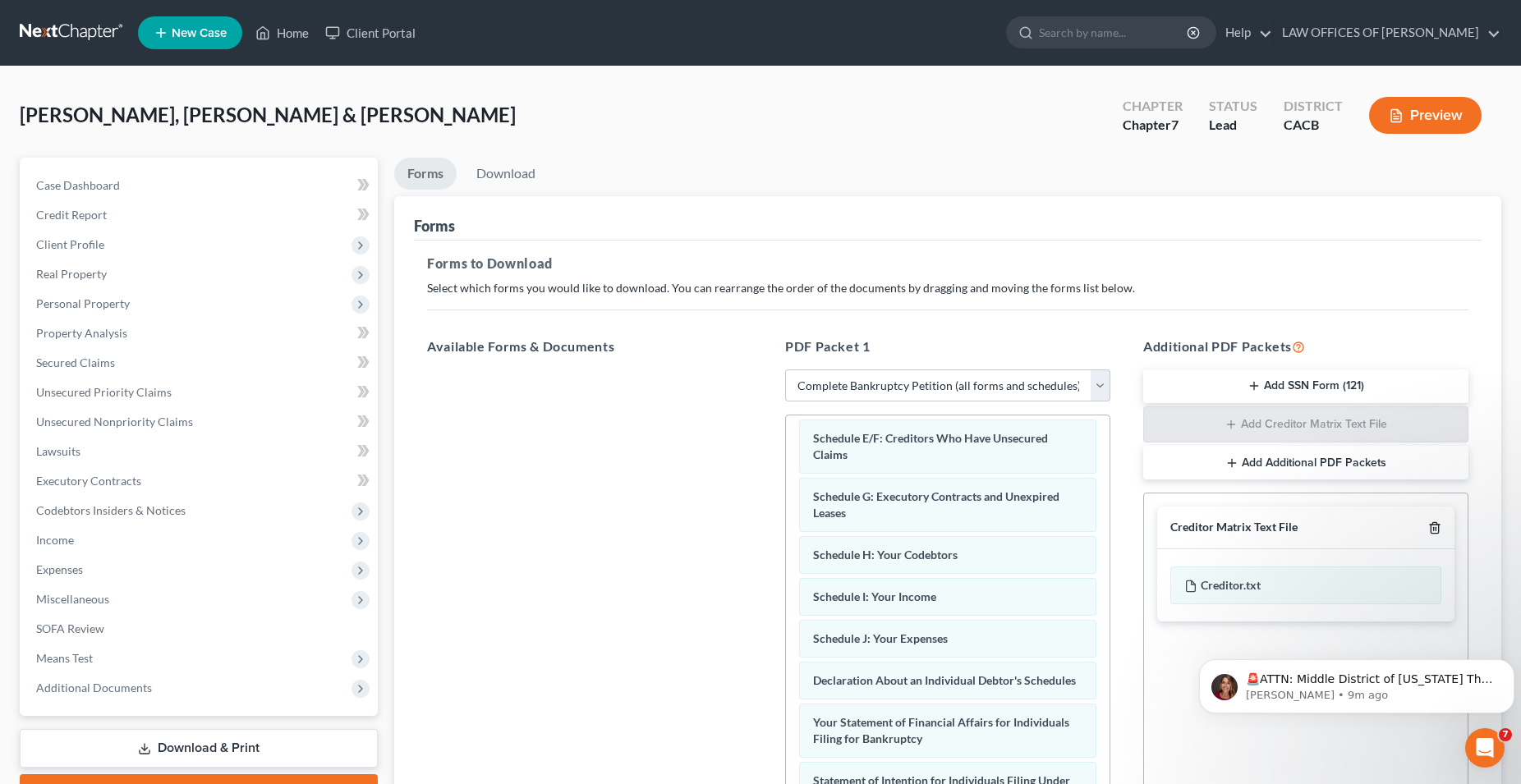
click at [1434, 529] on line "button" at bounding box center [1434, 530] width 0 height 4
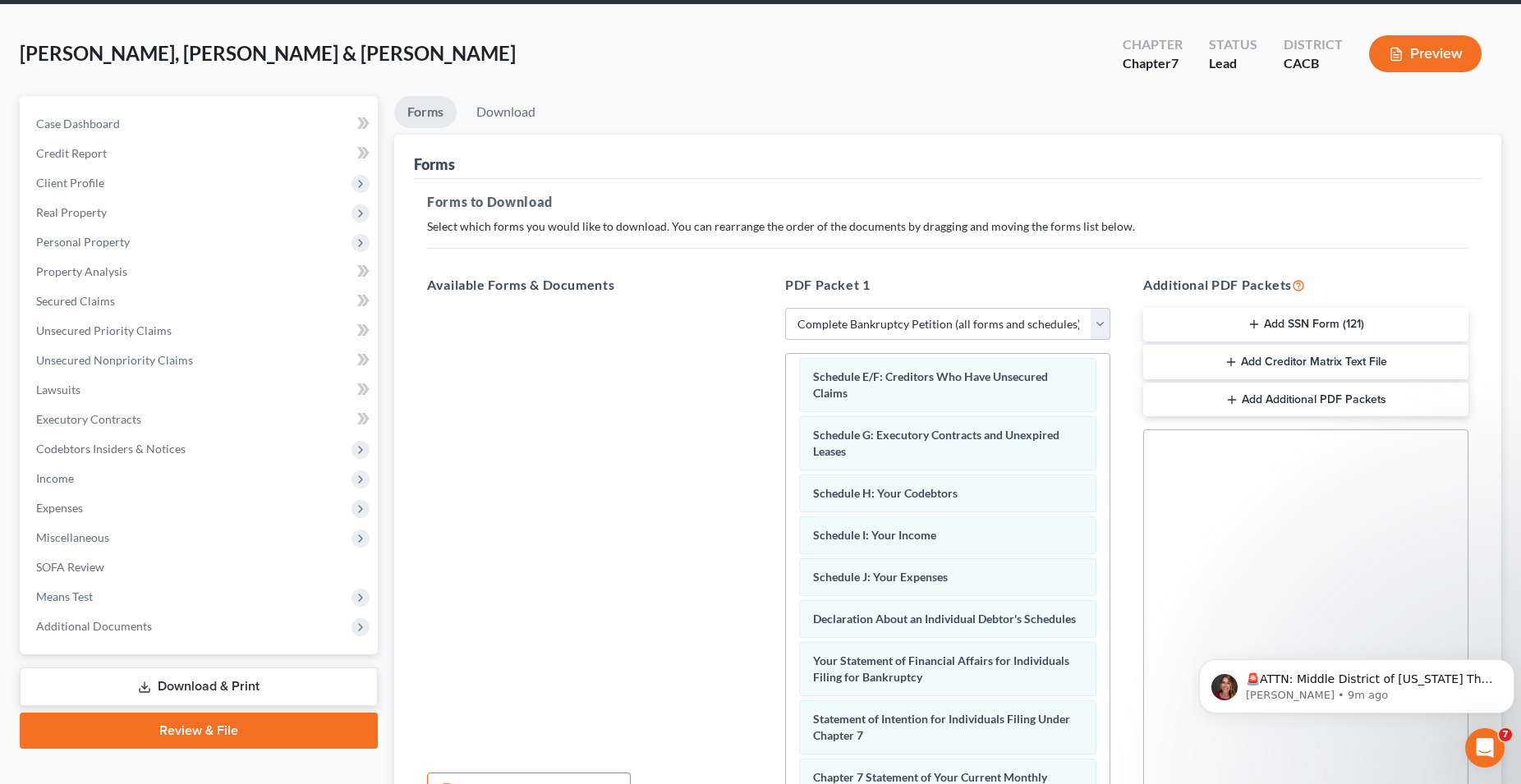
scroll to position [229, 0]
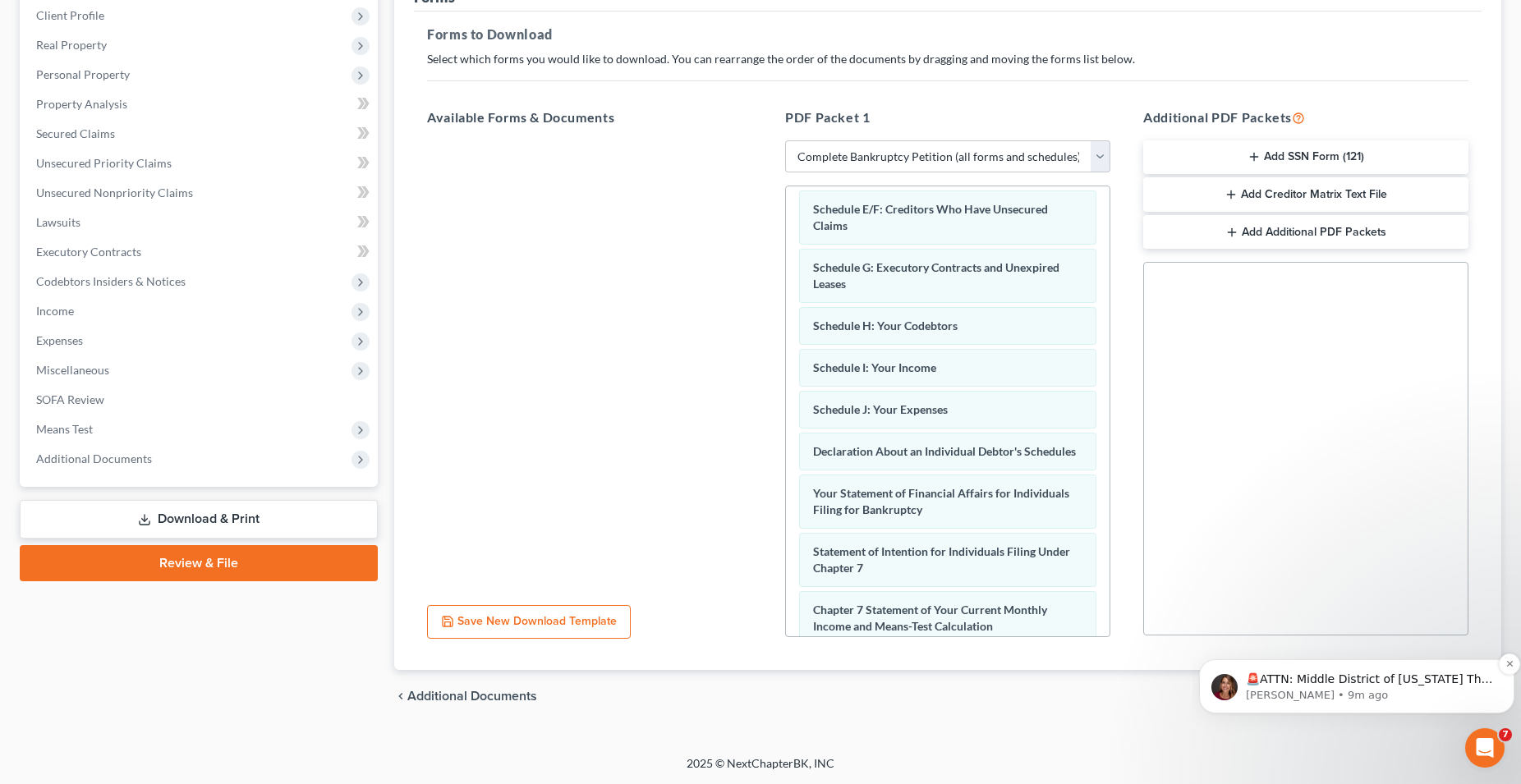
click at [1303, 687] on div "🚨ATTN: Middle District of [US_STATE] The court has added a new Credit Counselin…" at bounding box center [1369, 680] width 252 height 21
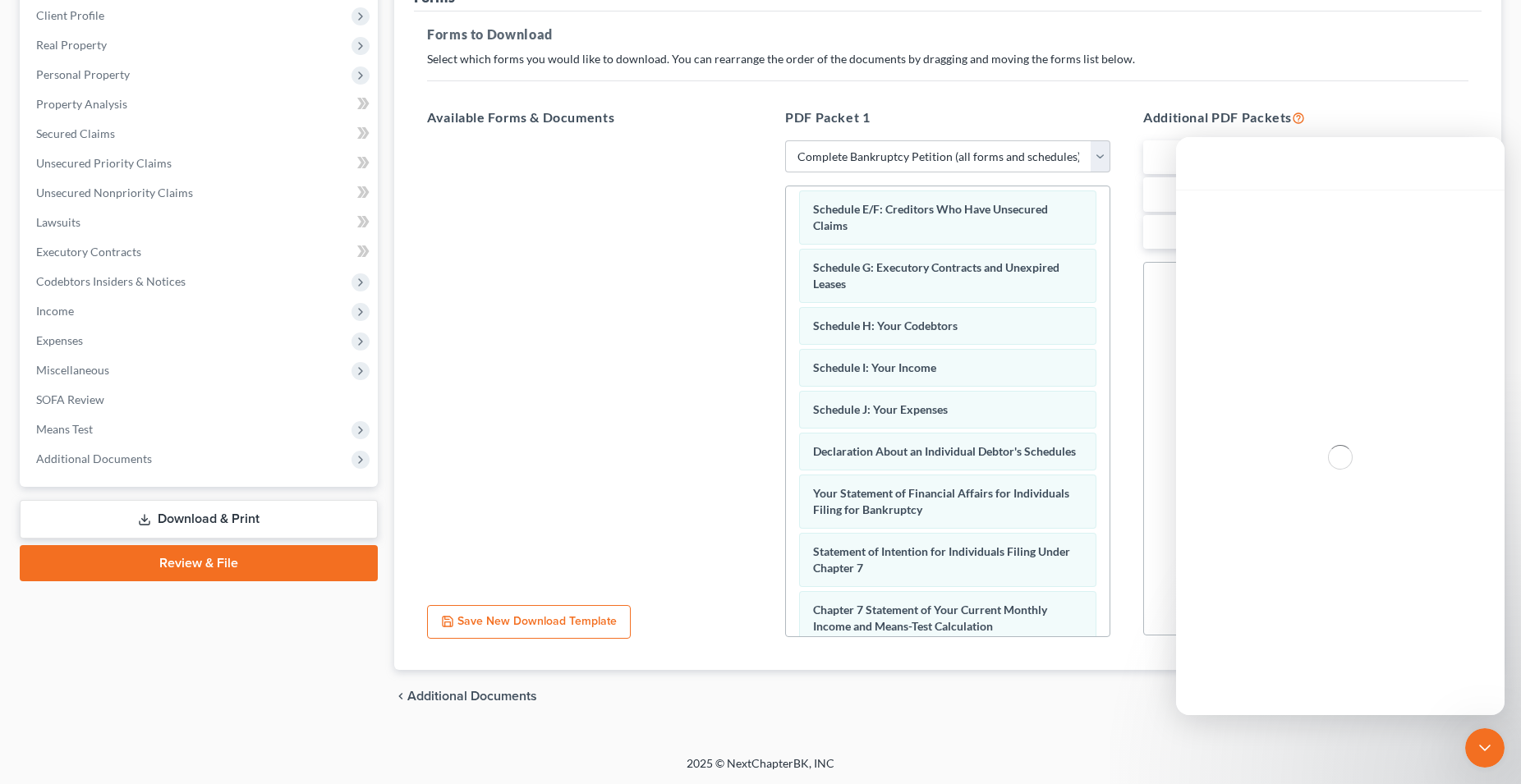
scroll to position [0, 0]
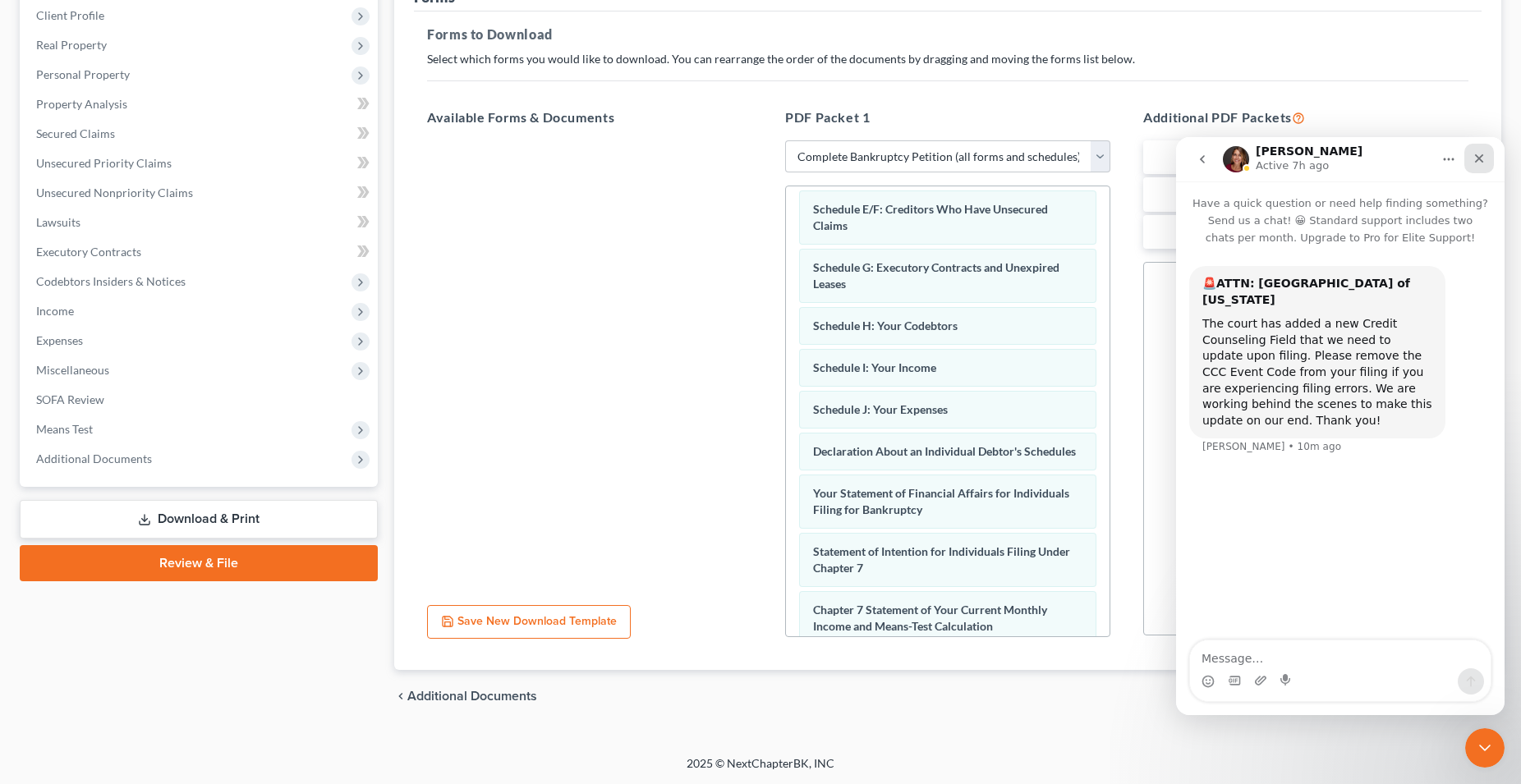
click at [1479, 170] on div "Close" at bounding box center [1478, 158] width 29 height 29
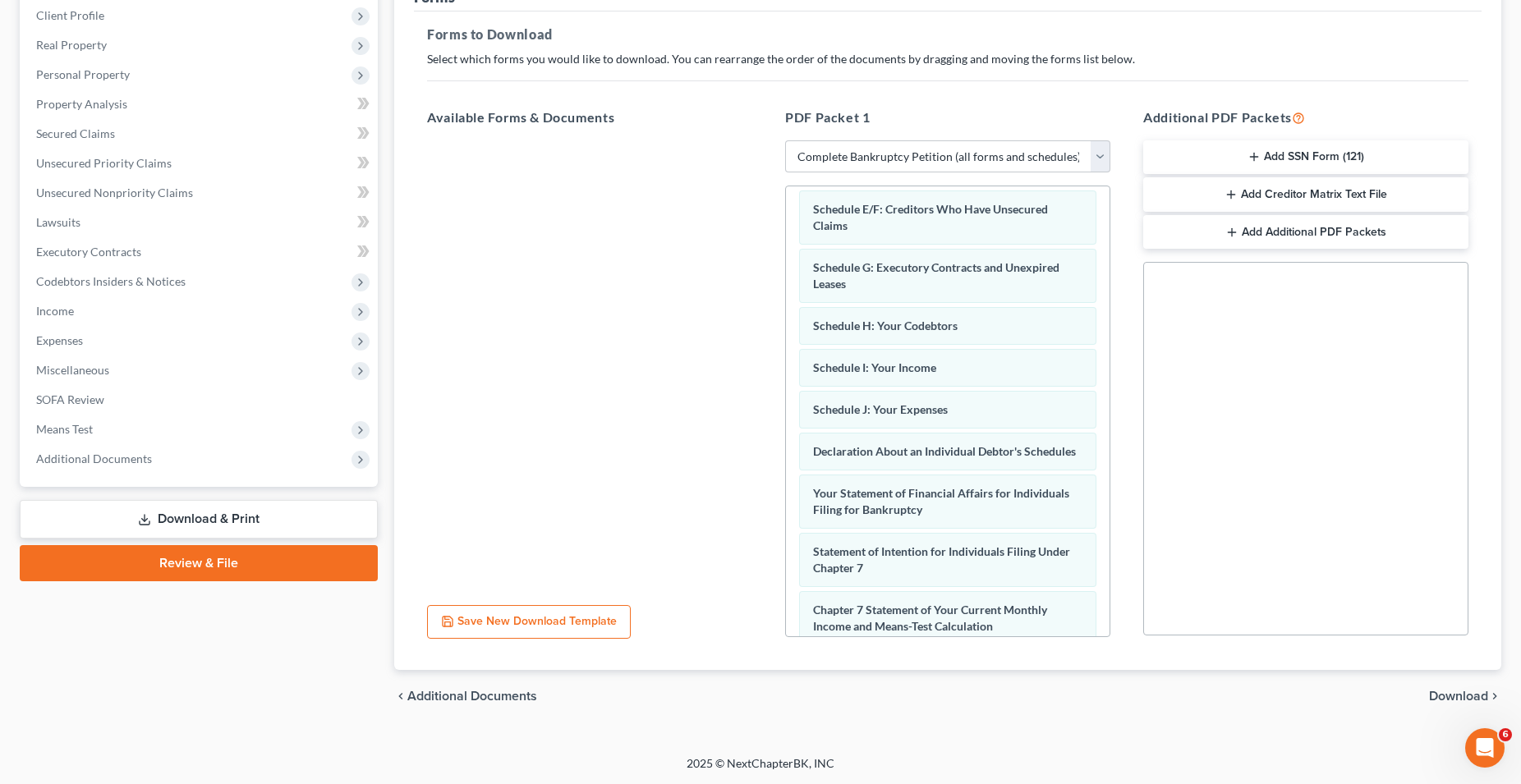
click at [1442, 700] on span "Download" at bounding box center [1458, 696] width 60 height 13
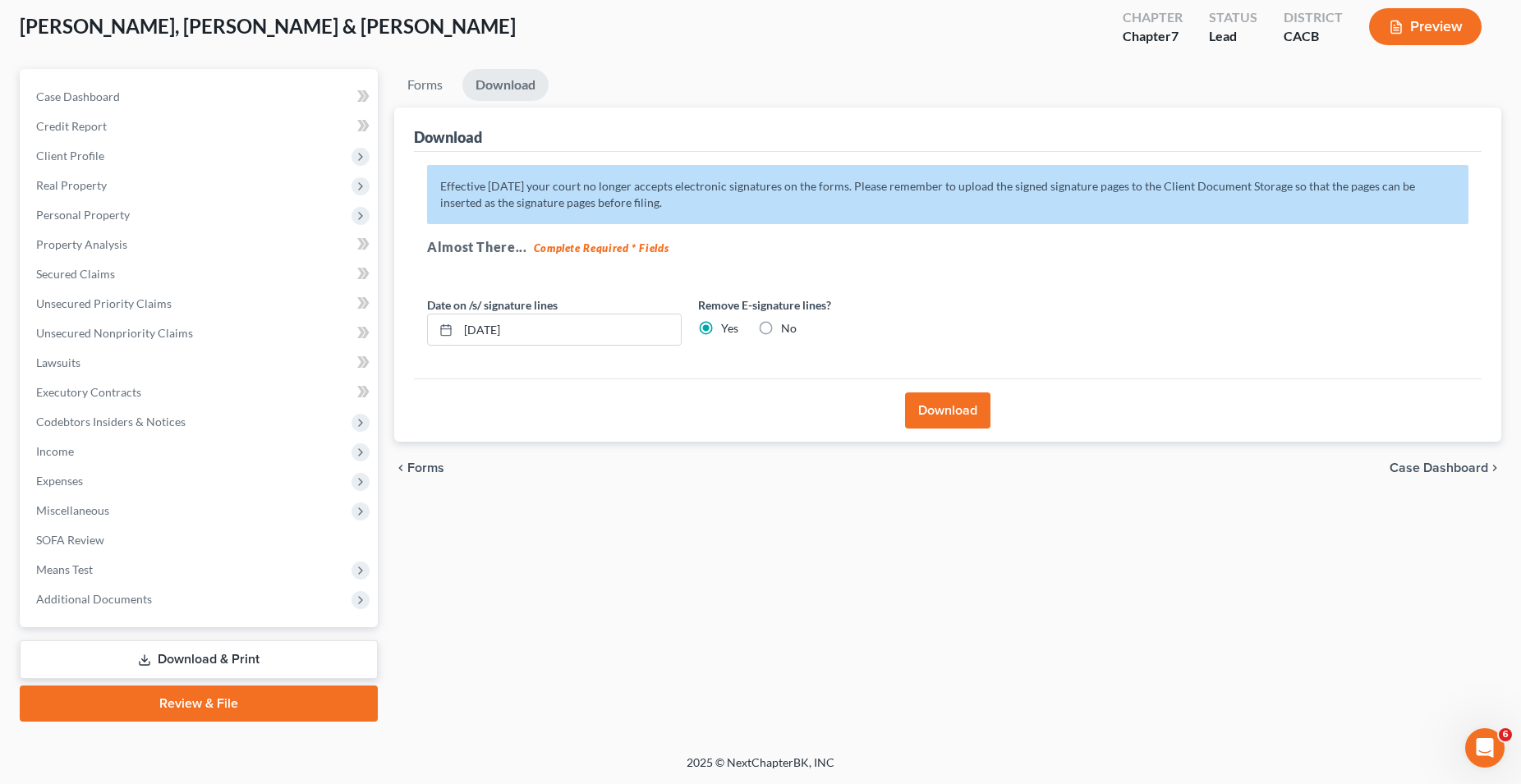
scroll to position [87, 0]
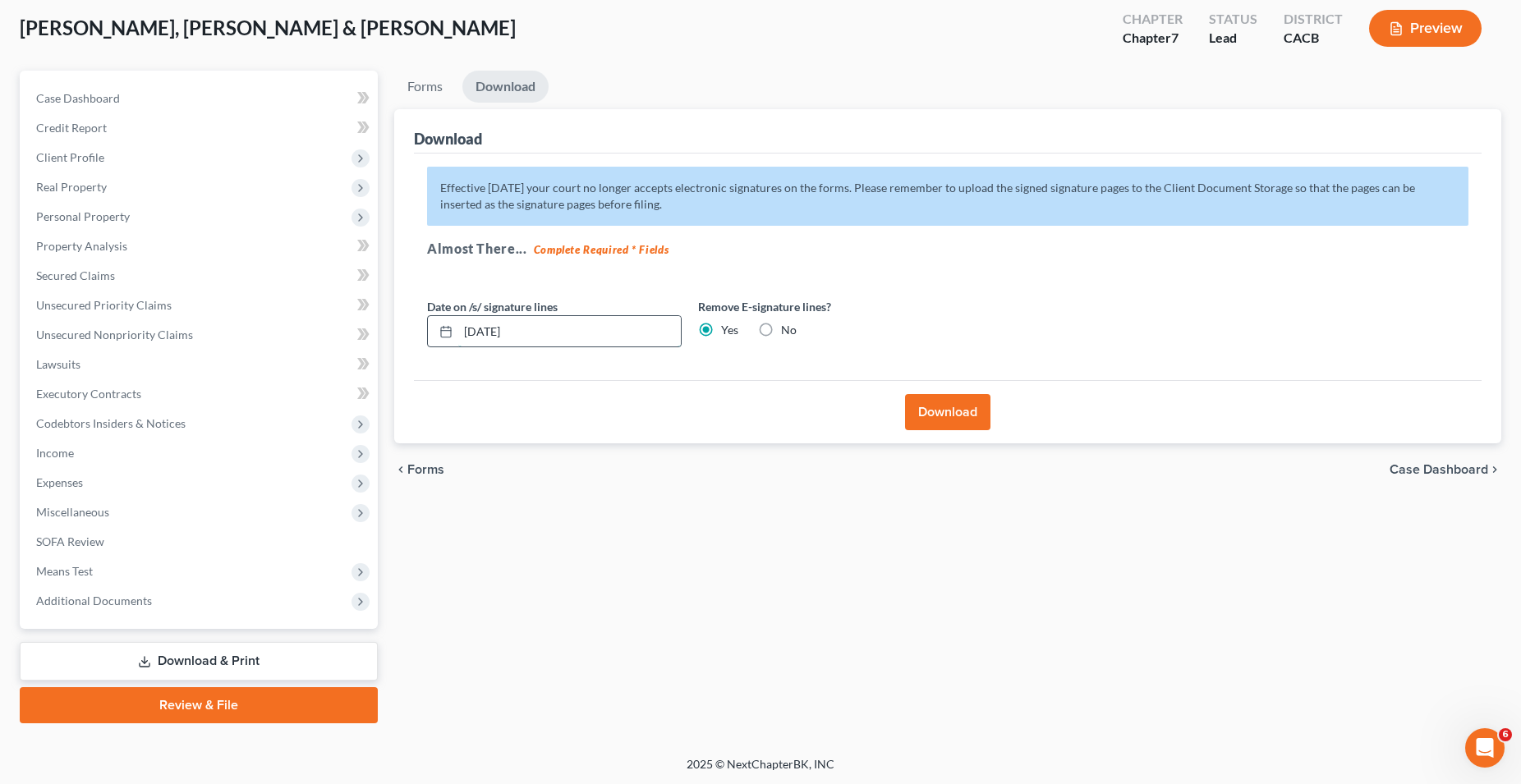
click at [633, 332] on input "[DATE]" at bounding box center [569, 332] width 222 height 31
type input "0"
click at [937, 415] on button "Download" at bounding box center [948, 412] width 85 height 36
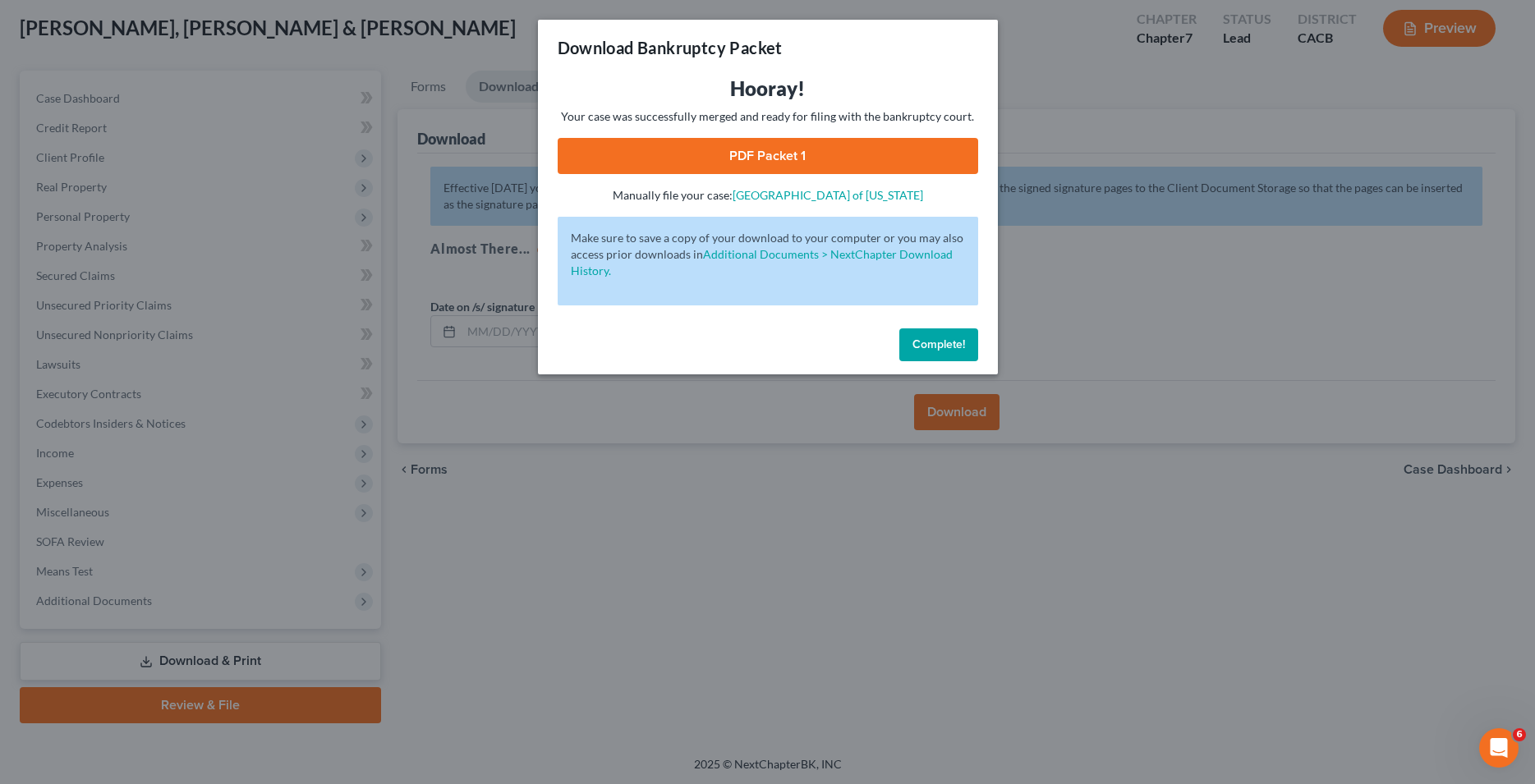
click at [780, 164] on link "PDF Packet 1" at bounding box center [768, 156] width 421 height 36
click at [940, 353] on button "Complete!" at bounding box center [938, 344] width 79 height 33
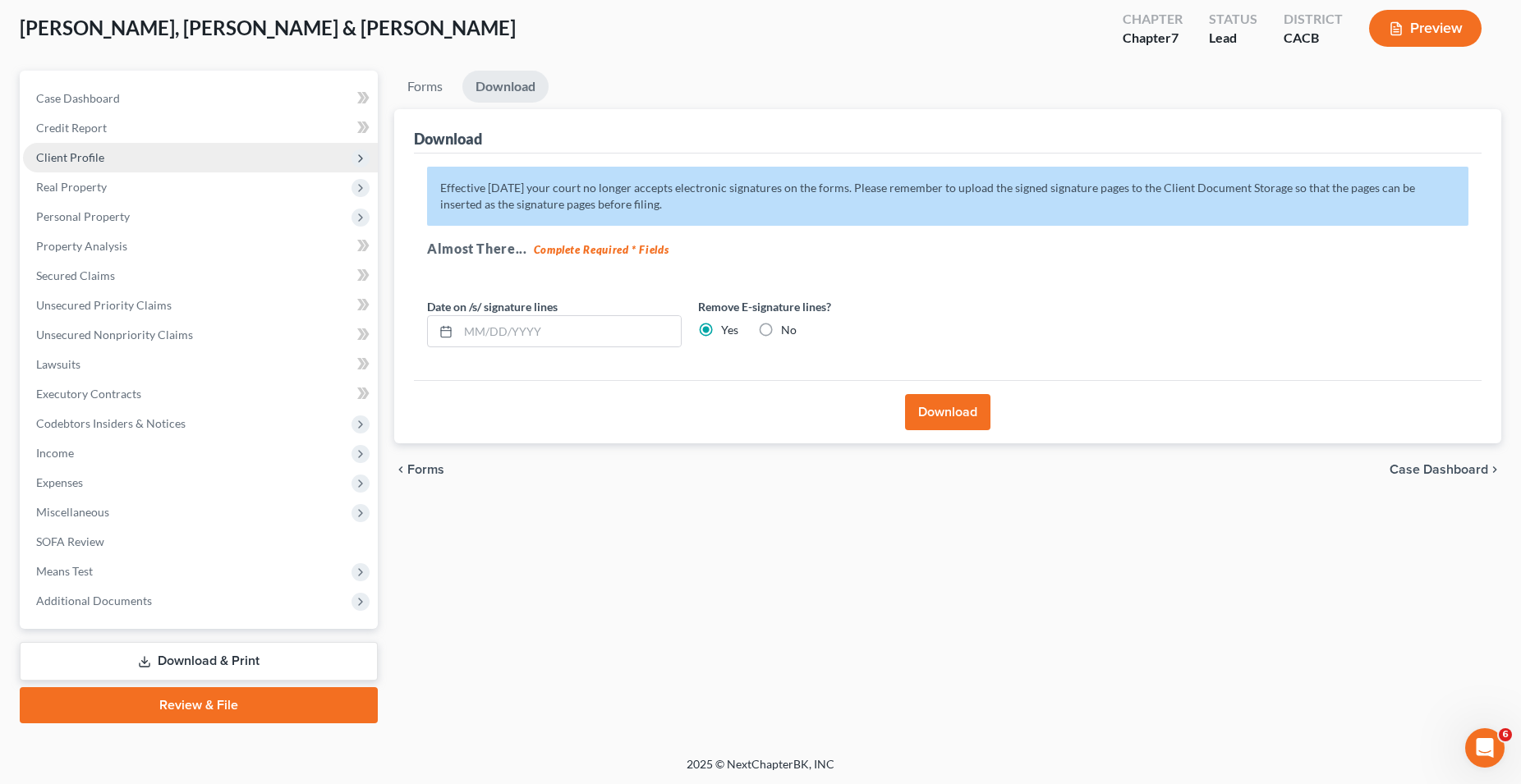
click at [72, 156] on span "Client Profile" at bounding box center [70, 157] width 68 height 14
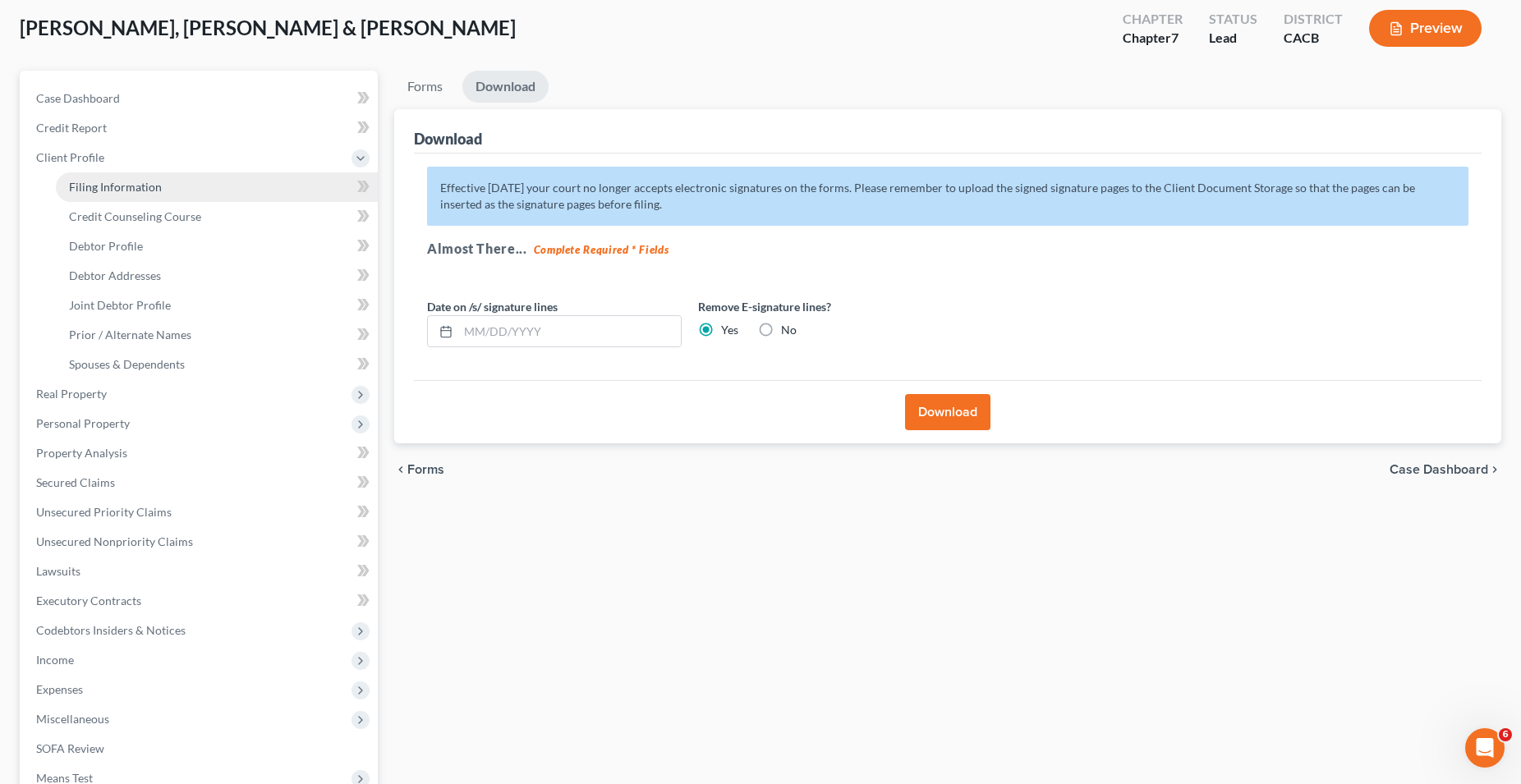
click at [96, 187] on span "Filing Information" at bounding box center [116, 187] width 92 height 14
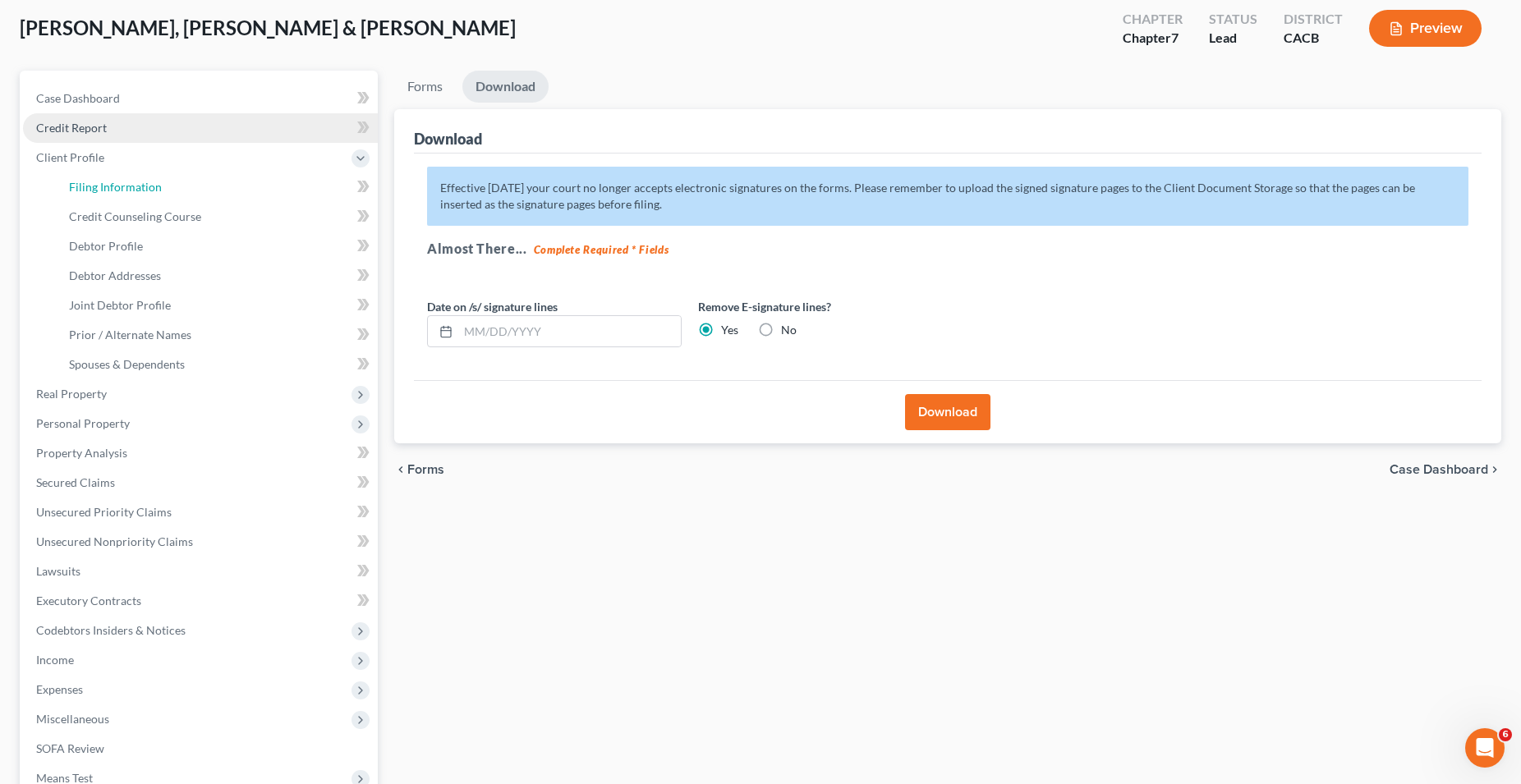
select select "1"
select select "0"
select select "4"
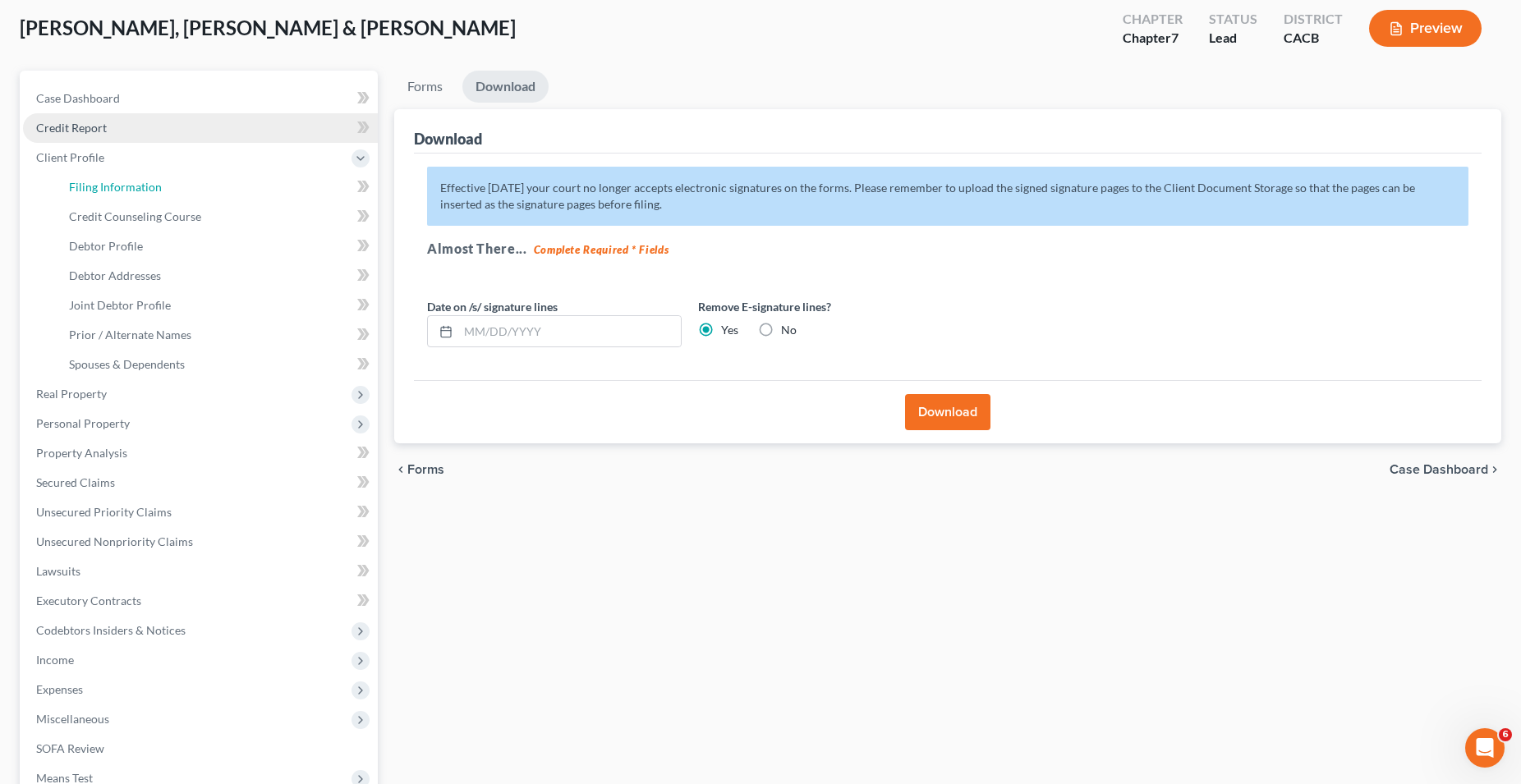
select select "0"
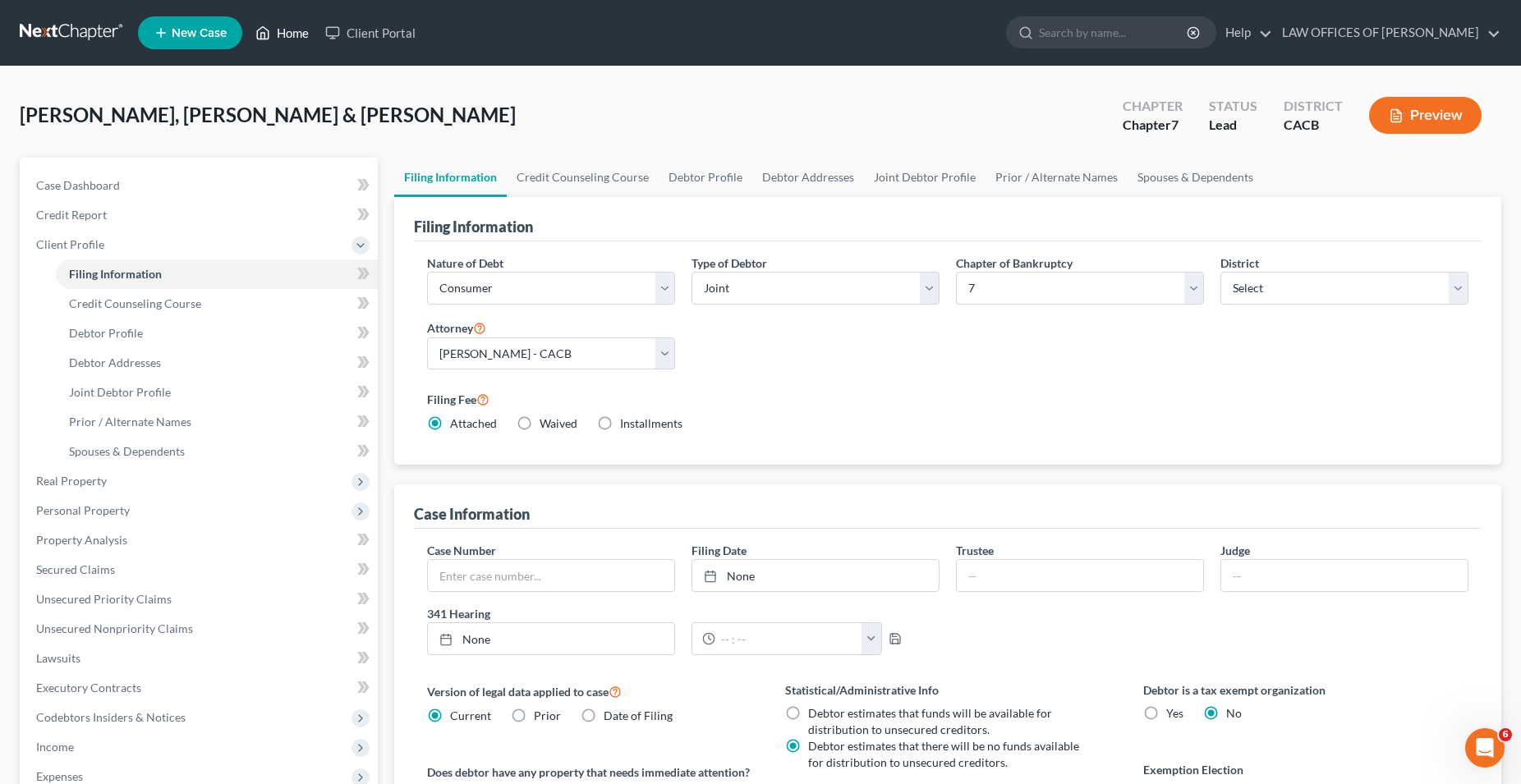
click at [280, 33] on link "Home" at bounding box center [282, 32] width 70 height 29
